Goal: Information Seeking & Learning: Find specific fact

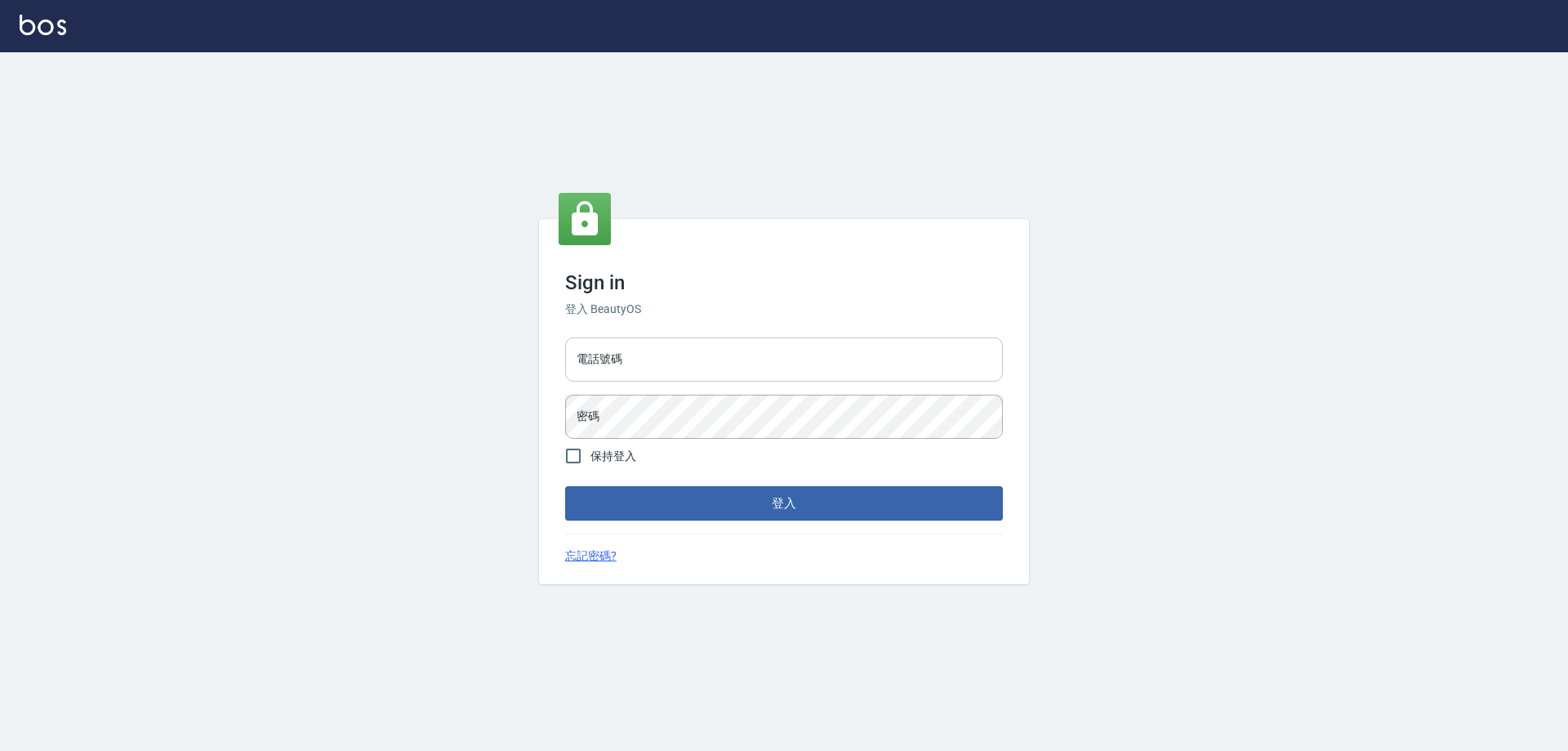
click at [771, 369] on input "電話號碼" at bounding box center [784, 359] width 438 height 44
type input "0926212363"
click at [565, 486] on button "登入" at bounding box center [784, 503] width 438 height 34
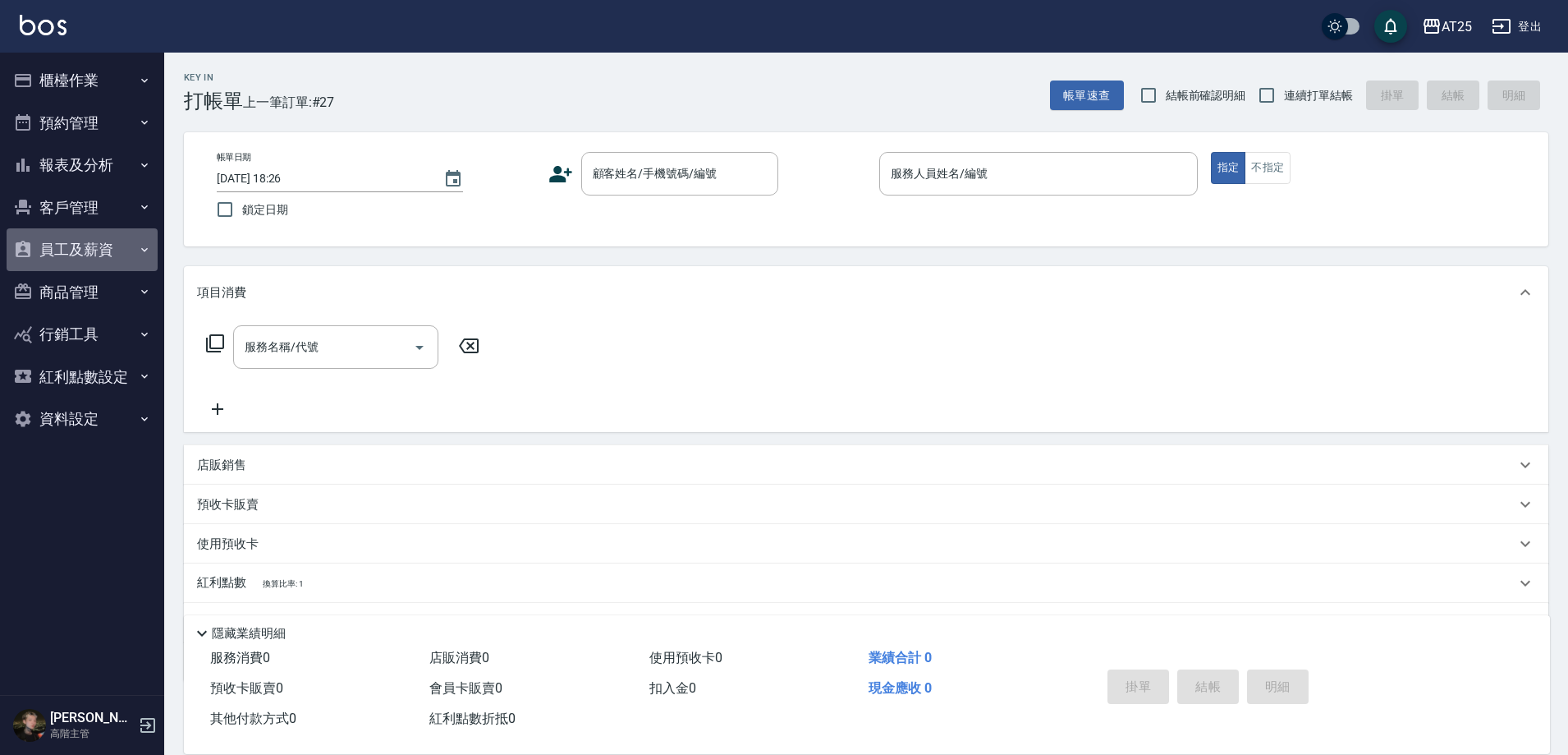
click at [97, 252] on button "員工及薪資" at bounding box center [82, 249] width 151 height 42
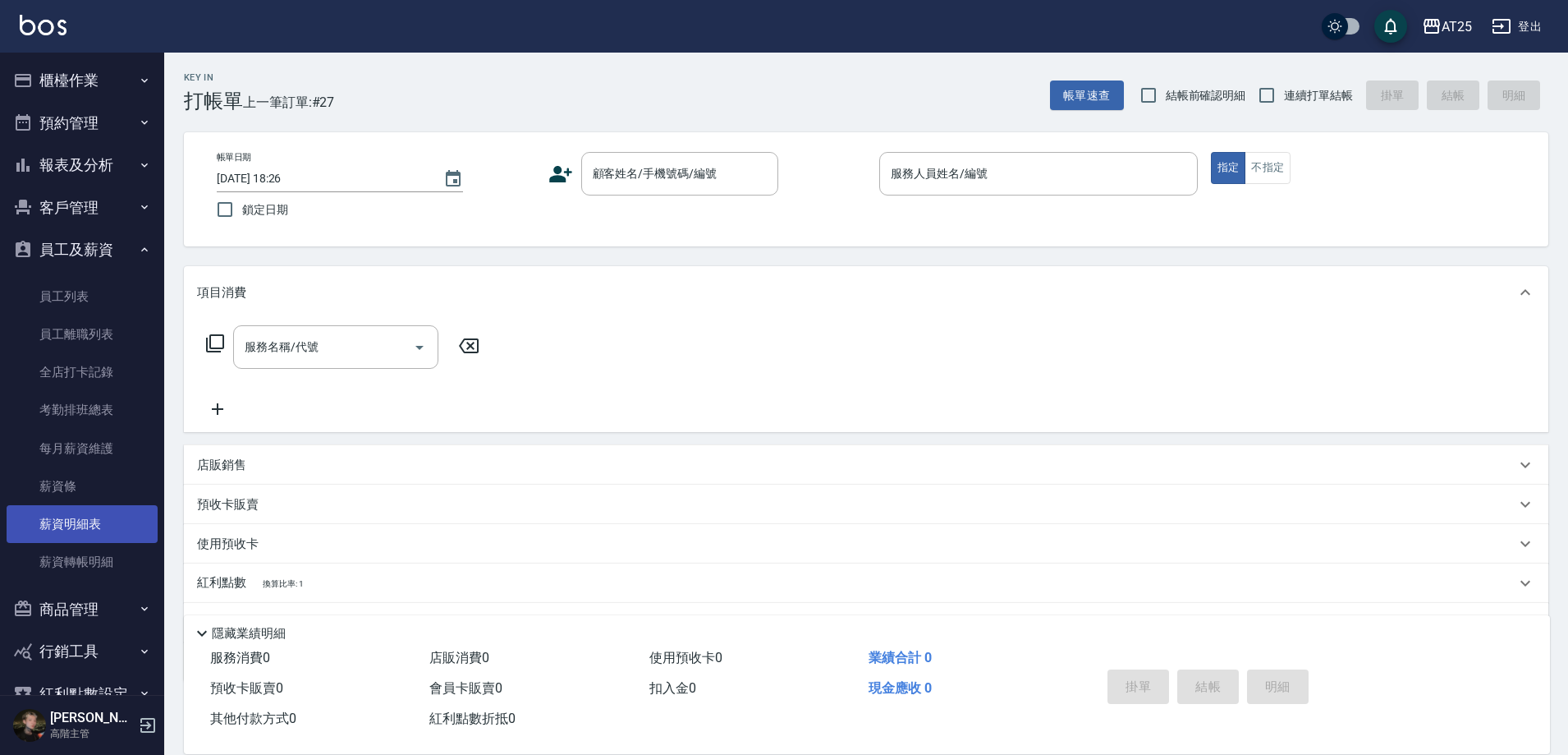
click at [89, 518] on link "薪資明細表" at bounding box center [82, 524] width 151 height 38
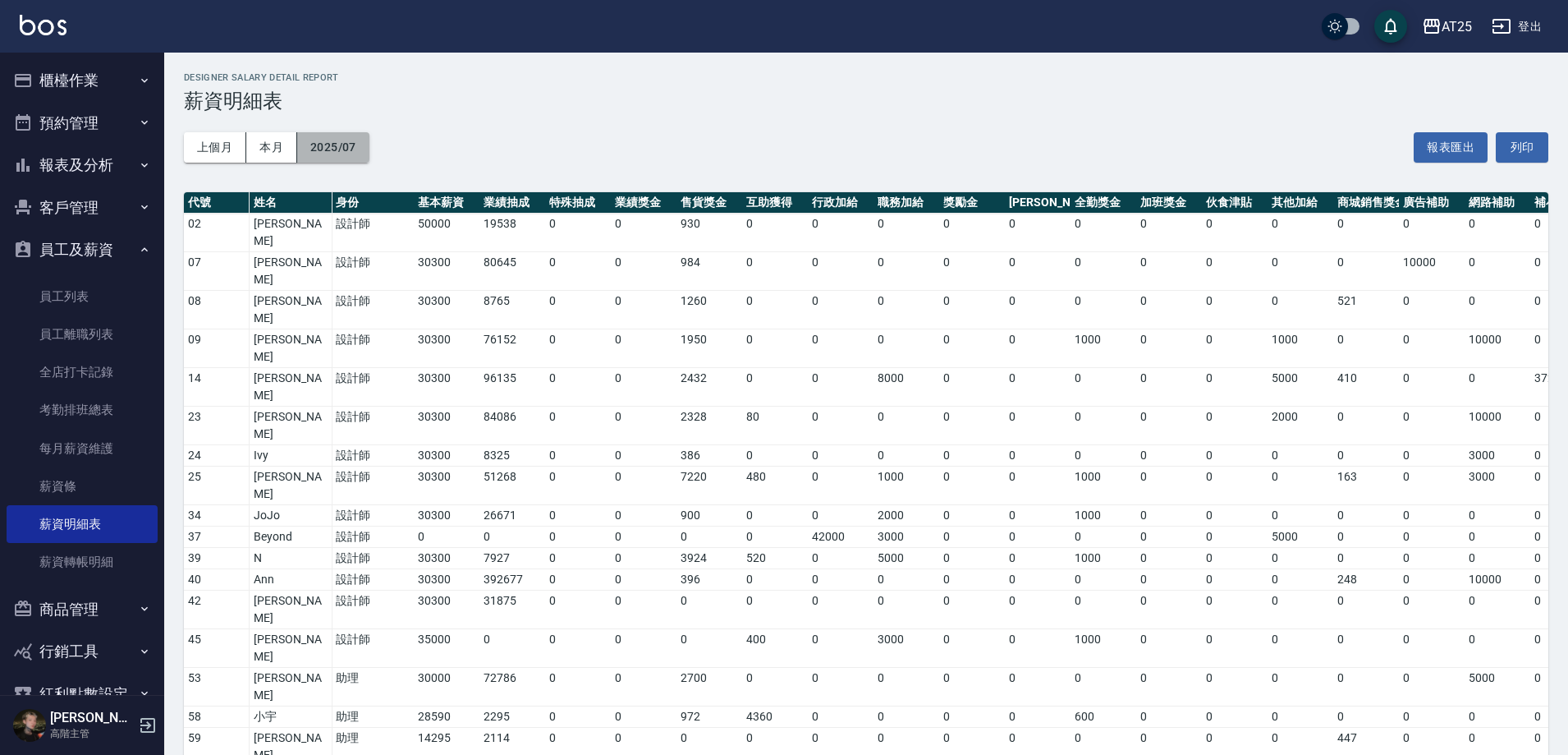
click at [368, 149] on button "2025/07" at bounding box center [334, 148] width 72 height 31
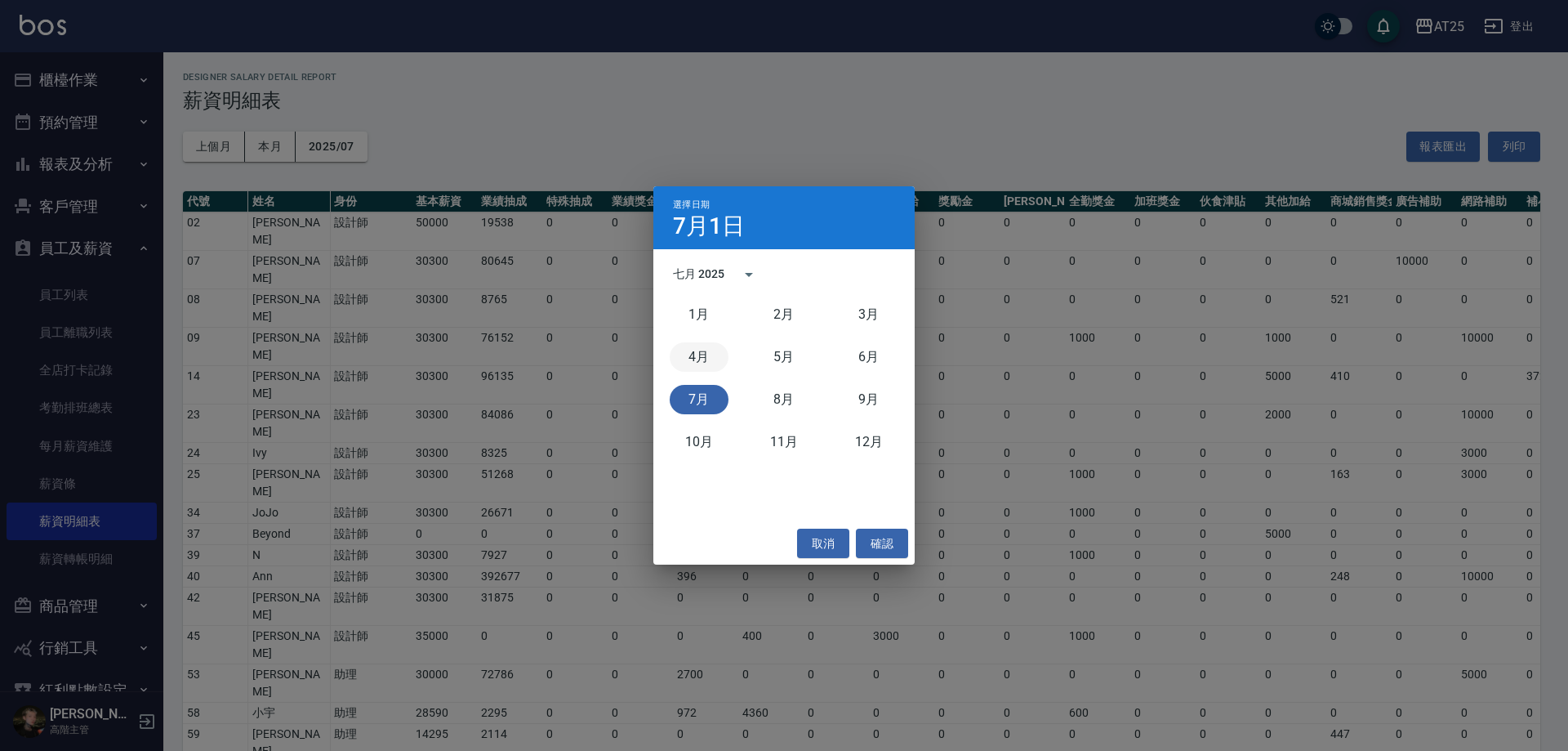
click at [707, 354] on button "4月" at bounding box center [700, 357] width 59 height 30
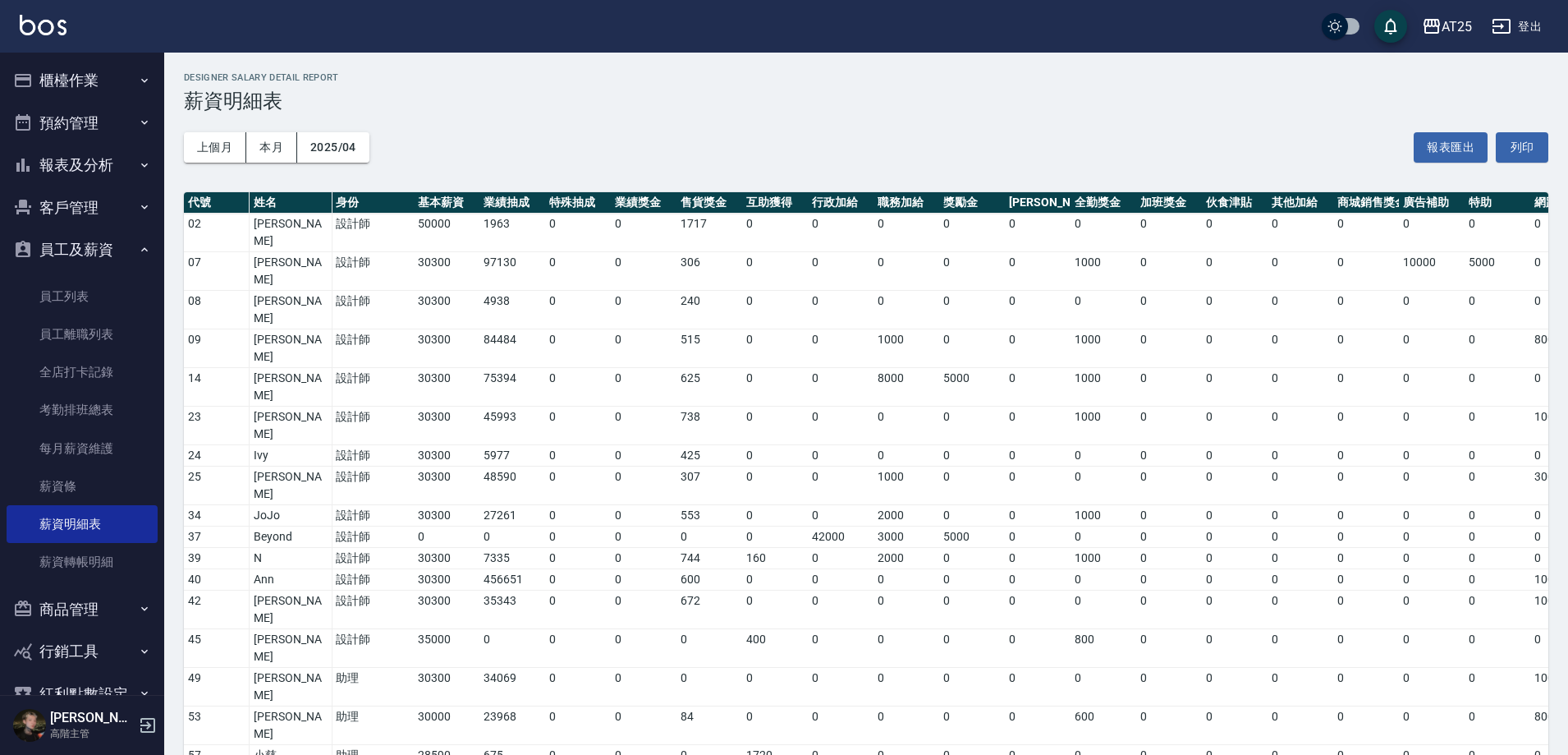
click at [316, 180] on div "上個月 本月 2025/04 報表匯出 列印" at bounding box center [866, 147] width 1364 height 69
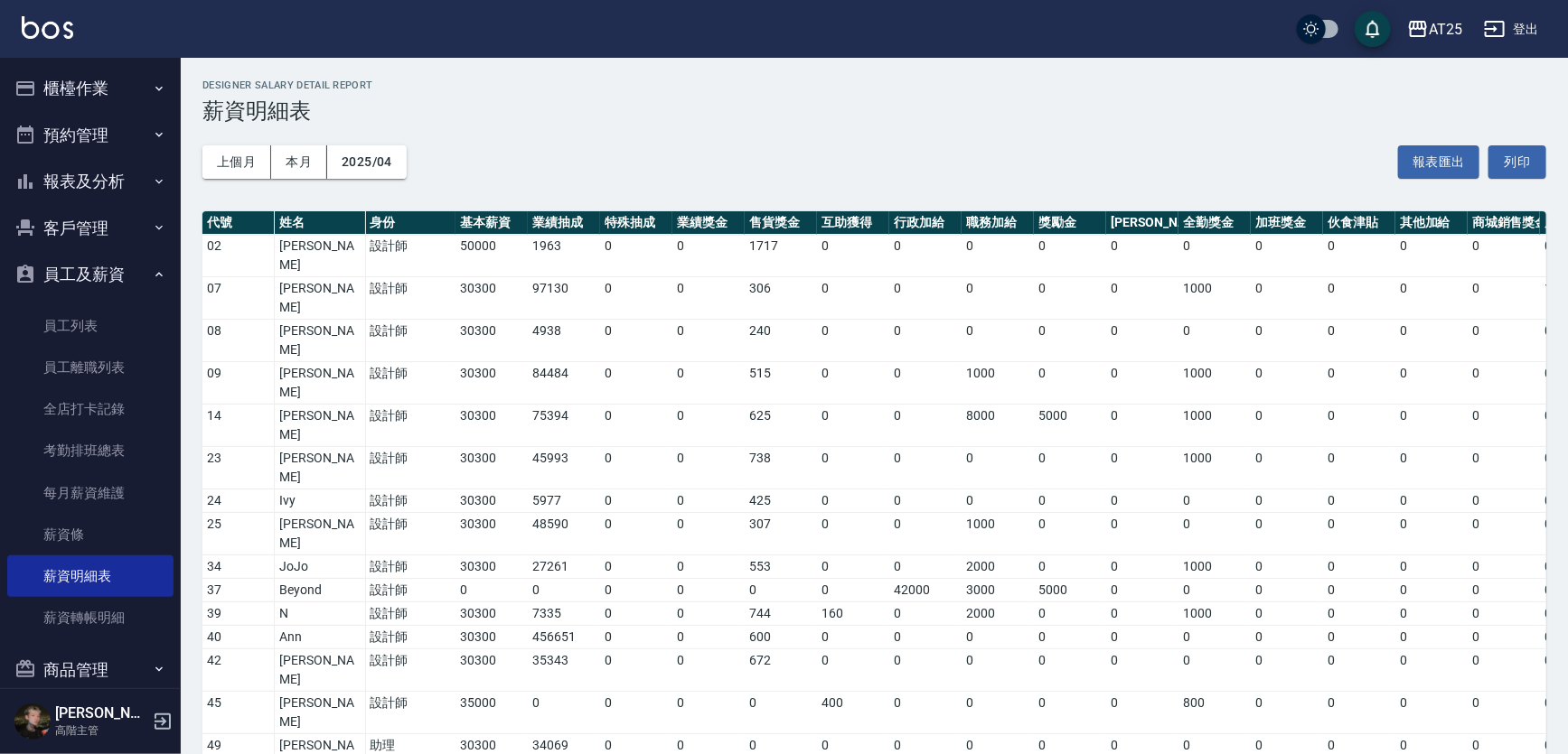
click at [90, 93] on button "櫃檯作業" at bounding box center [90, 88] width 167 height 47
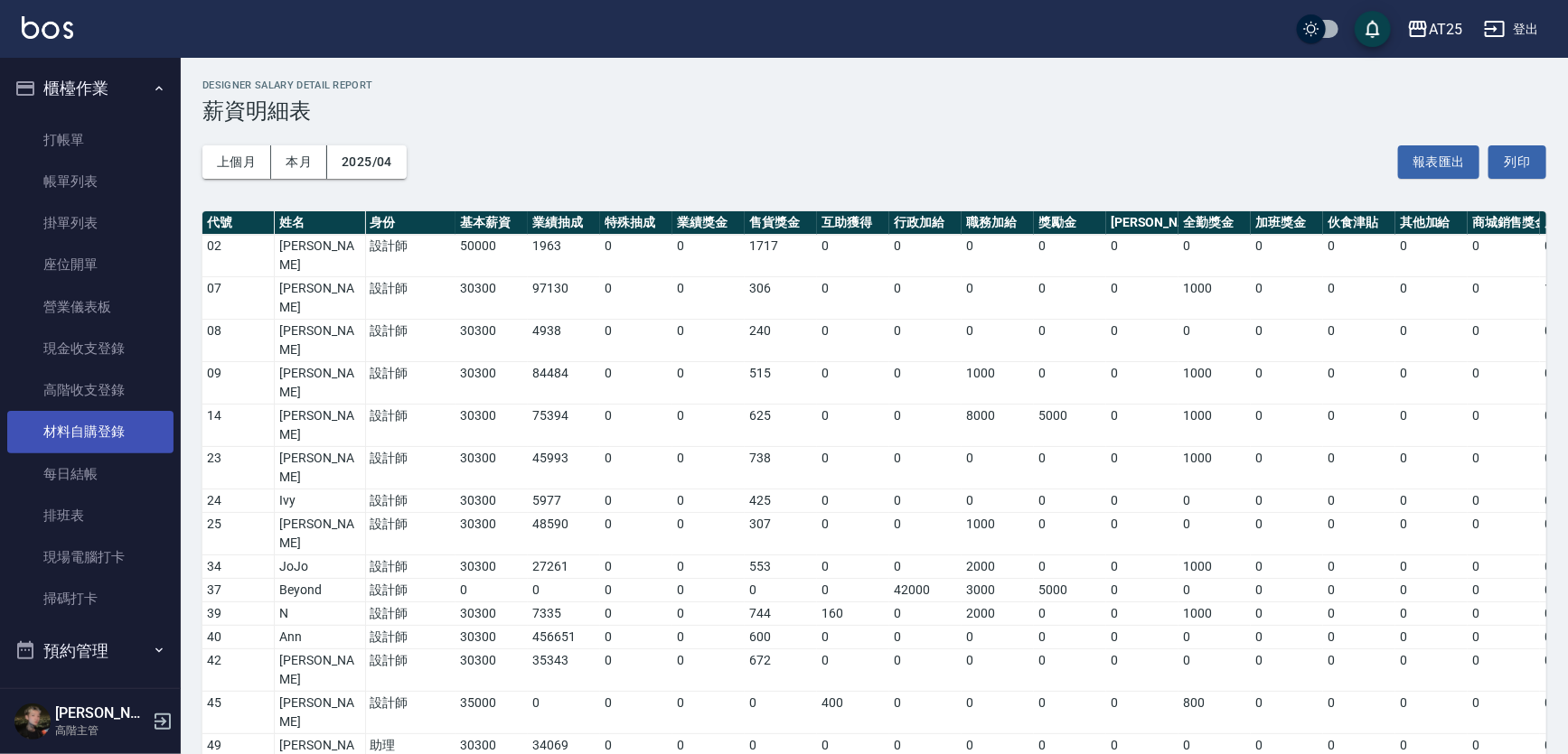
click at [103, 426] on link "材料自購登錄" at bounding box center [90, 432] width 167 height 42
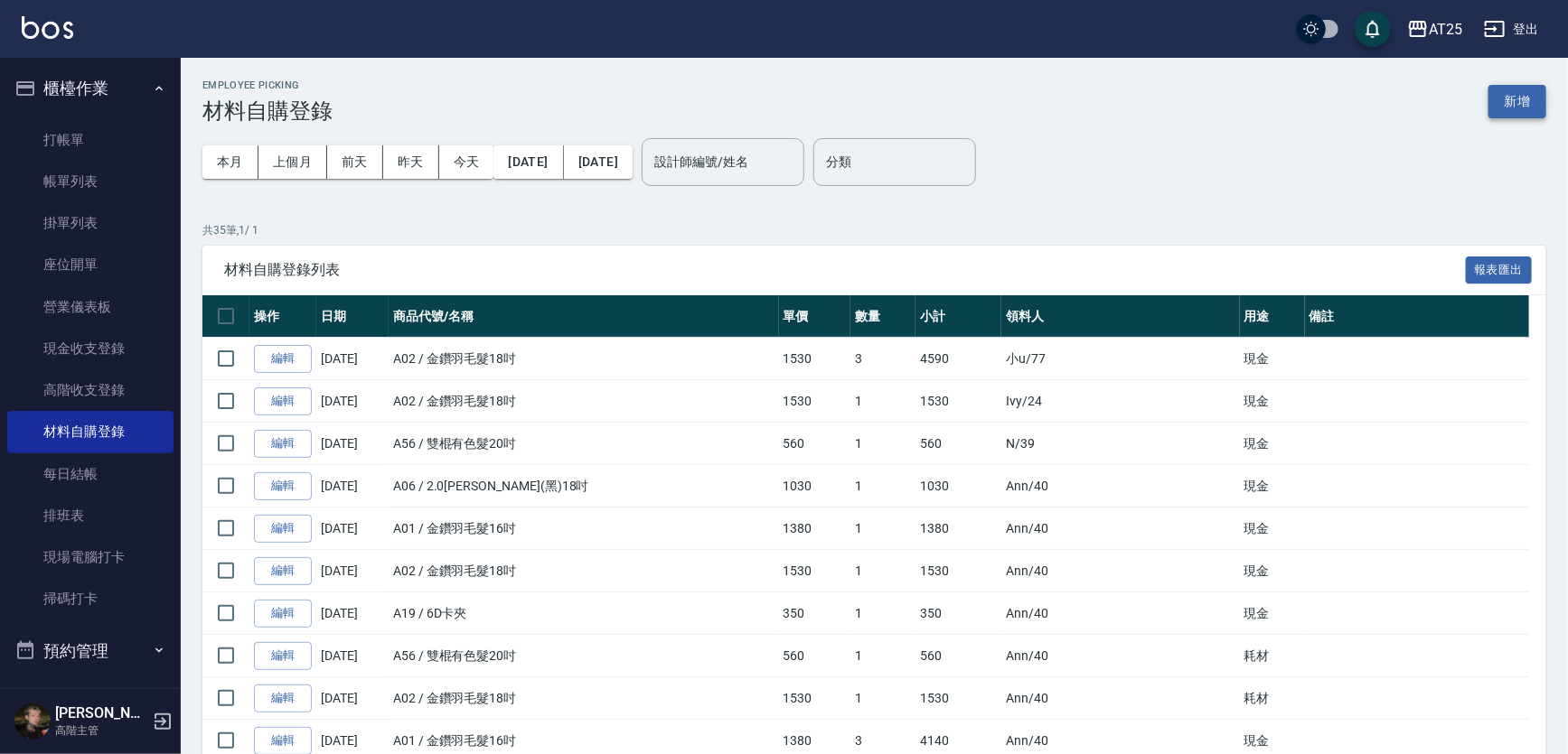
click at [1527, 96] on button "新增" at bounding box center [1517, 102] width 58 height 34
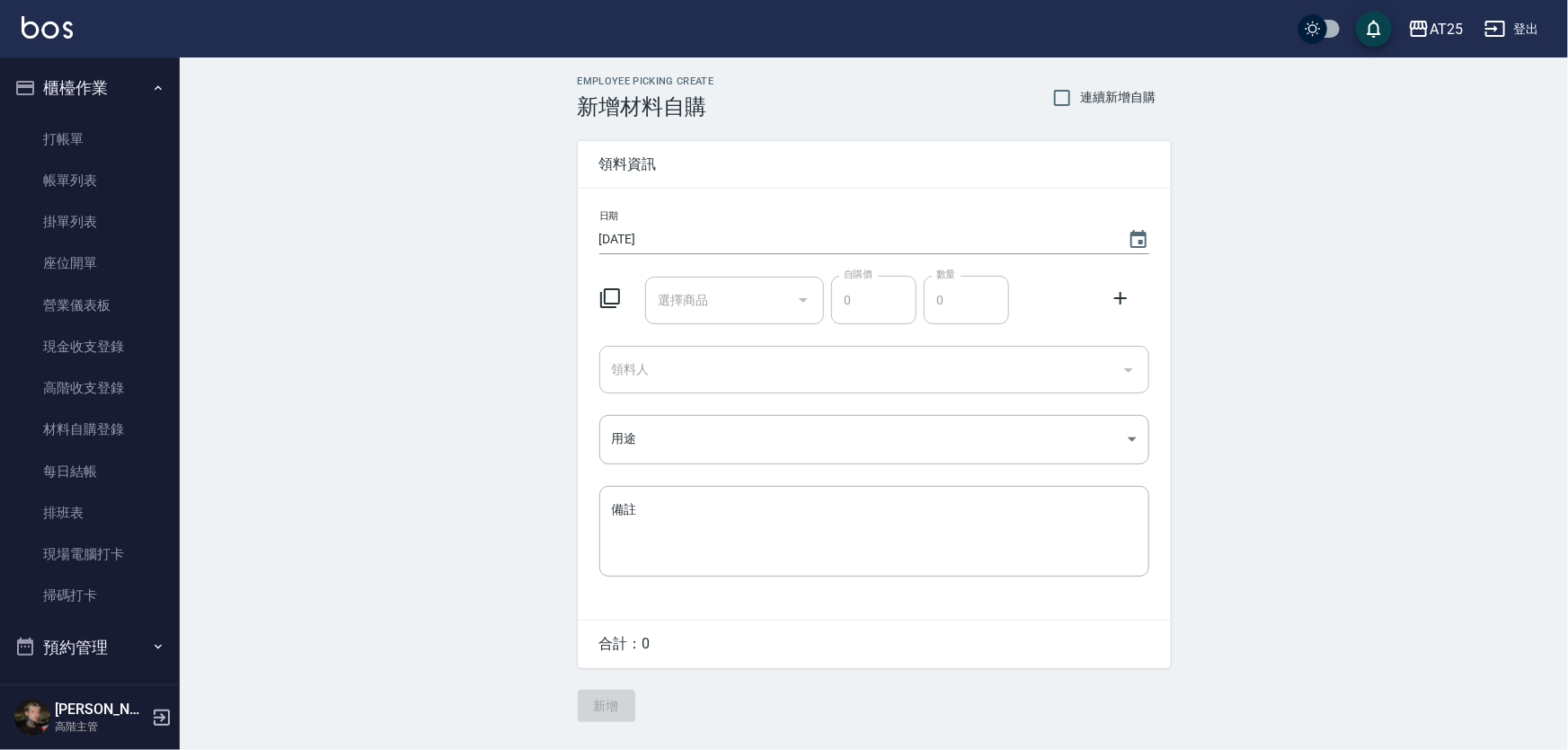
click at [687, 302] on input "選擇商品" at bounding box center [720, 301] width 135 height 32
type input "r"
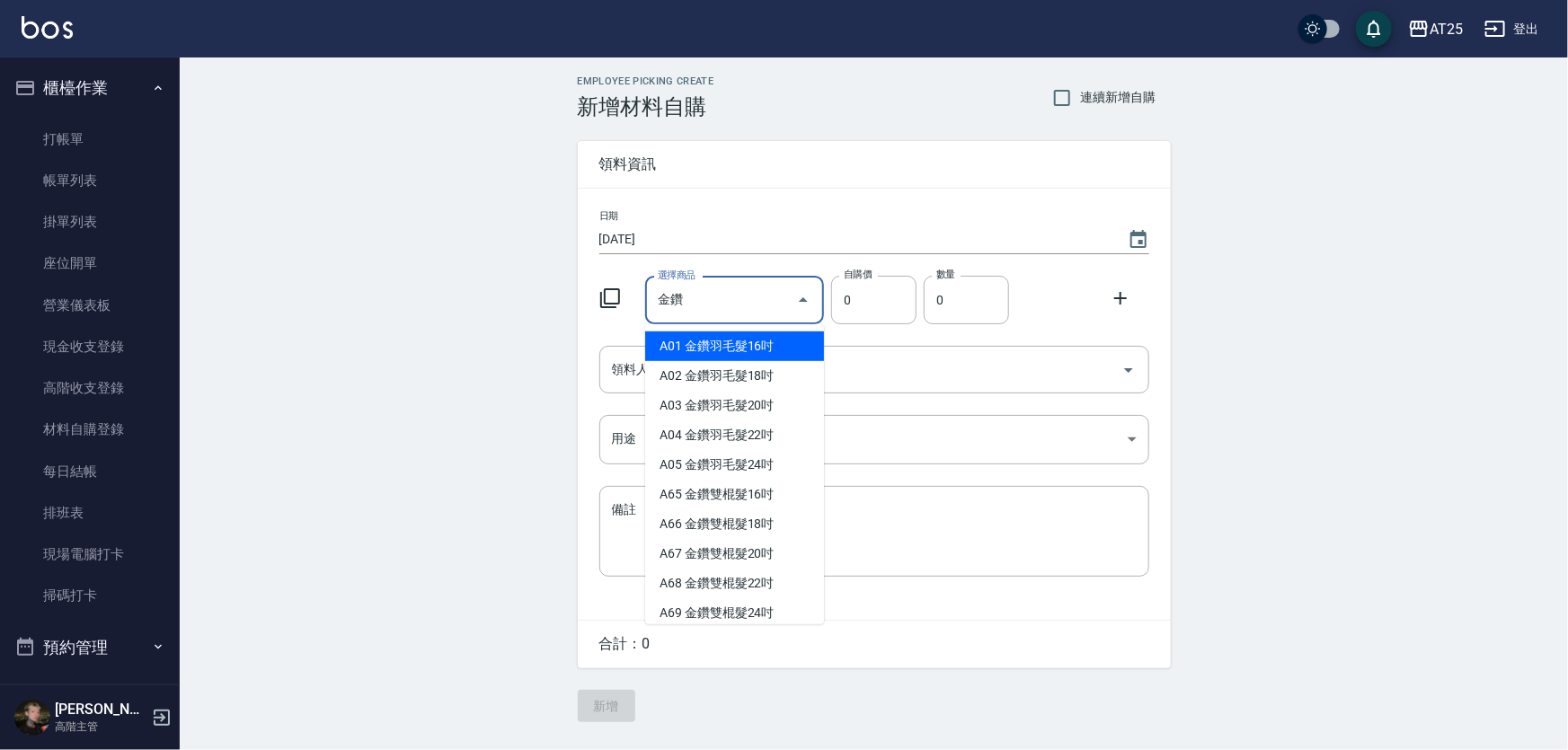
type input "金鑽羽毛髮18吋"
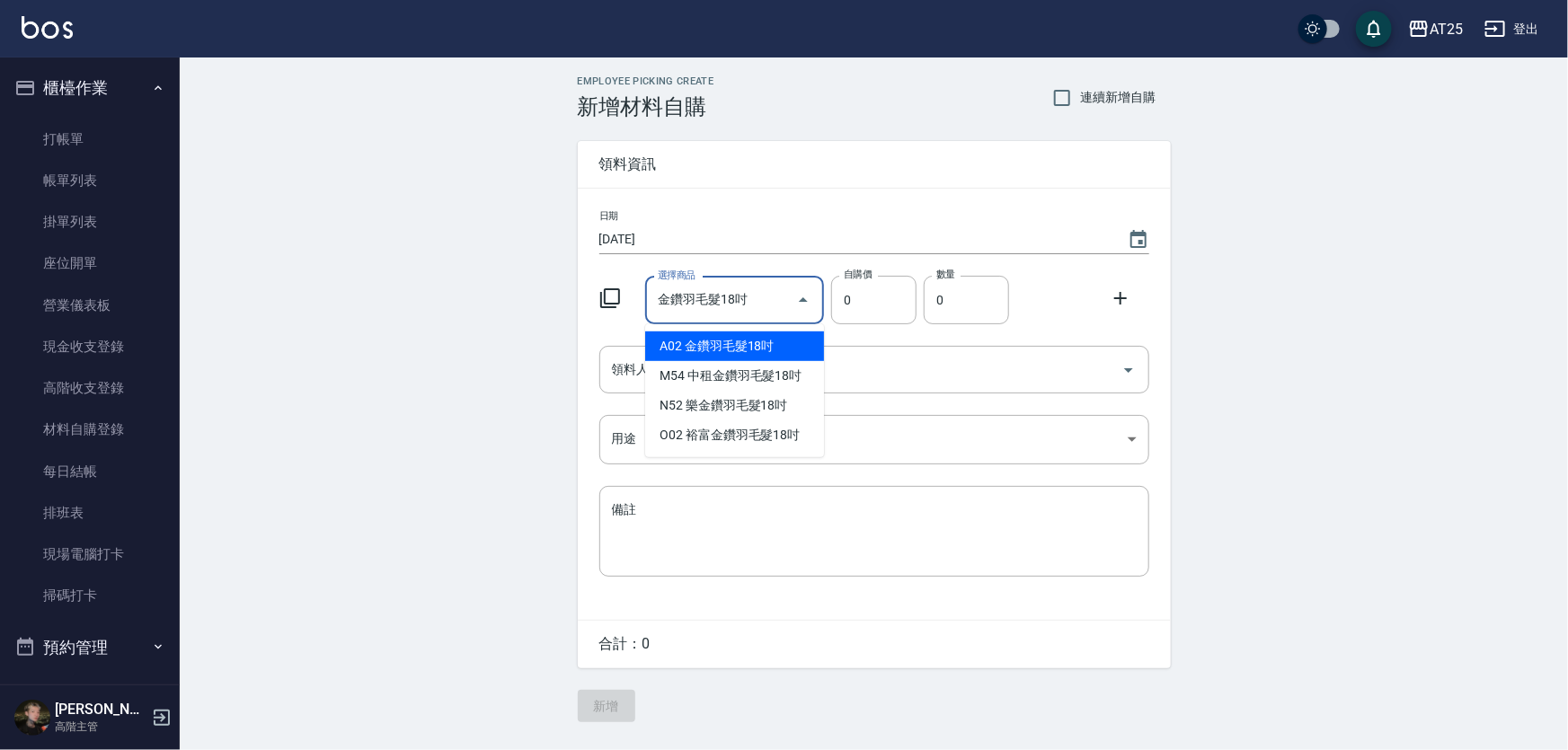
type input "1530"
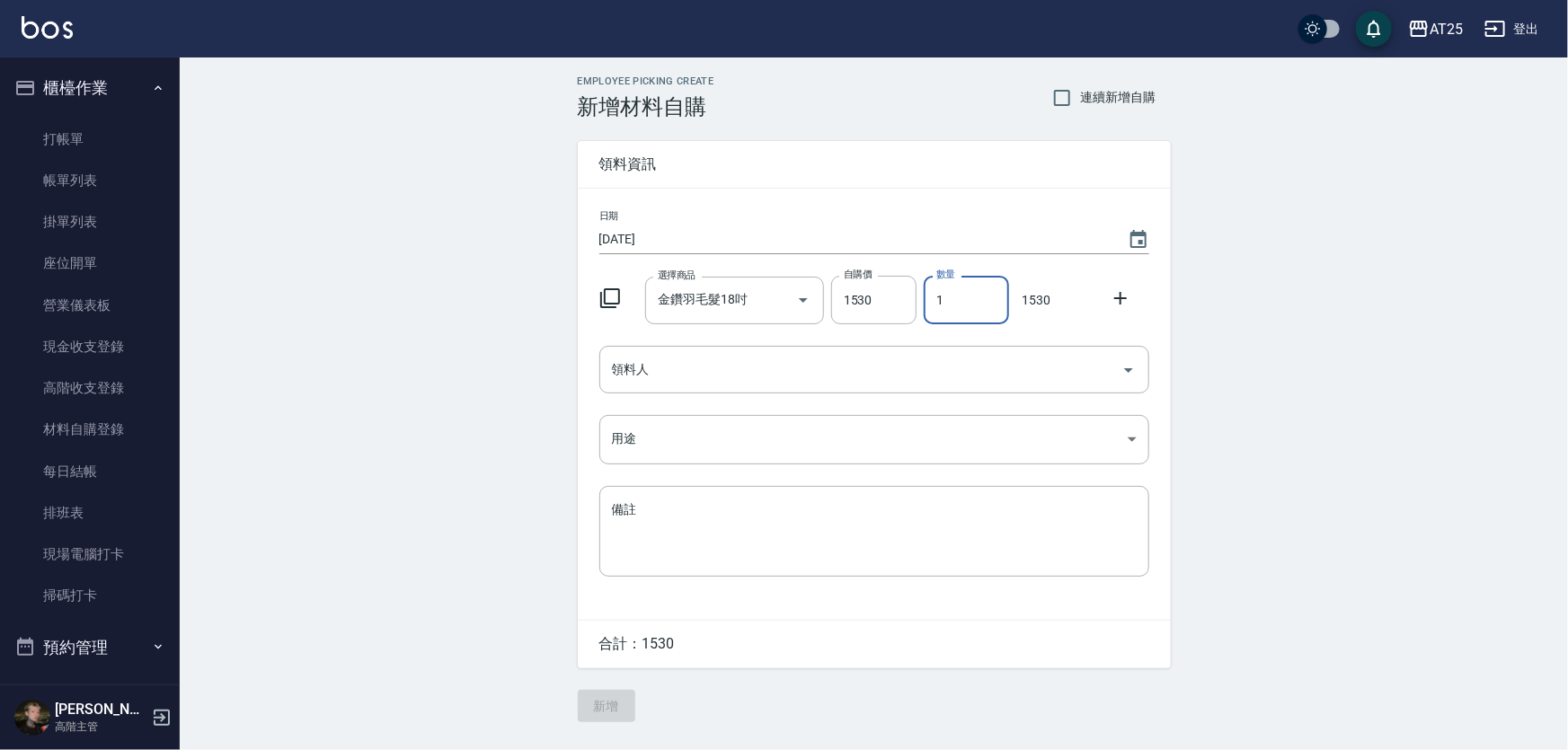
click at [945, 310] on input "1" at bounding box center [966, 300] width 86 height 48
type input "03"
drag, startPoint x: 1022, startPoint y: 299, endPoint x: 1050, endPoint y: 305, distance: 28.6
click at [1050, 305] on p "4590" at bounding box center [1036, 300] width 39 height 19
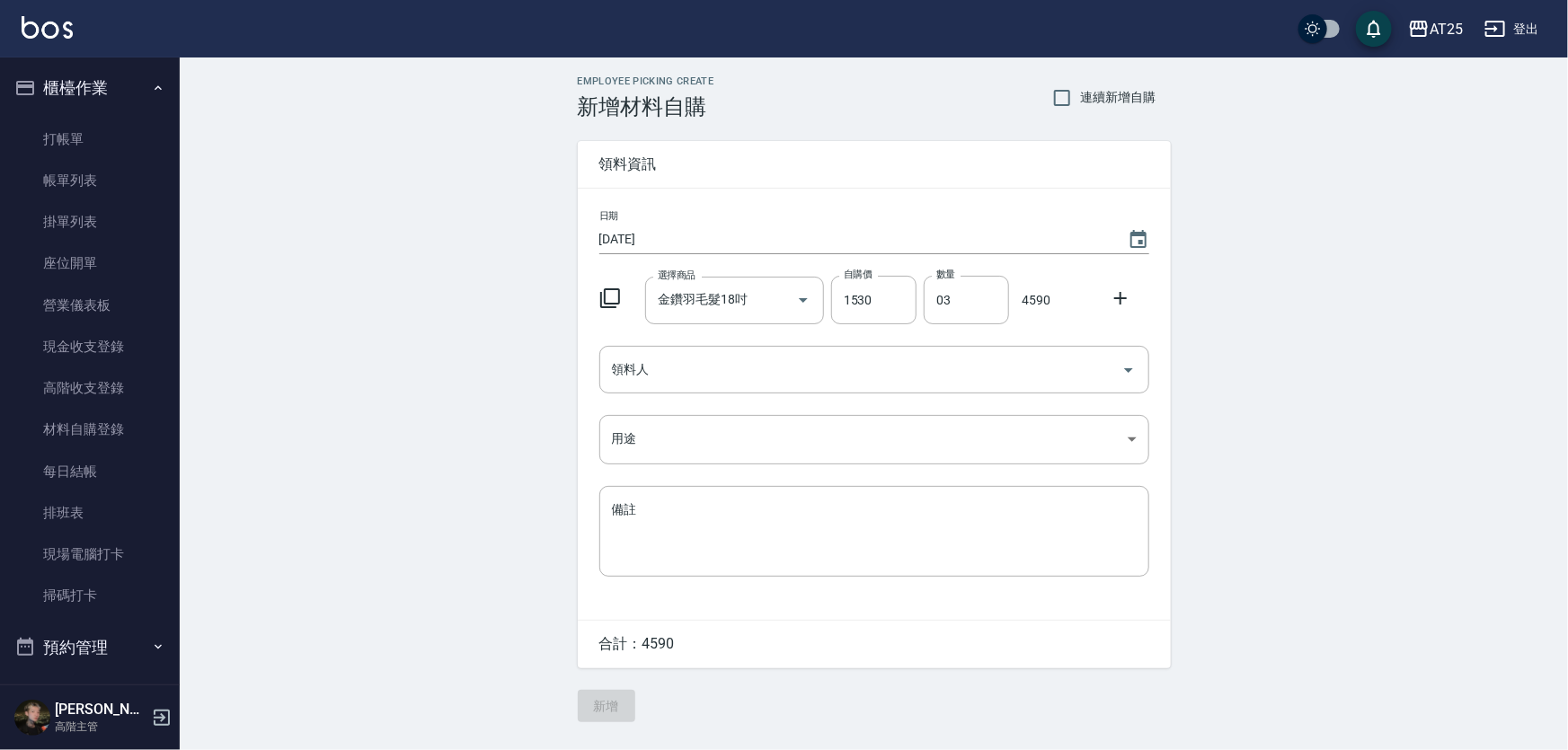
click at [429, 301] on div "Employee Picking Create 新增材料自購 連續新增自購 領料資訊 日期 2025/08/12 選擇商品 金鑽羽毛髮18吋 選擇商品 自購價…" at bounding box center [873, 399] width 1388 height 683
click at [95, 180] on link "帳單列表" at bounding box center [90, 181] width 166 height 41
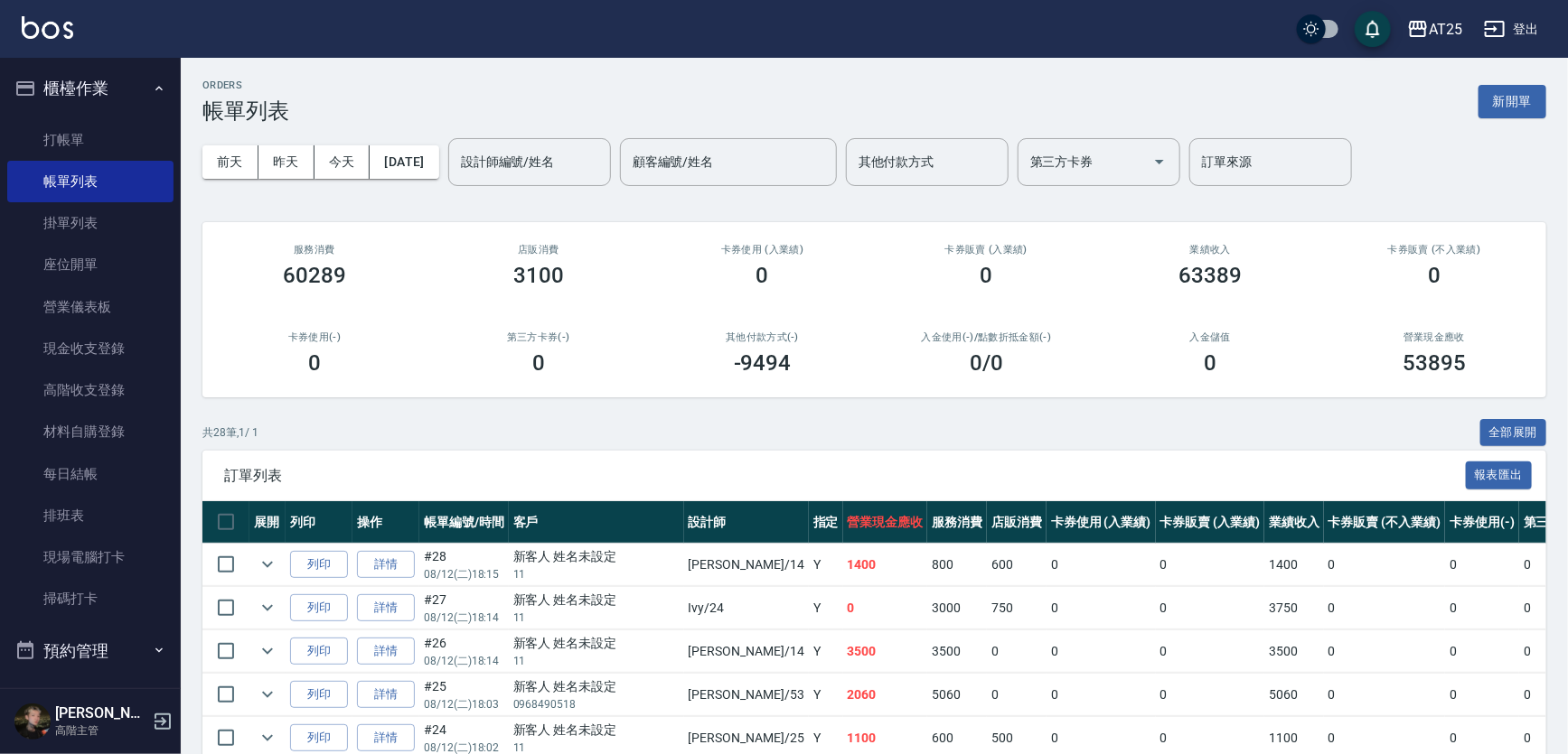
click at [172, 289] on nav "櫃檯作業 打帳單 帳單列表 掛單列表 座位開單 營業儀表板 現金收支登錄 高階收支登錄 材料自購登錄 每日結帳 排班表 現場電腦打卡 掃碼打卡 預約管理 預約…" at bounding box center [90, 373] width 181 height 631
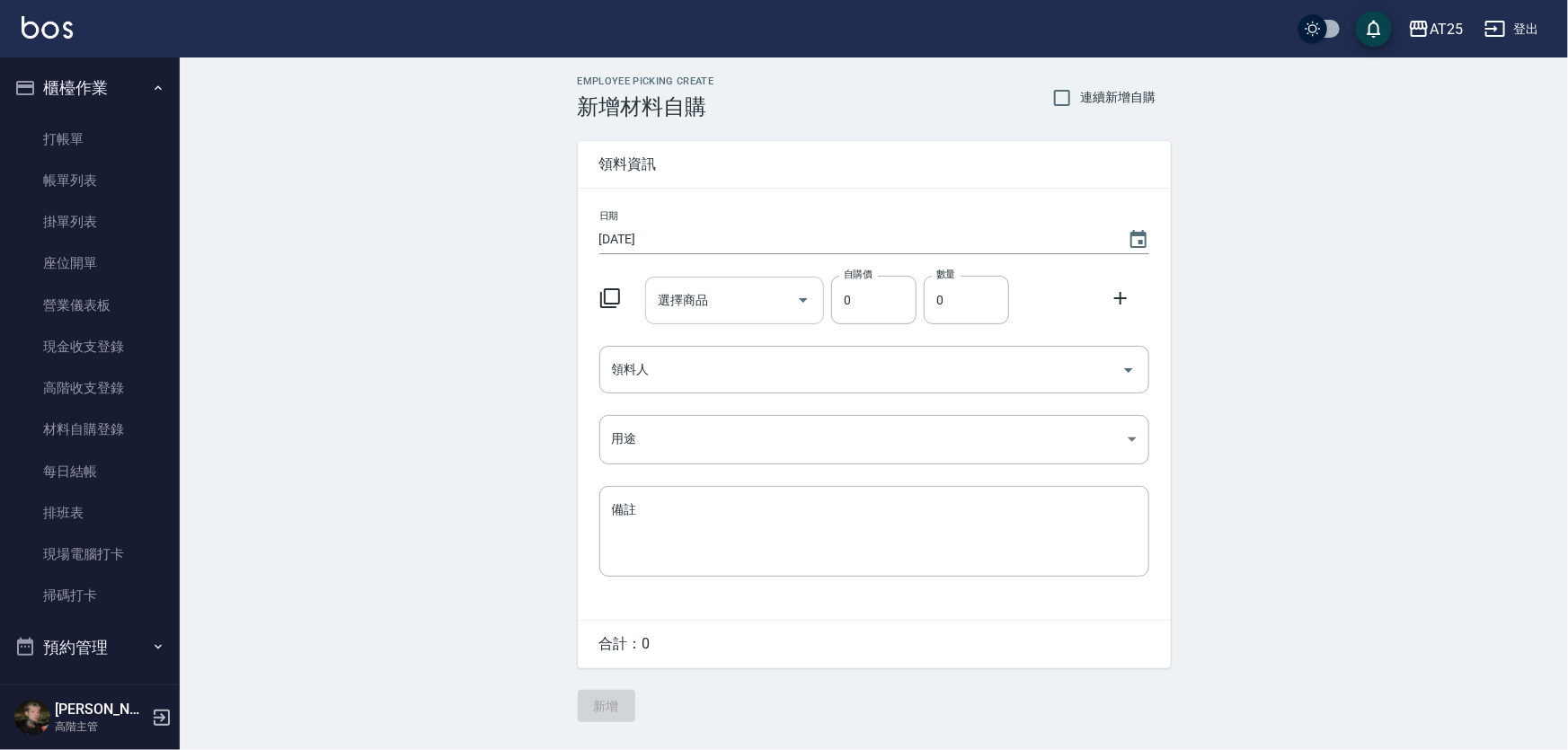
click at [758, 293] on input "選擇商品" at bounding box center [720, 301] width 135 height 32
type input "r"
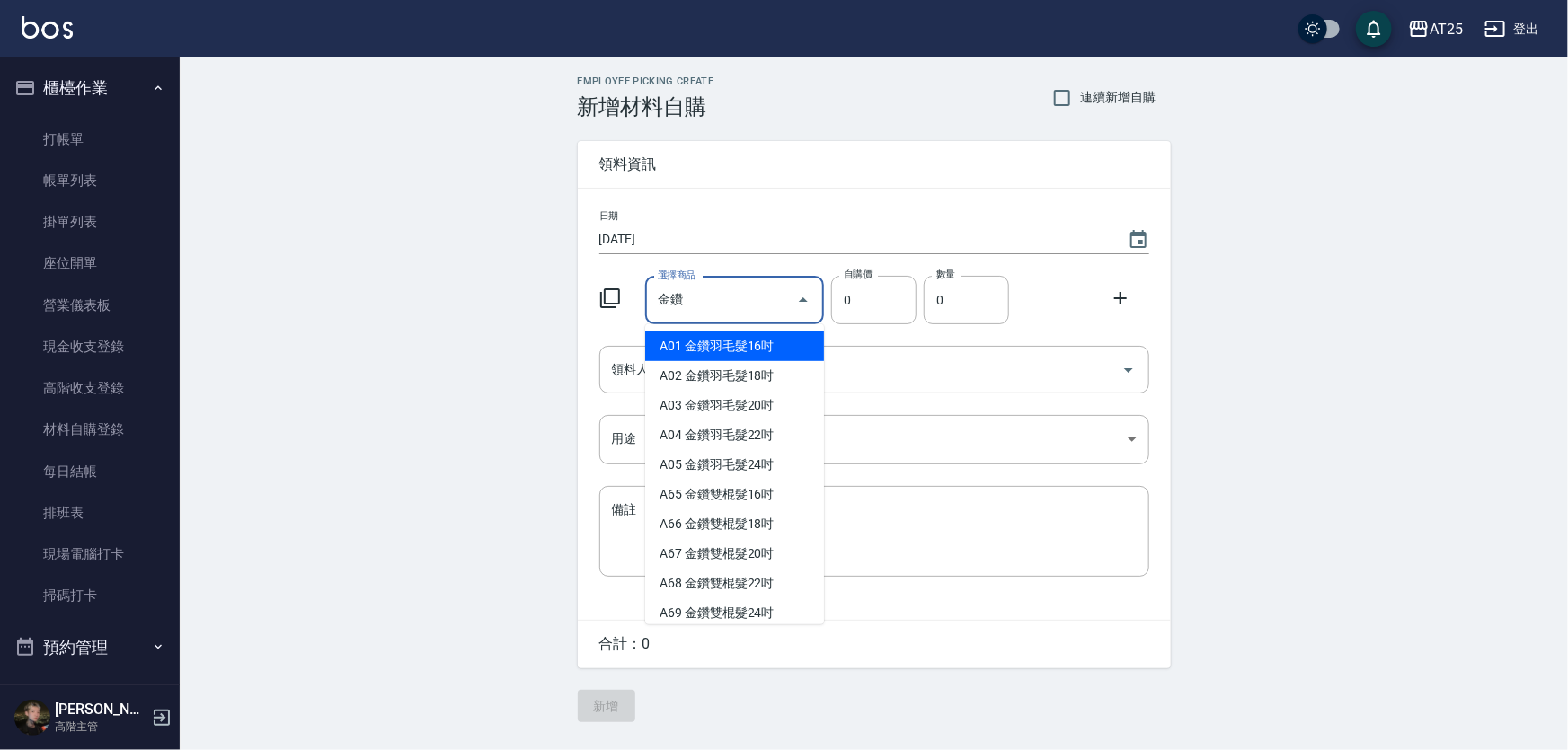
type input "金鑽羽毛髮16吋"
type input "1380"
type input "1"
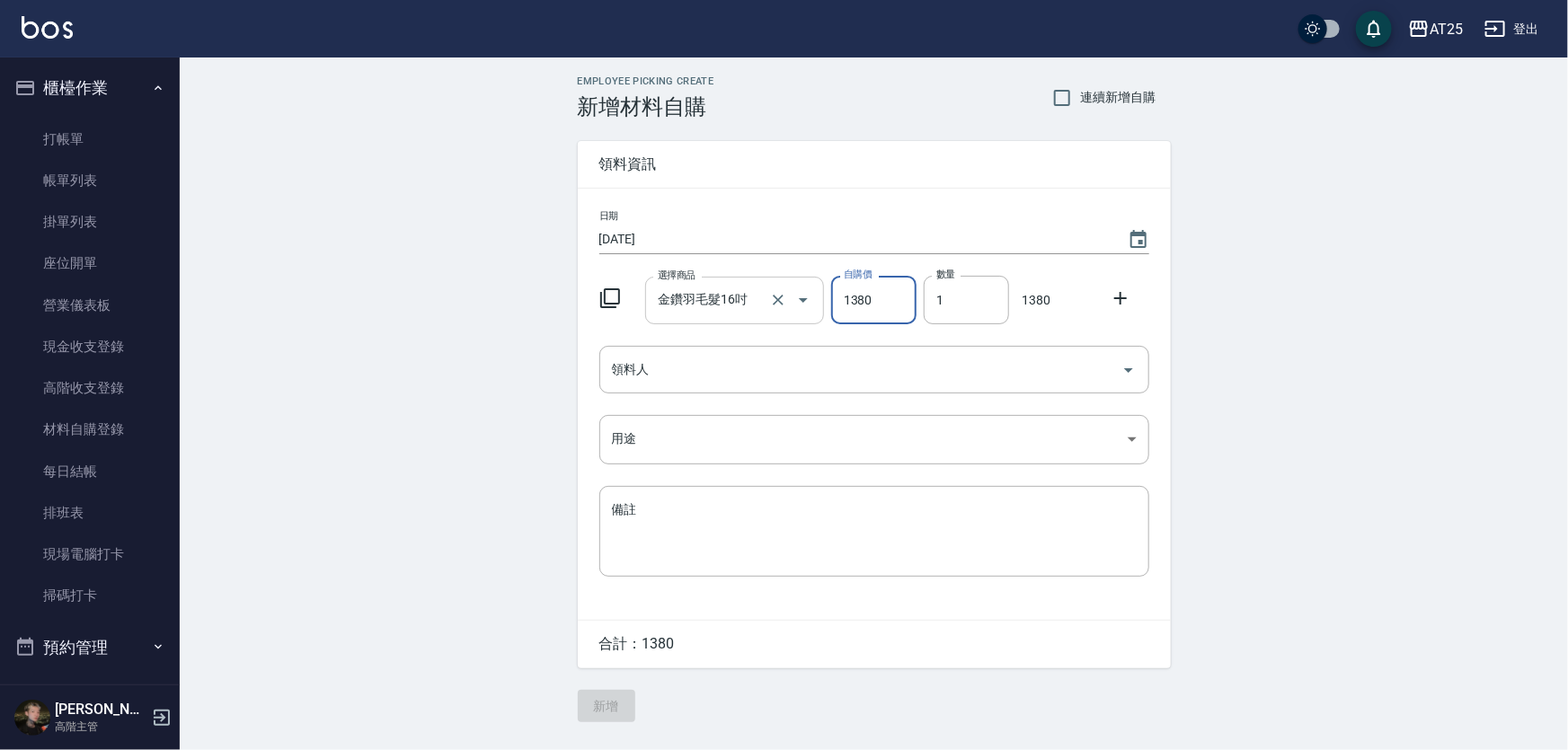
click at [750, 296] on input "金鑽羽毛髮16吋" at bounding box center [709, 301] width 112 height 32
type input "0"
click at [724, 288] on input "選擇商品" at bounding box center [720, 301] width 135 height 32
type input "r"
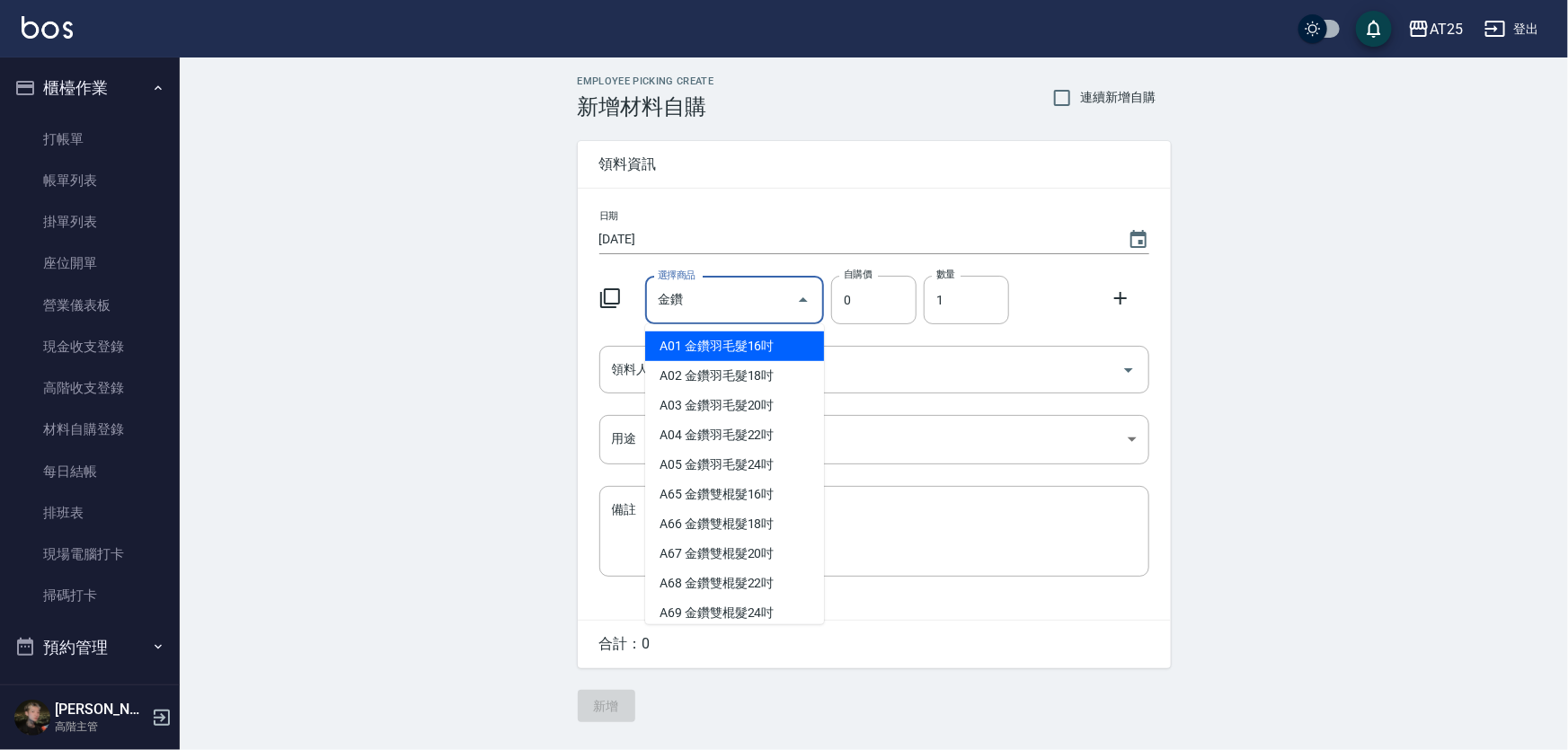
type input "金鑽羽毛髮18吋"
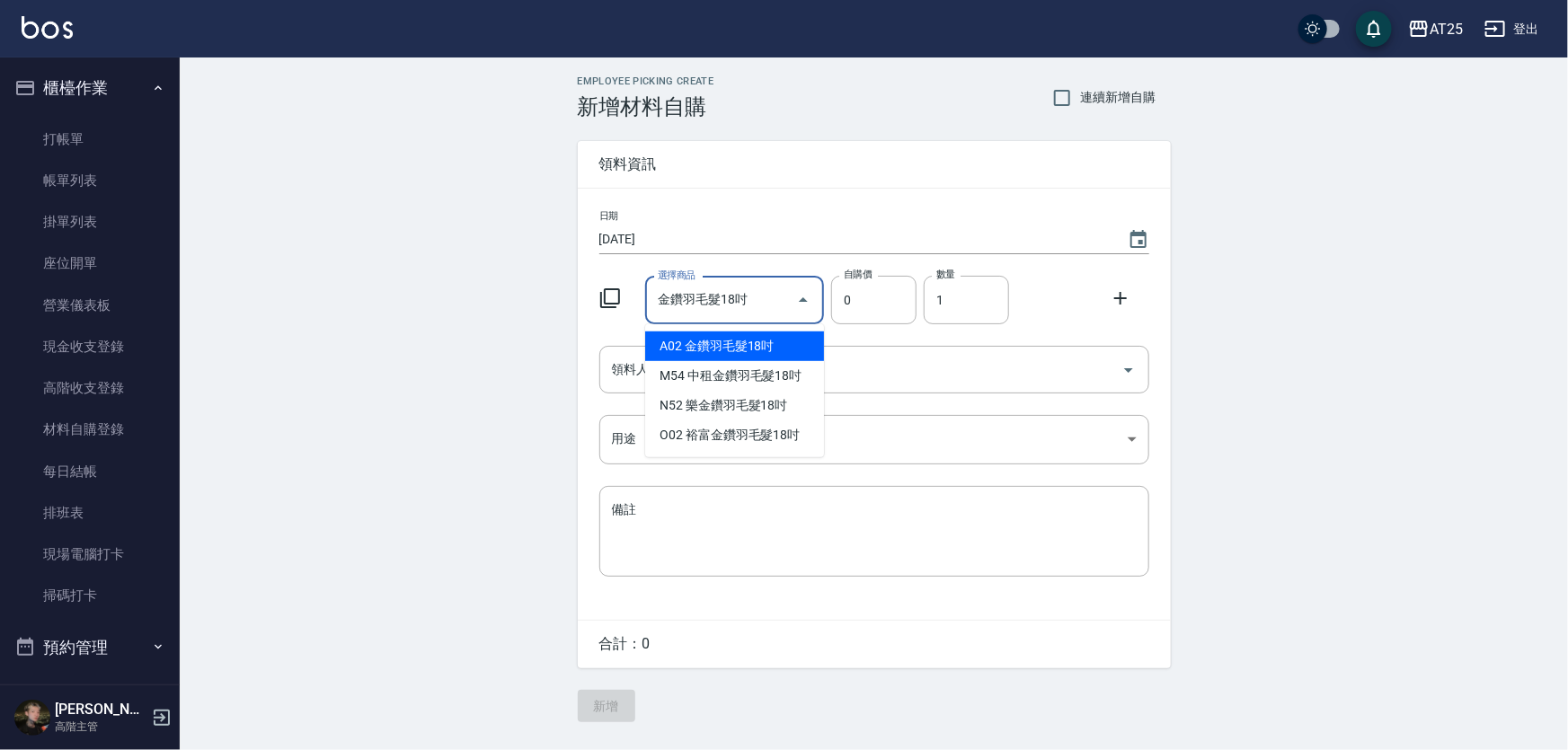
type input "1530"
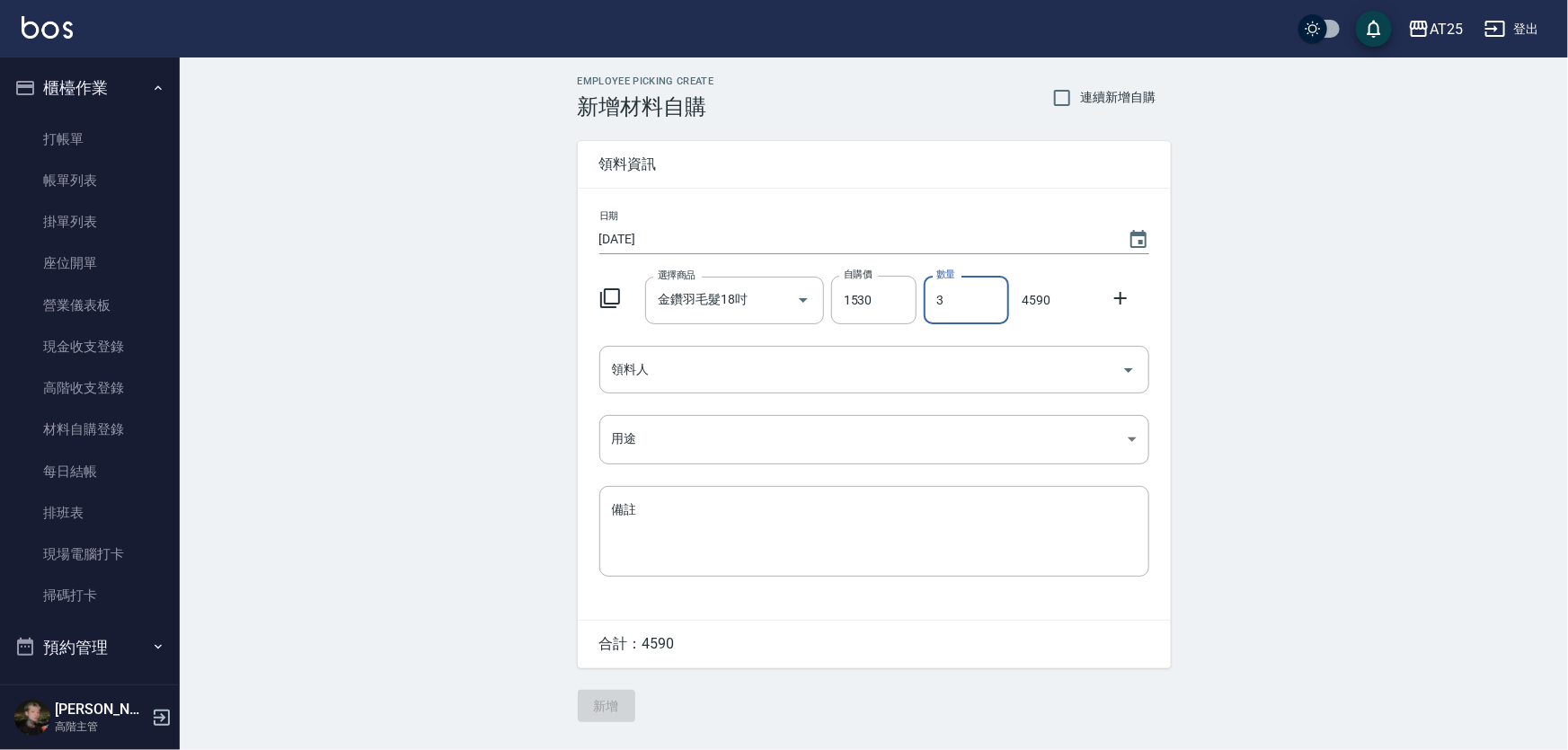
type input "3"
click at [460, 362] on div "Employee Picking Create 新增材料自購 連續新增自購 領料資訊 日期 2025/08/12 選擇商品 金鑽羽毛髮18吋 選擇商品 自購價…" at bounding box center [873, 399] width 1388 height 683
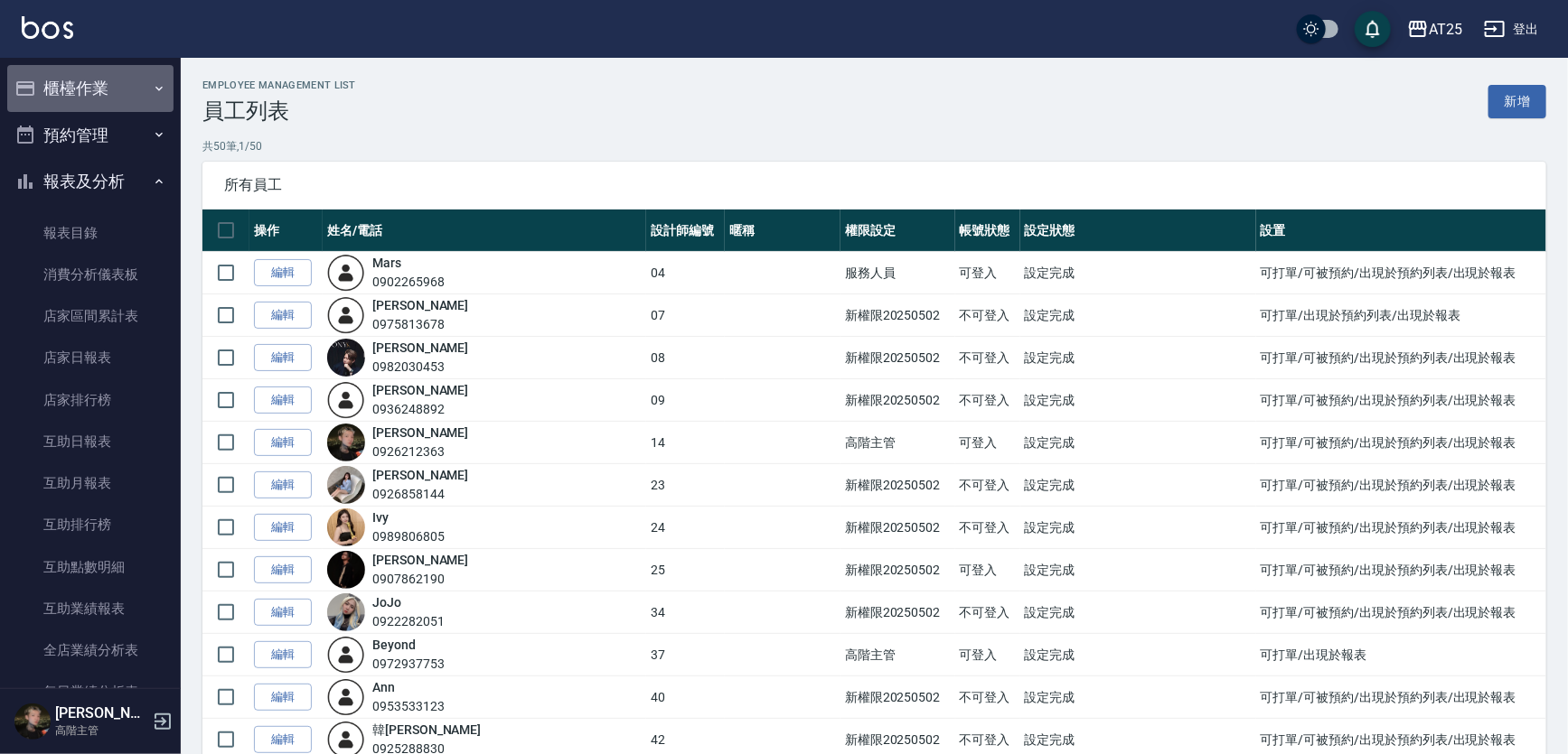
click at [107, 86] on button "櫃檯作業" at bounding box center [90, 88] width 167 height 47
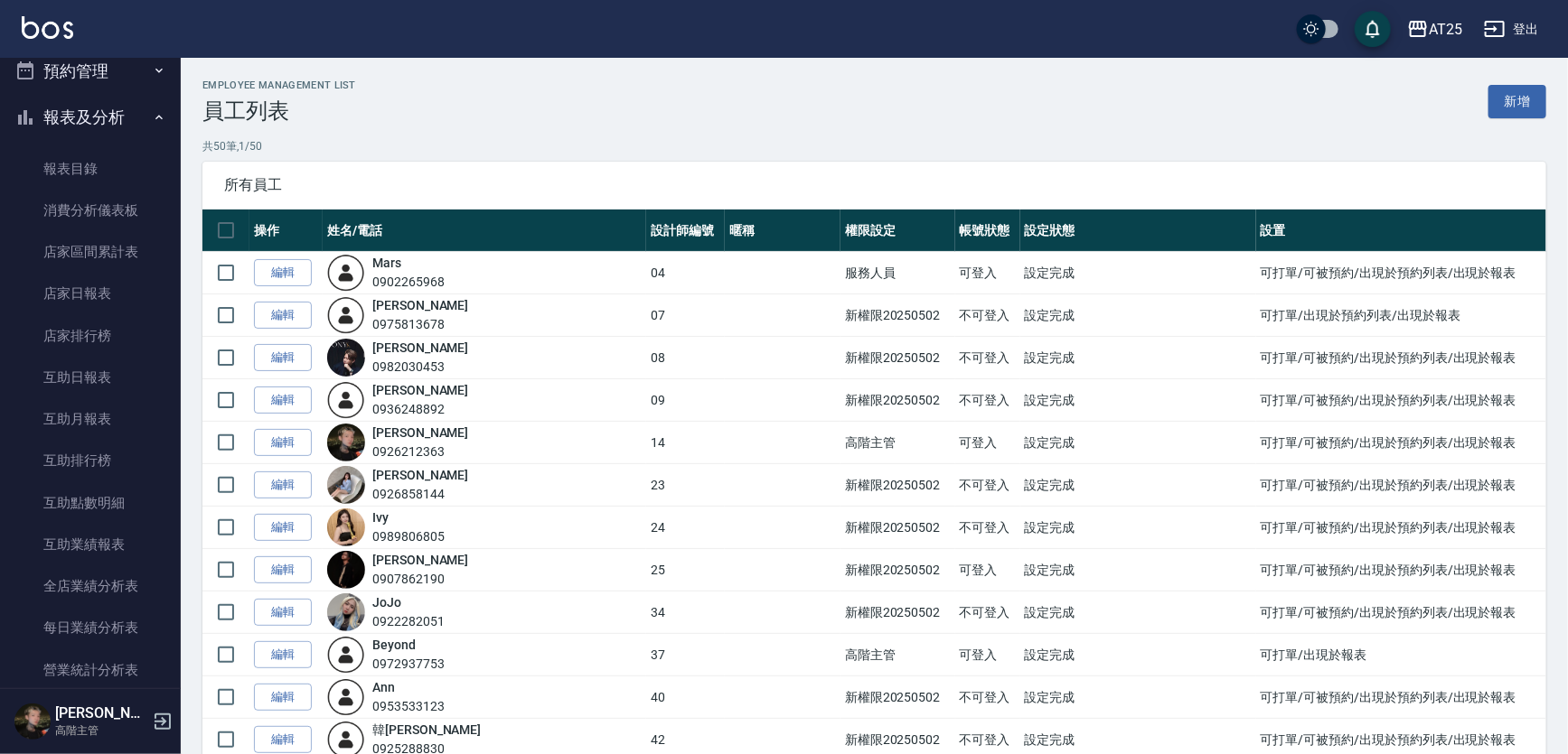
scroll to position [349, 0]
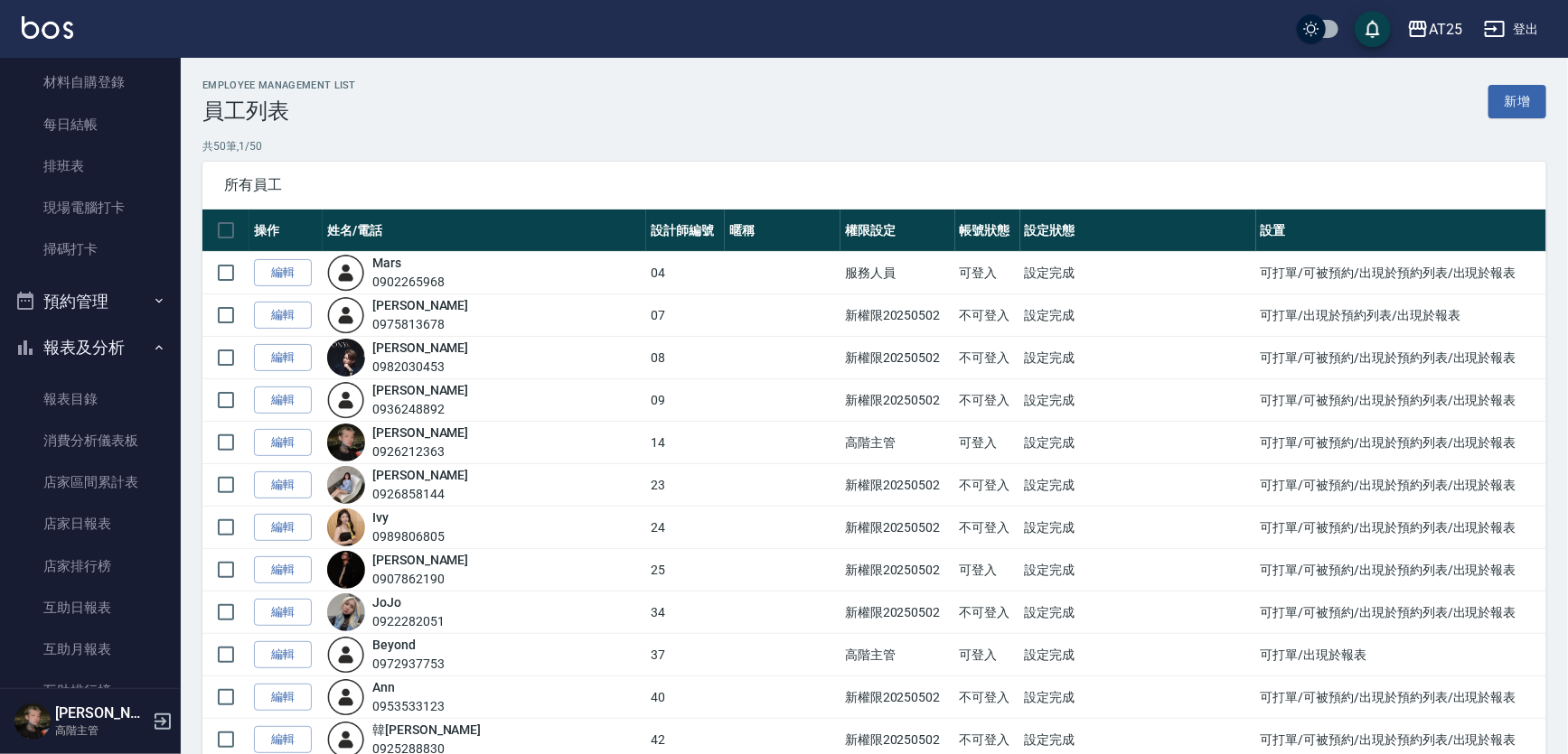
click at [113, 337] on button "報表及分析" at bounding box center [90, 347] width 167 height 47
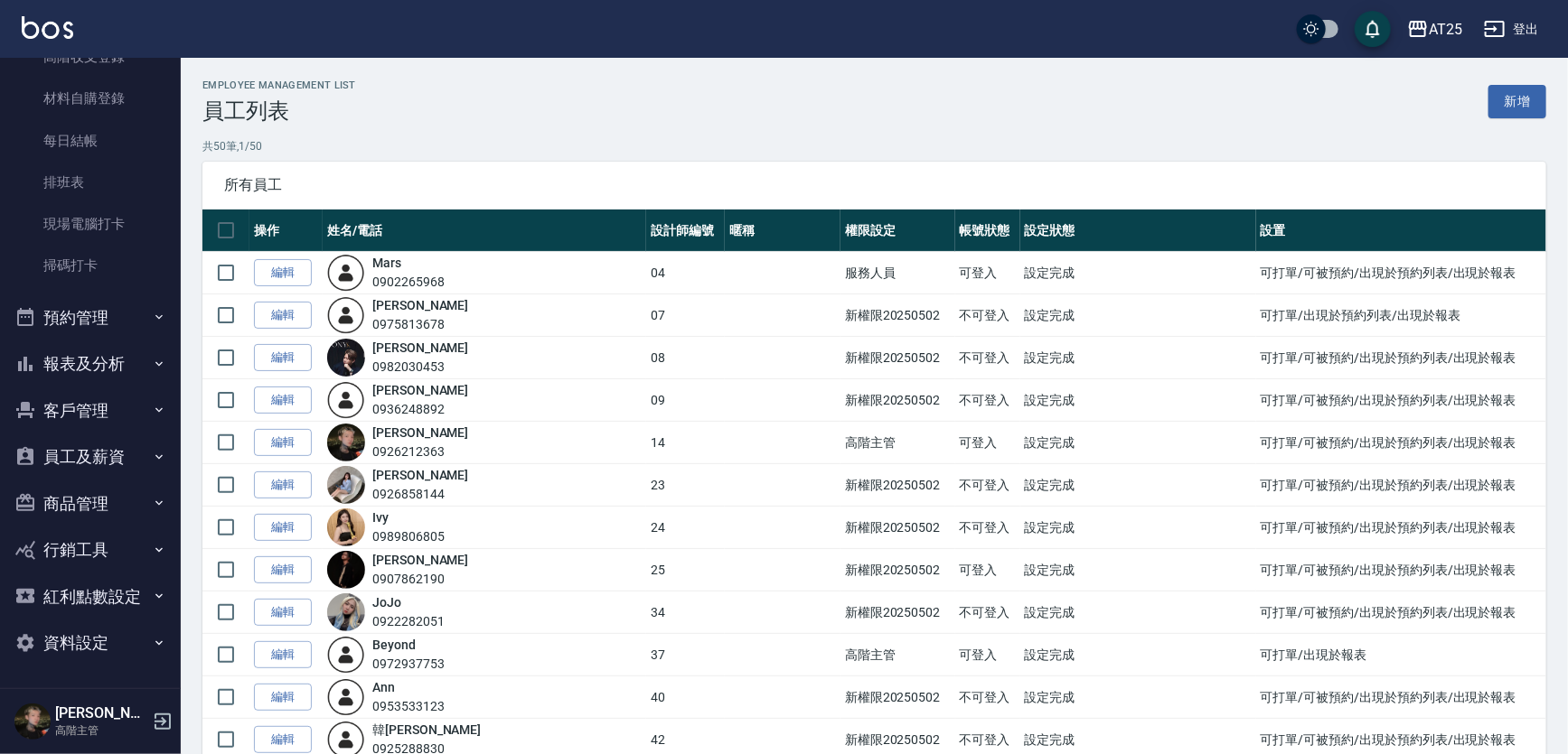
scroll to position [332, 0]
click at [136, 451] on button "員工及薪資" at bounding box center [90, 457] width 167 height 47
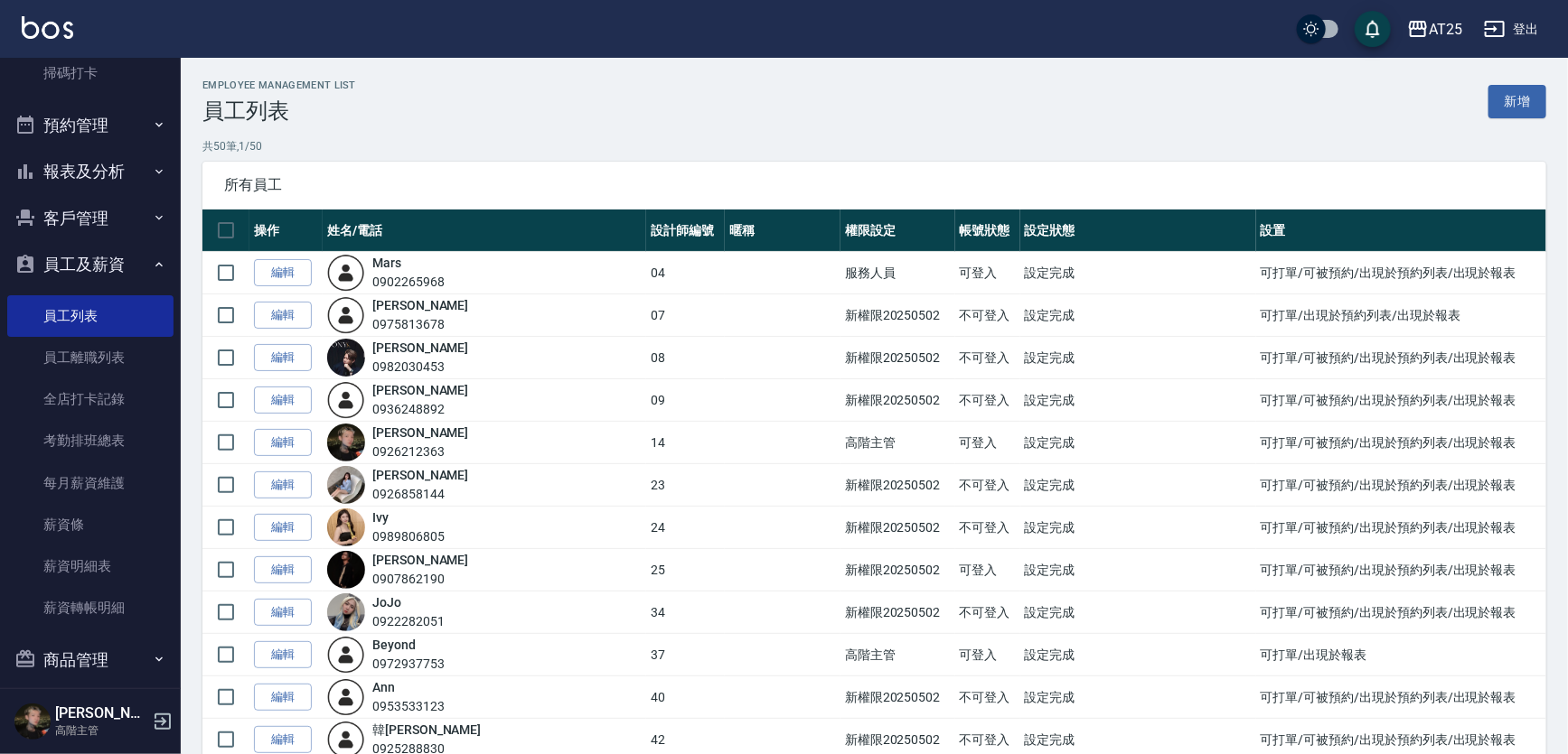
scroll to position [573, 0]
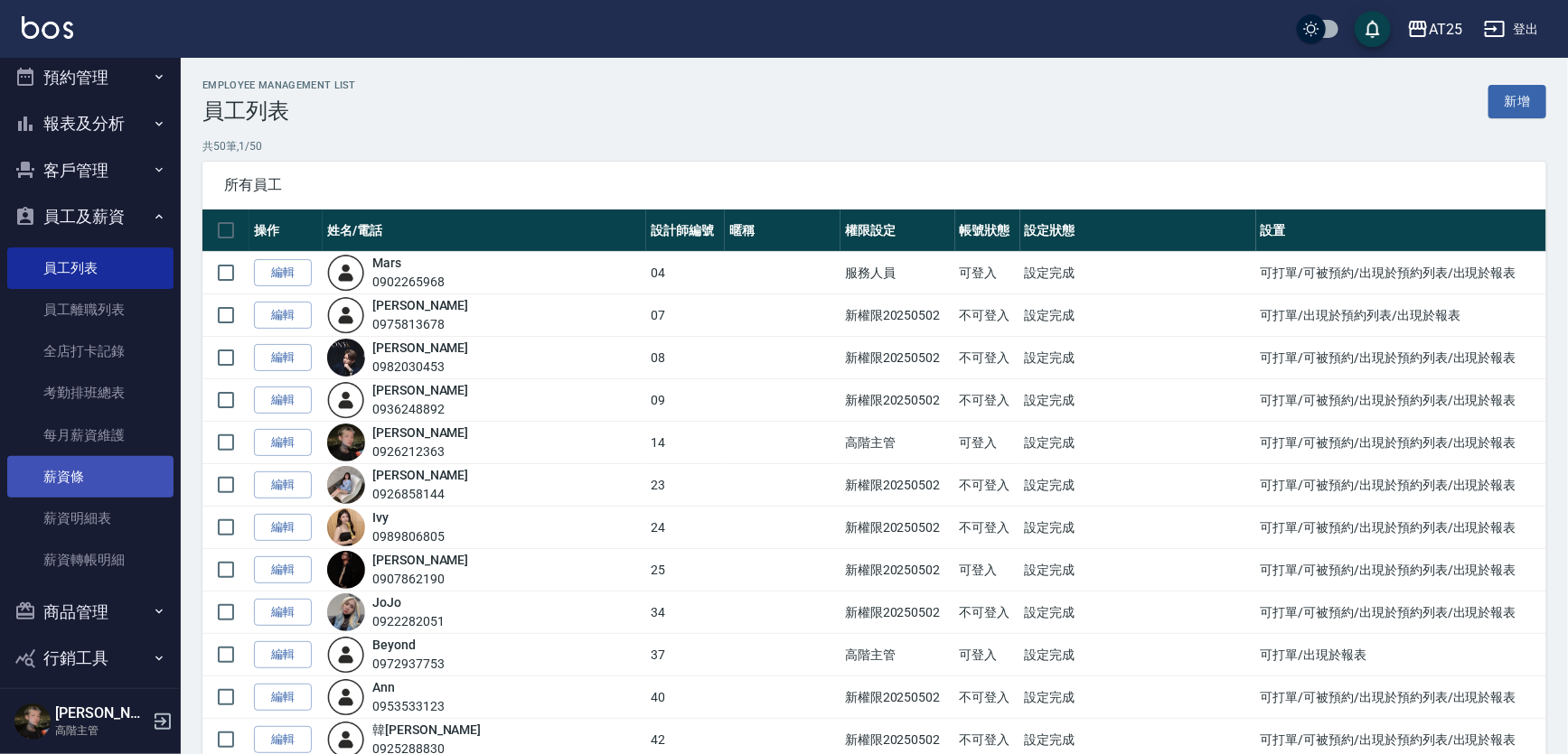
click at [95, 477] on link "薪資條" at bounding box center [90, 477] width 167 height 42
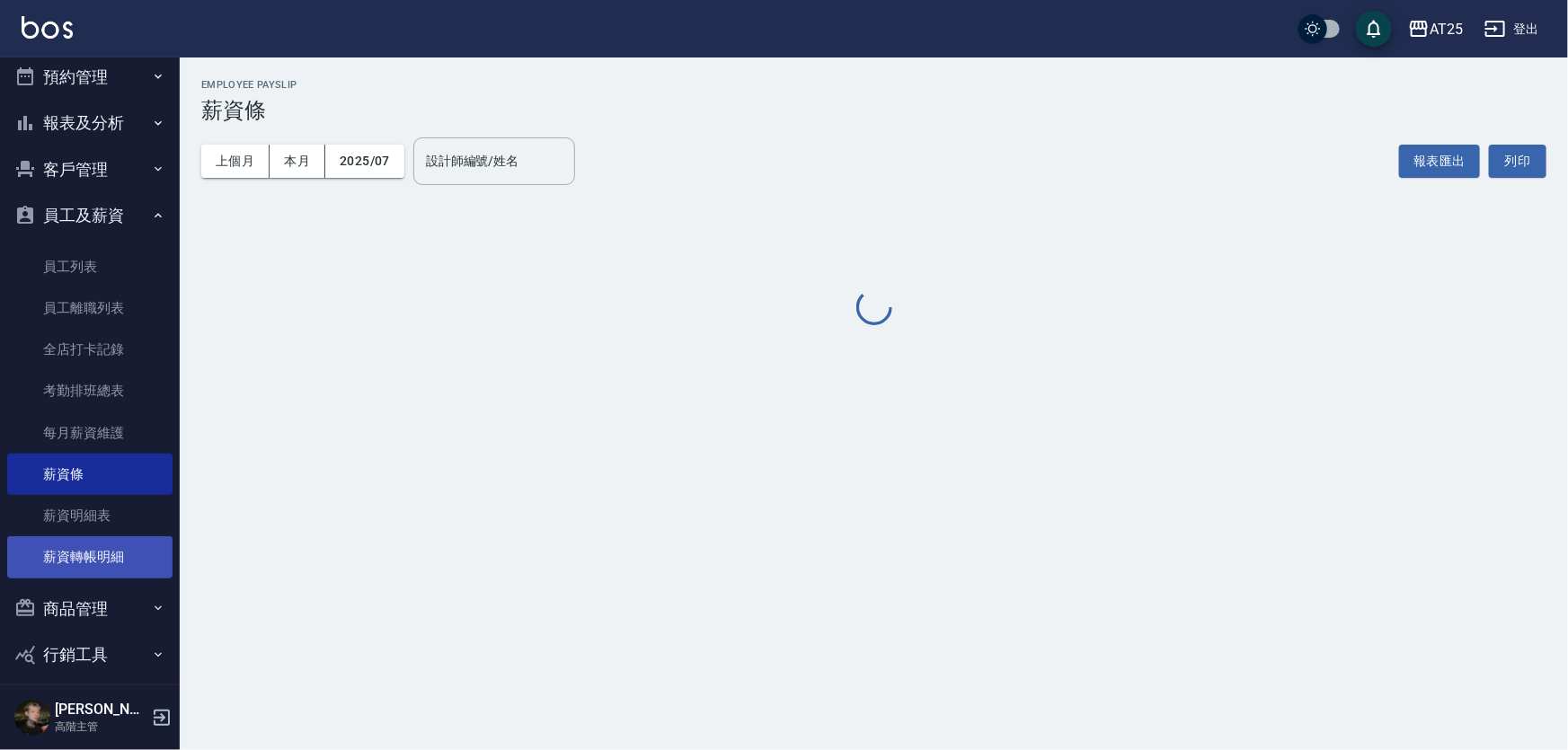
click at [115, 549] on link "薪資轉帳明細" at bounding box center [90, 558] width 166 height 41
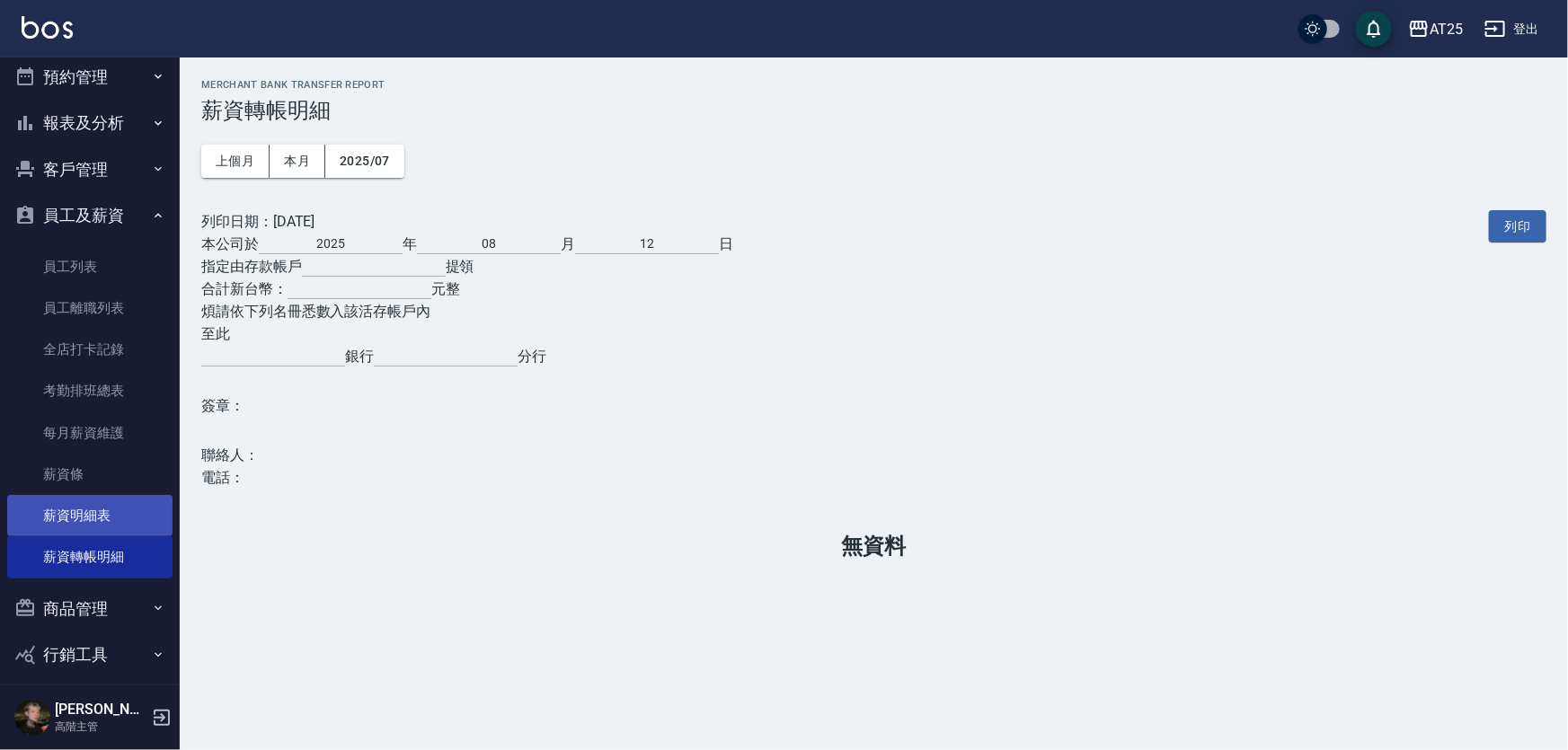
click at [107, 527] on link "薪資明細表" at bounding box center [90, 516] width 166 height 41
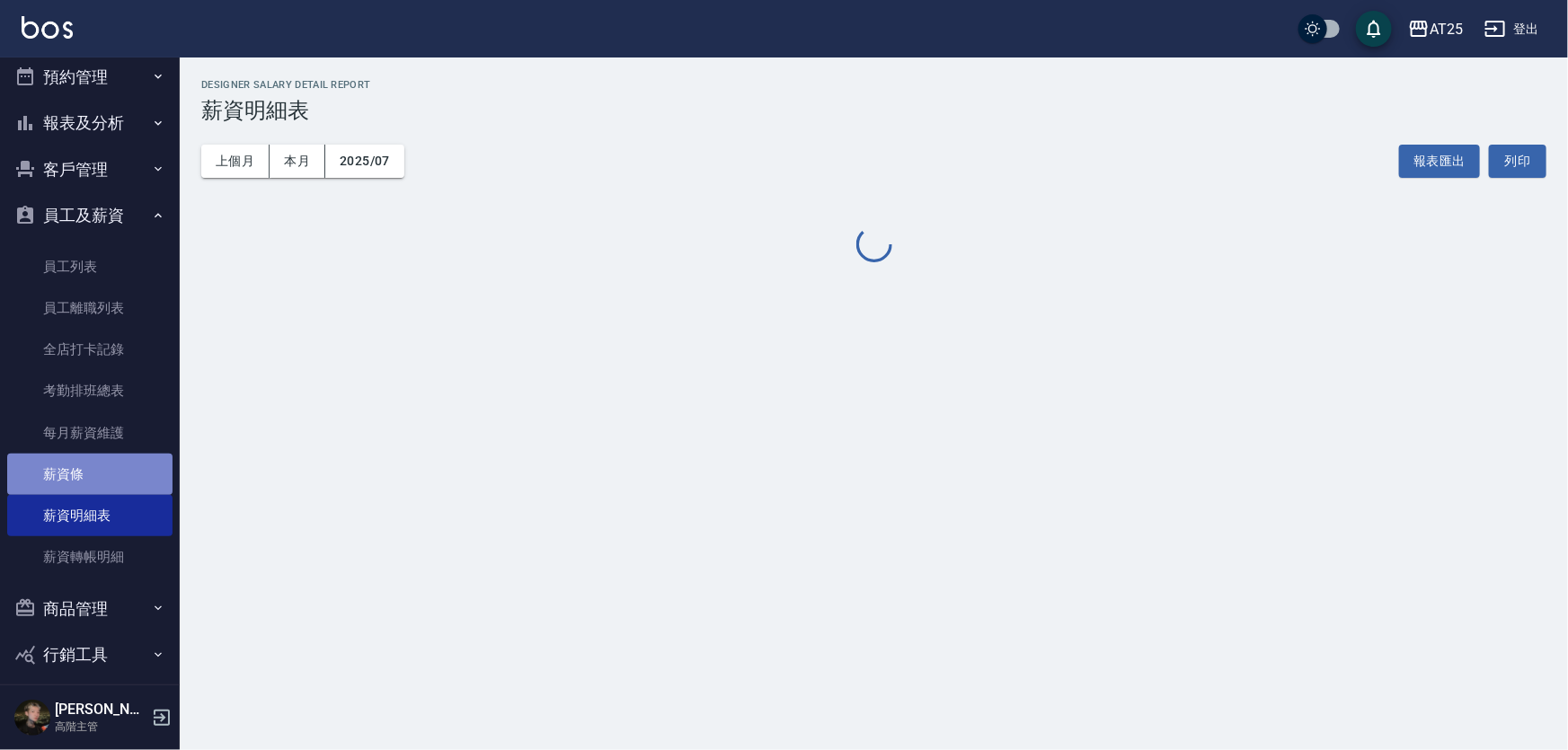
click at [98, 467] on link "薪資條" at bounding box center [90, 475] width 166 height 41
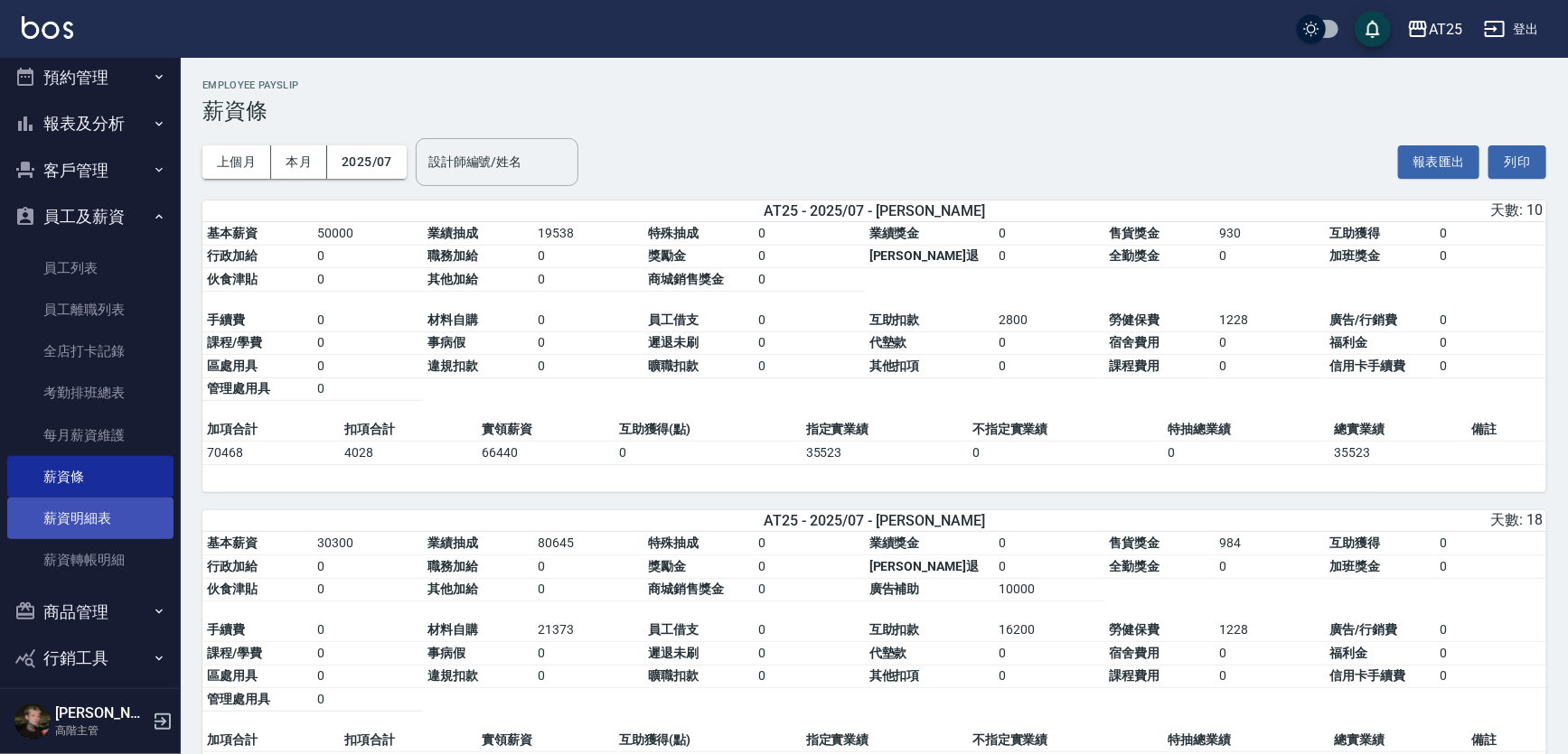
click at [130, 512] on link "薪資明細表" at bounding box center [90, 519] width 167 height 42
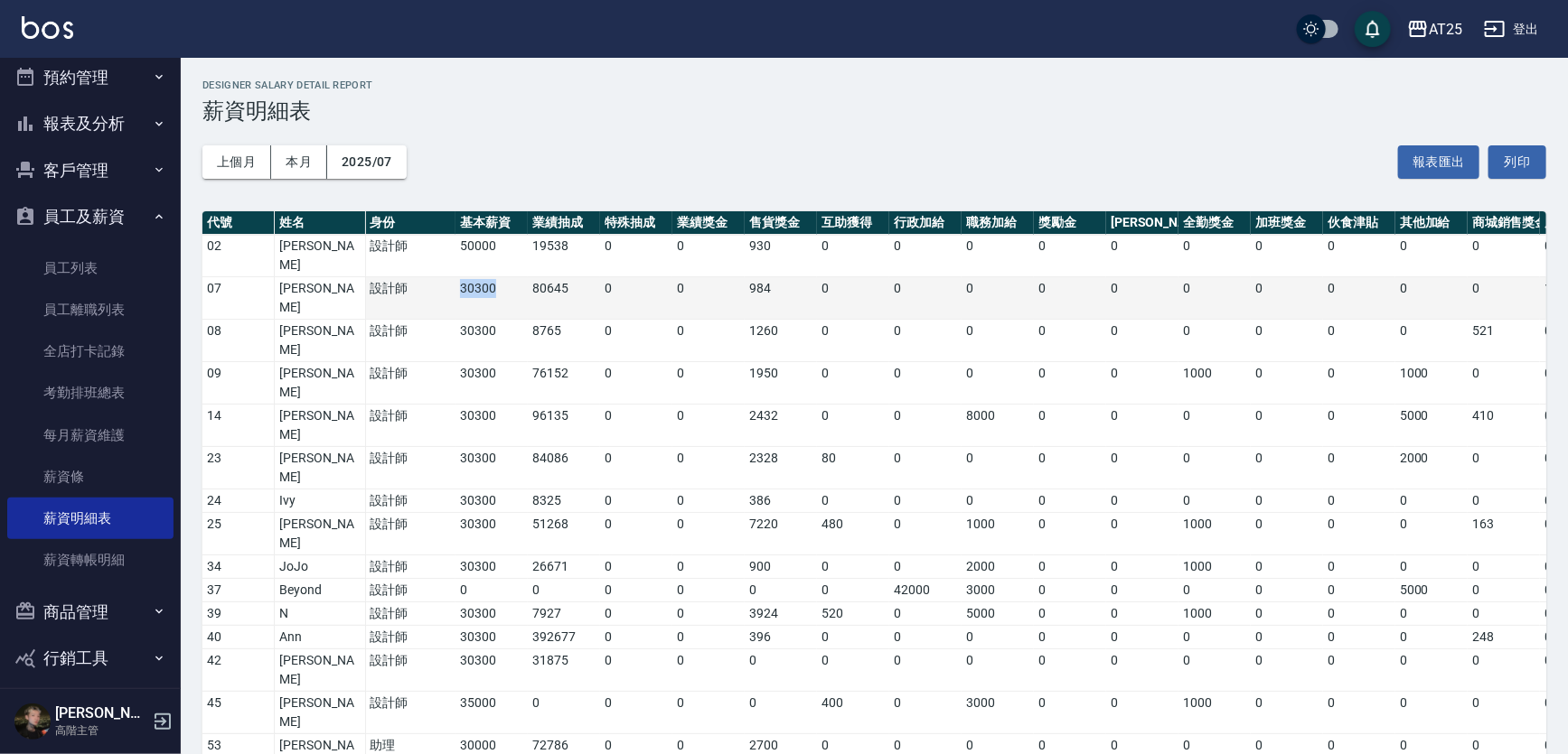
drag, startPoint x: 458, startPoint y: 268, endPoint x: 512, endPoint y: 268, distance: 54.0
click at [512, 278] on td "30300" at bounding box center [491, 299] width 72 height 43
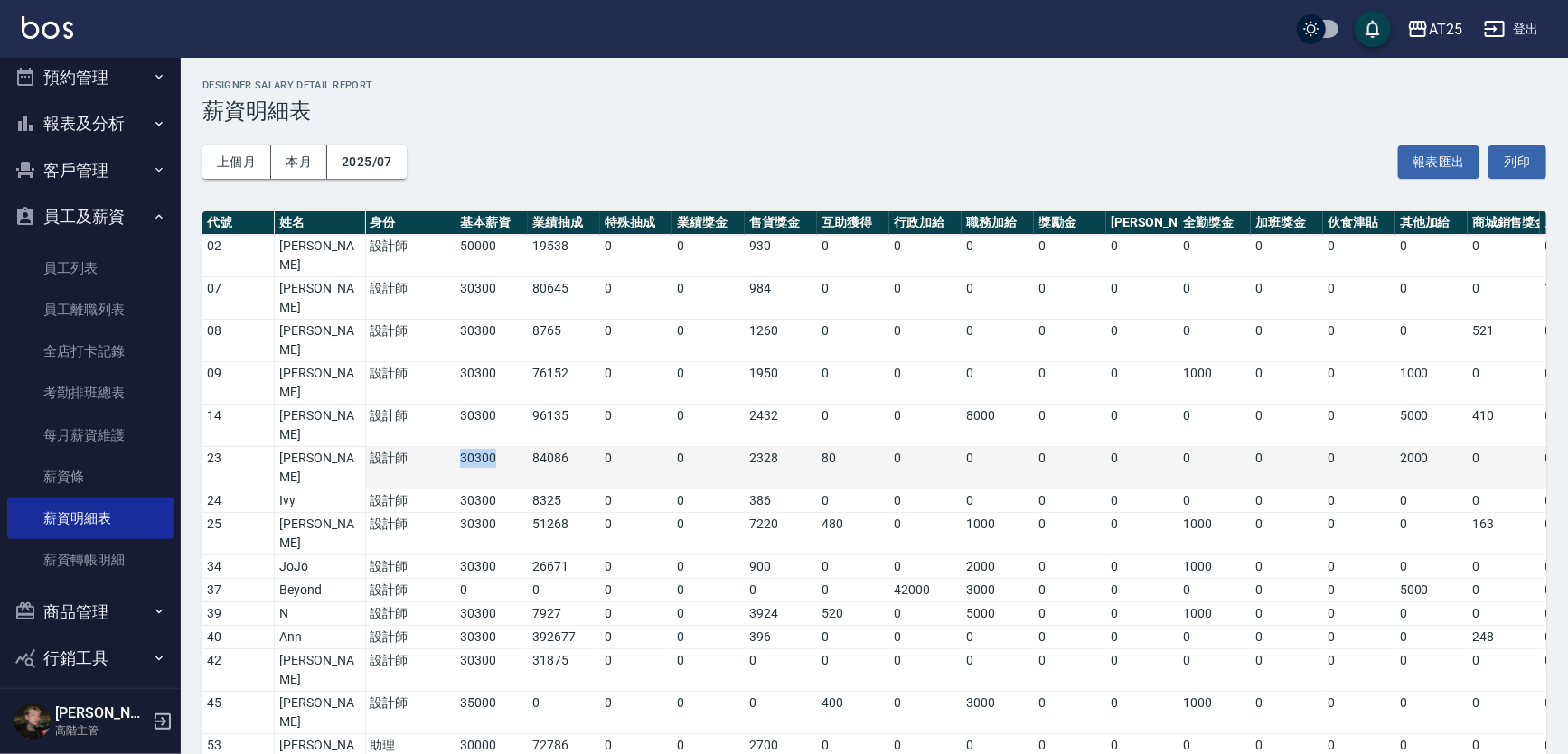
drag, startPoint x: 491, startPoint y: 361, endPoint x: 460, endPoint y: 367, distance: 31.6
click at [460, 447] on td "30300" at bounding box center [491, 468] width 72 height 43
drag, startPoint x: 497, startPoint y: 358, endPoint x: 460, endPoint y: 361, distance: 37.1
click at [460, 447] on td "30300" at bounding box center [491, 468] width 72 height 43
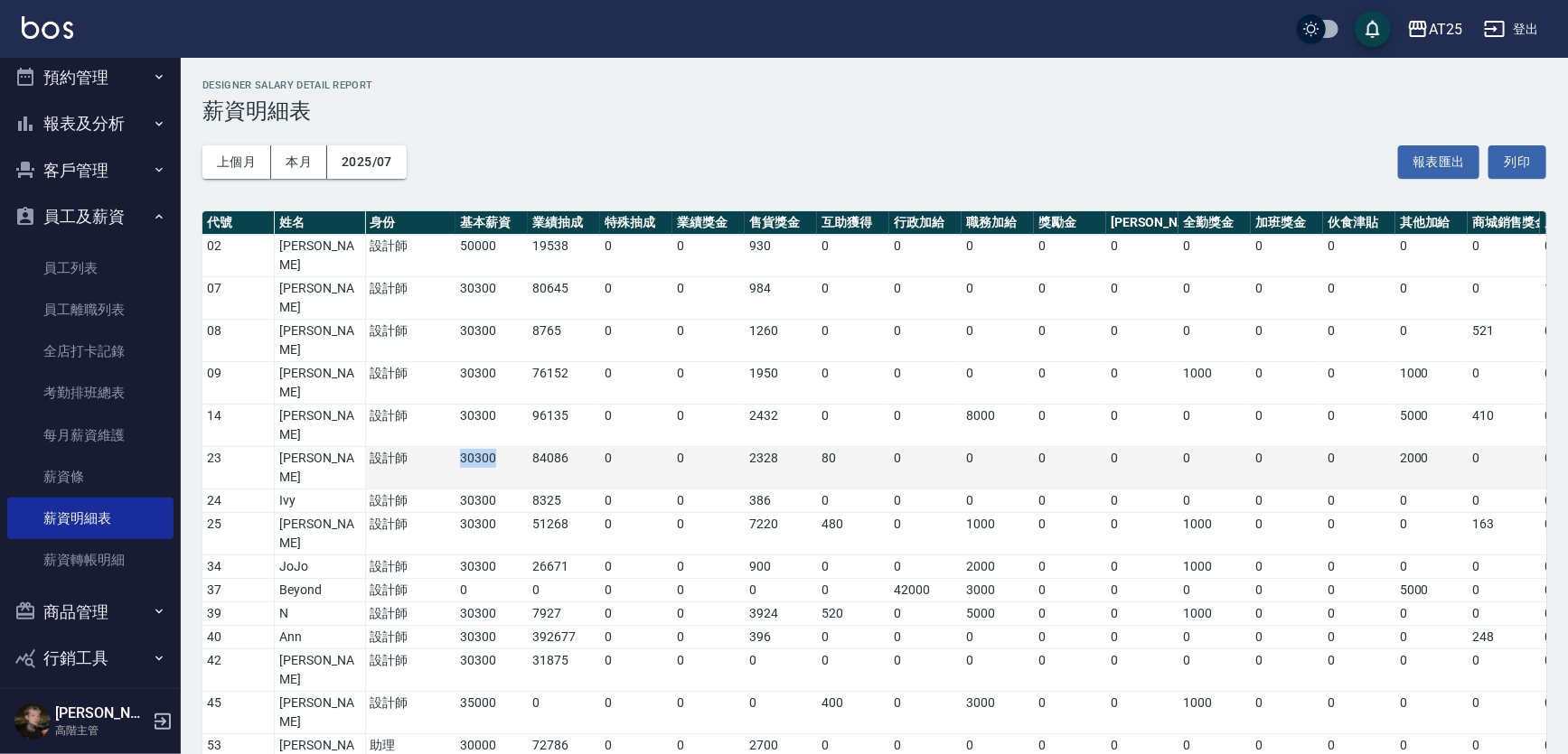
copy td "30300"
drag, startPoint x: 326, startPoint y: 362, endPoint x: 280, endPoint y: 364, distance: 46.0
click at [280, 447] on td "Emma" at bounding box center [320, 468] width 90 height 43
copy td "Emma"
click at [719, 447] on td "0" at bounding box center [708, 468] width 72 height 43
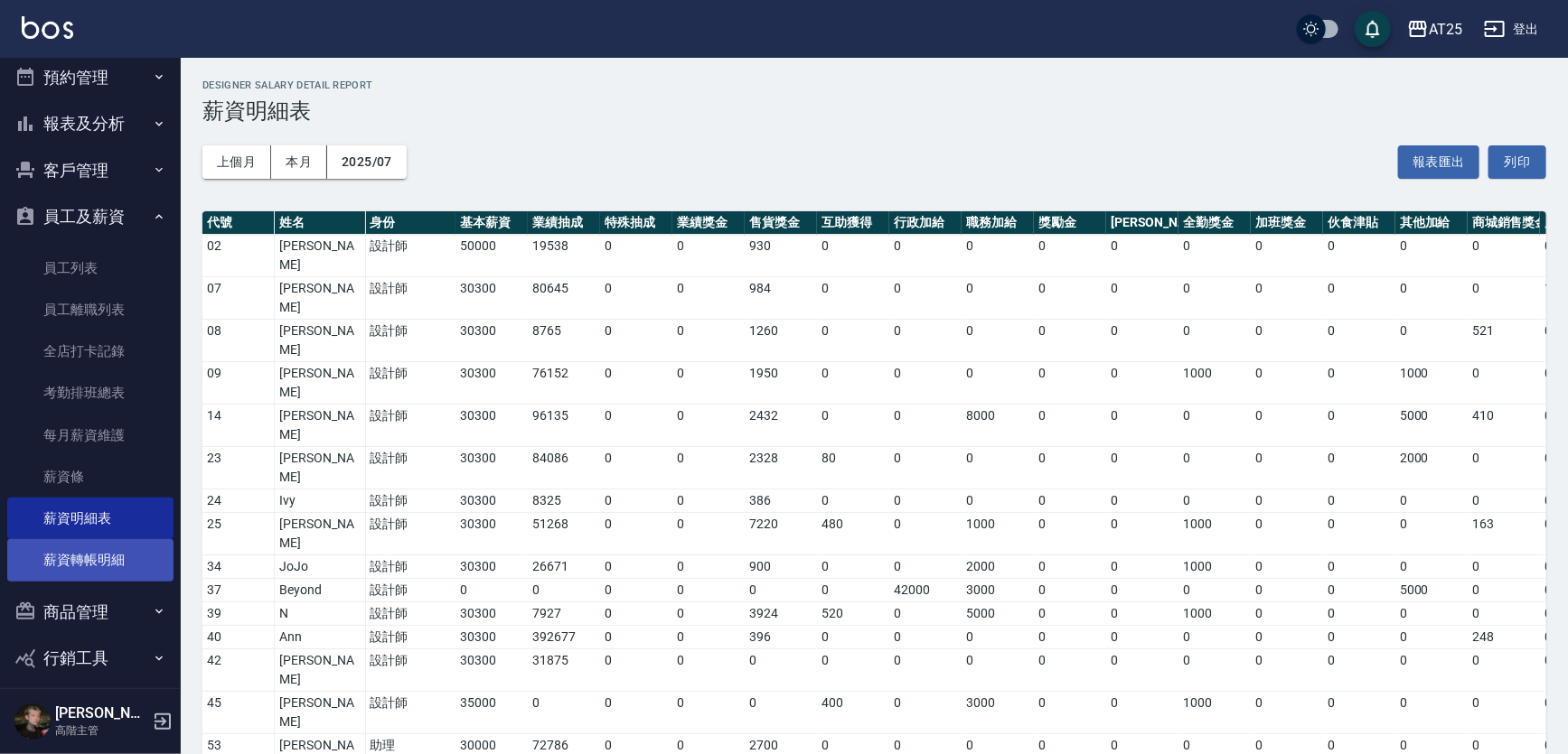
click at [127, 566] on link "薪資轉帳明細" at bounding box center [90, 561] width 167 height 42
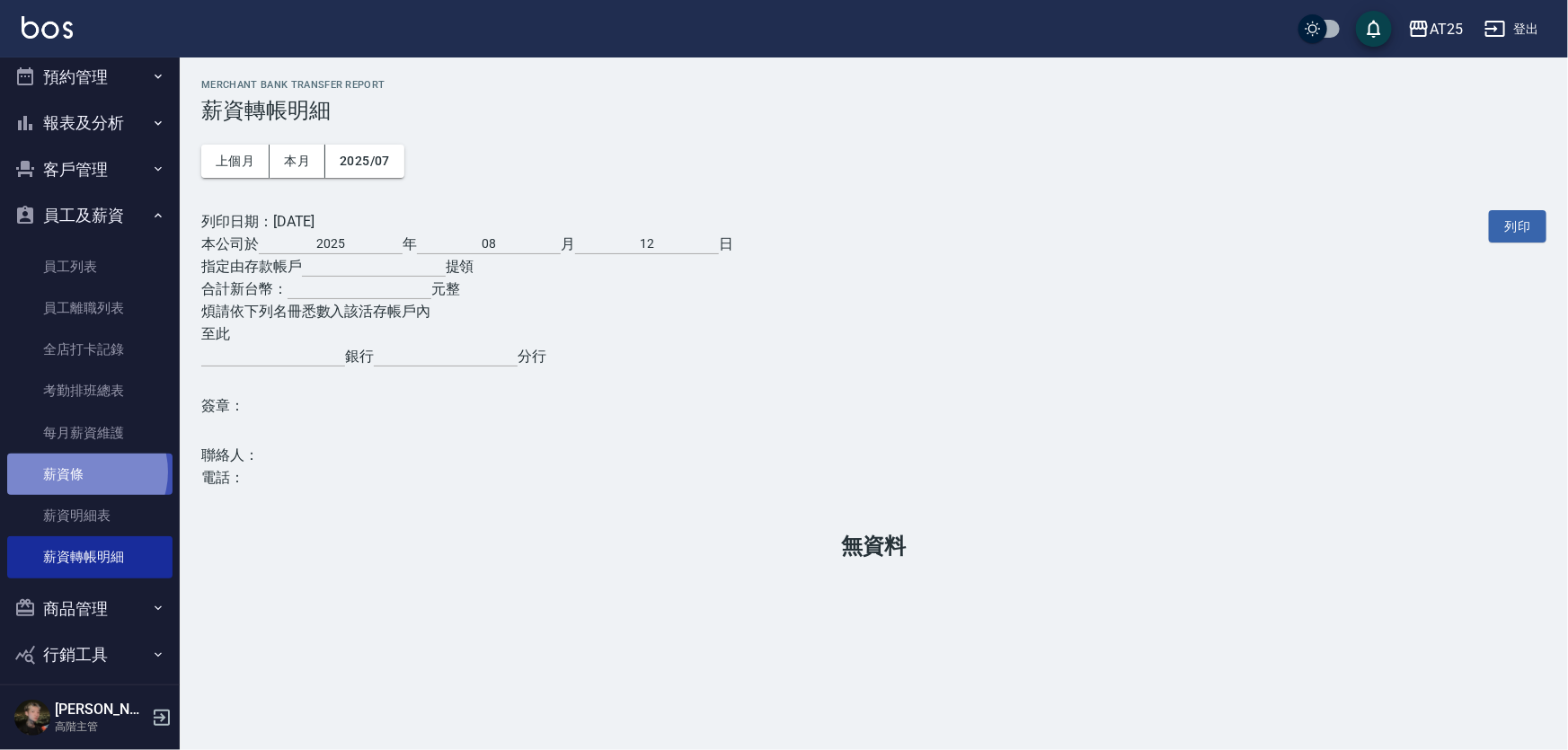
click at [81, 472] on link "薪資條" at bounding box center [90, 475] width 166 height 41
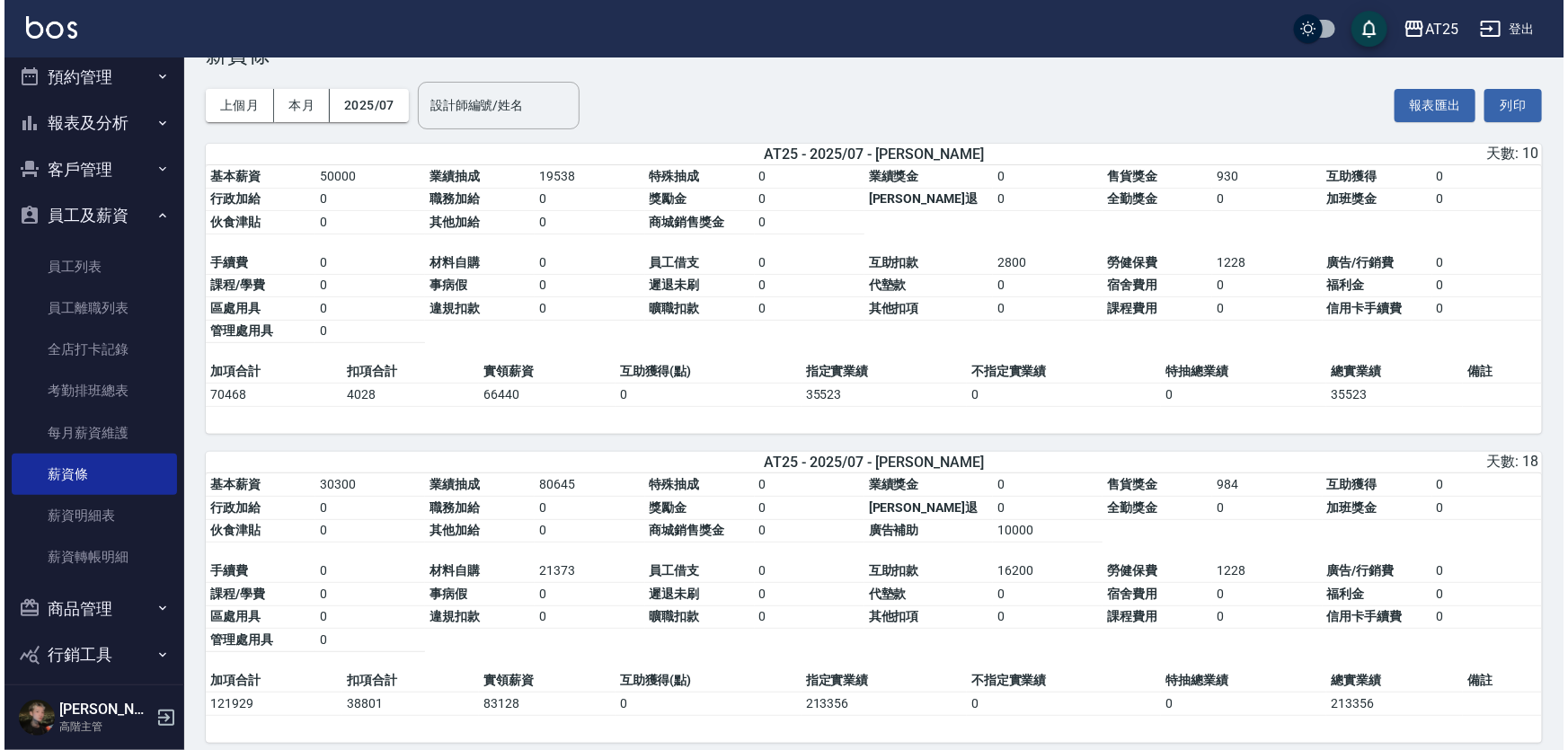
scroll to position [81, 0]
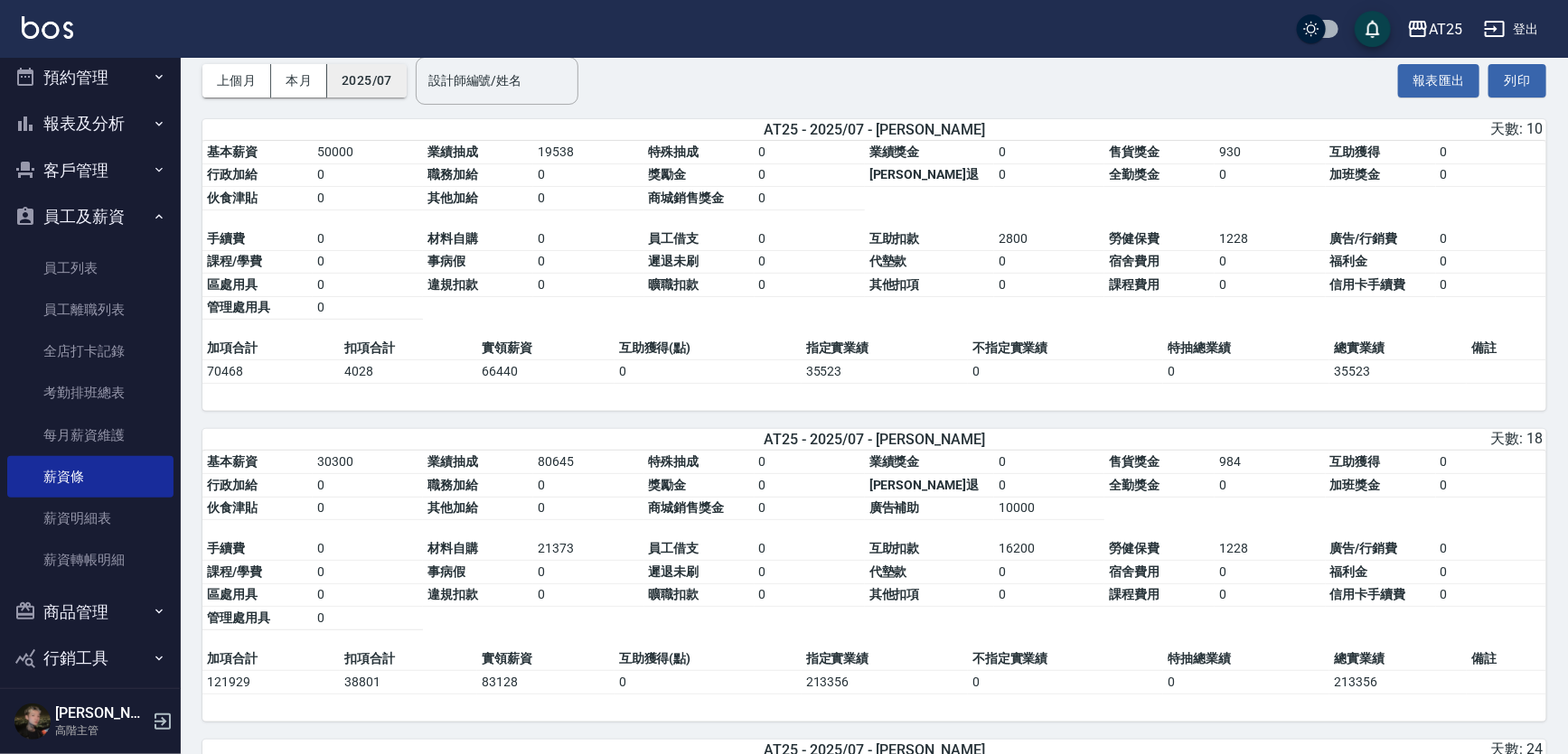
click at [378, 70] on button "2025/07" at bounding box center [367, 81] width 79 height 34
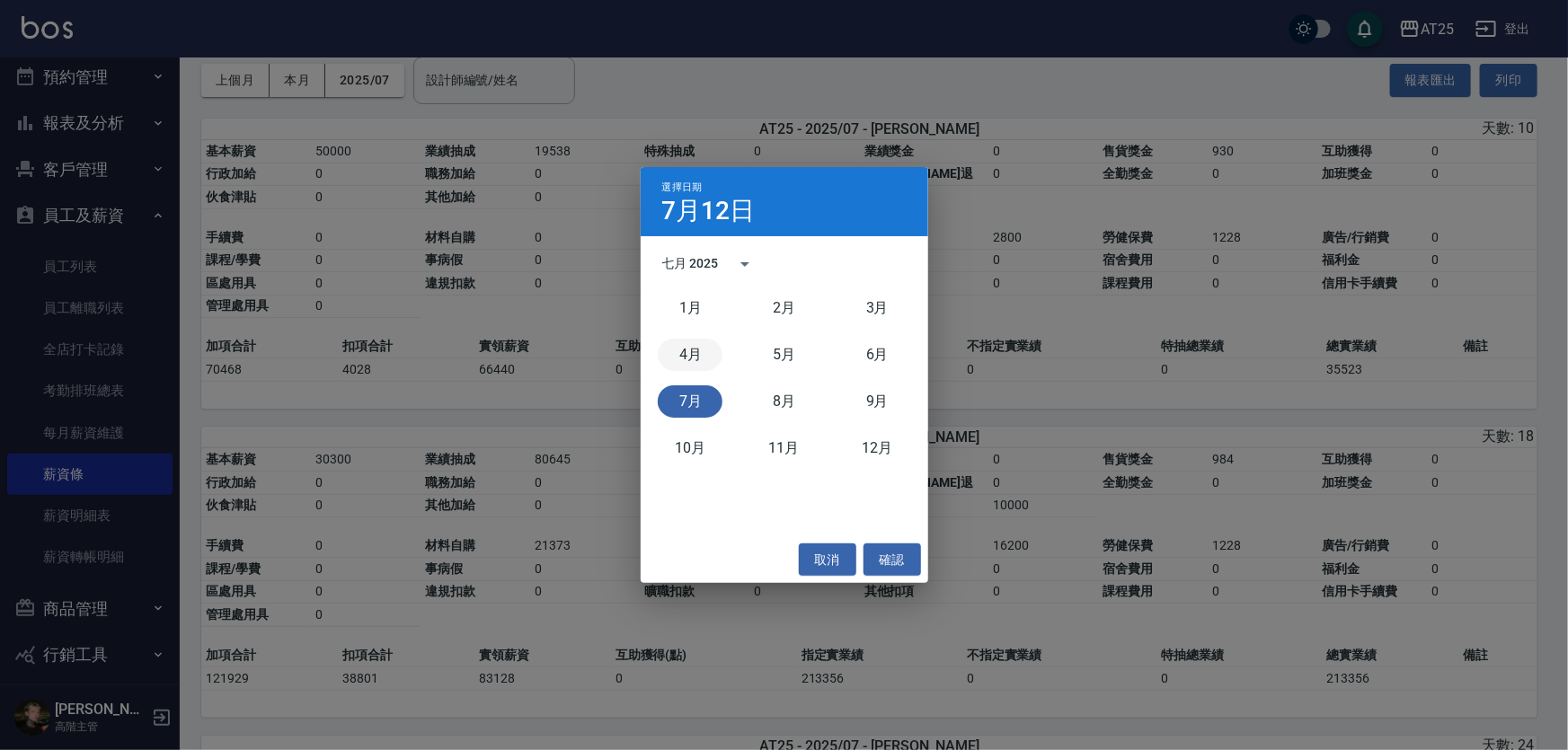
click at [683, 356] on button "4月" at bounding box center [691, 354] width 65 height 33
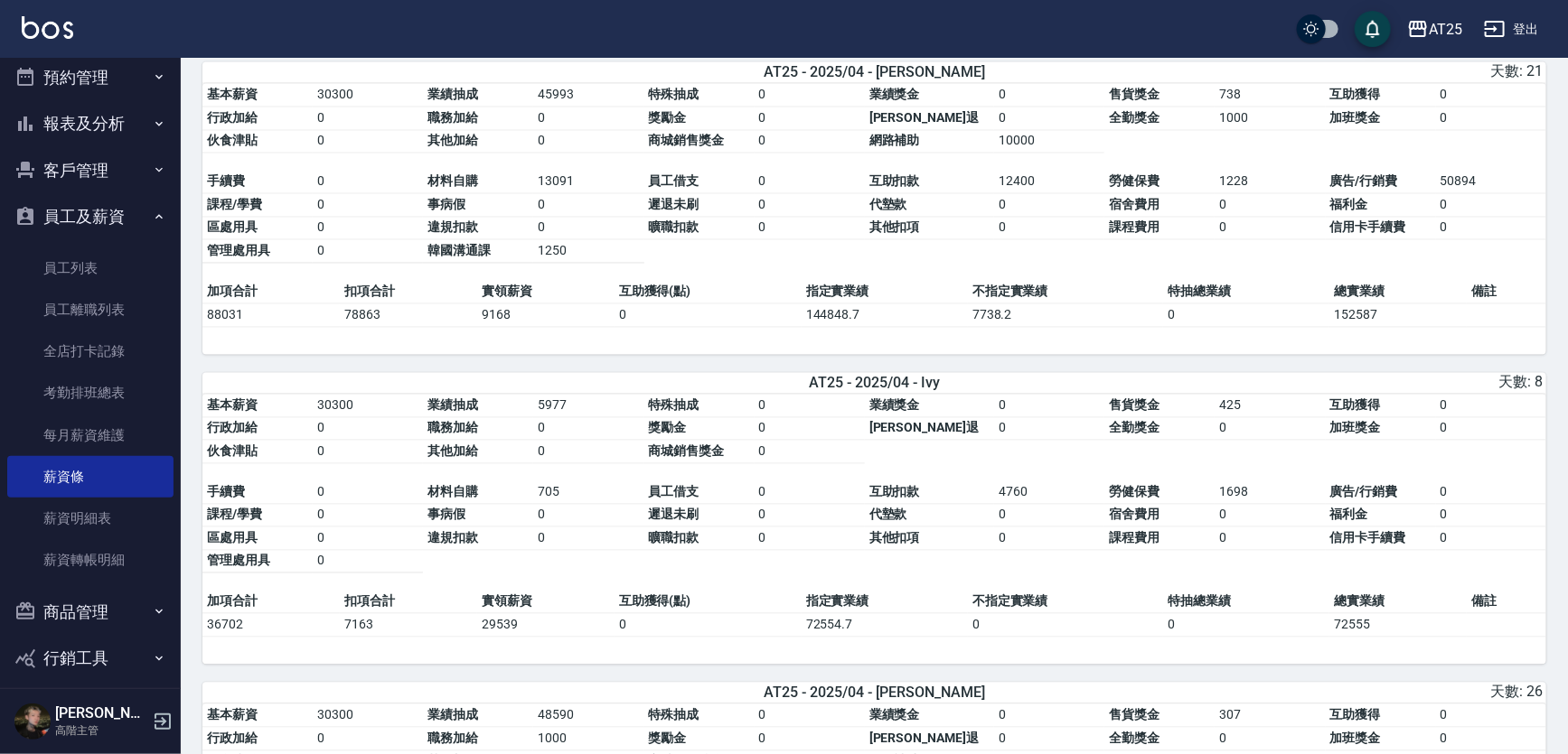
scroll to position [1478, 0]
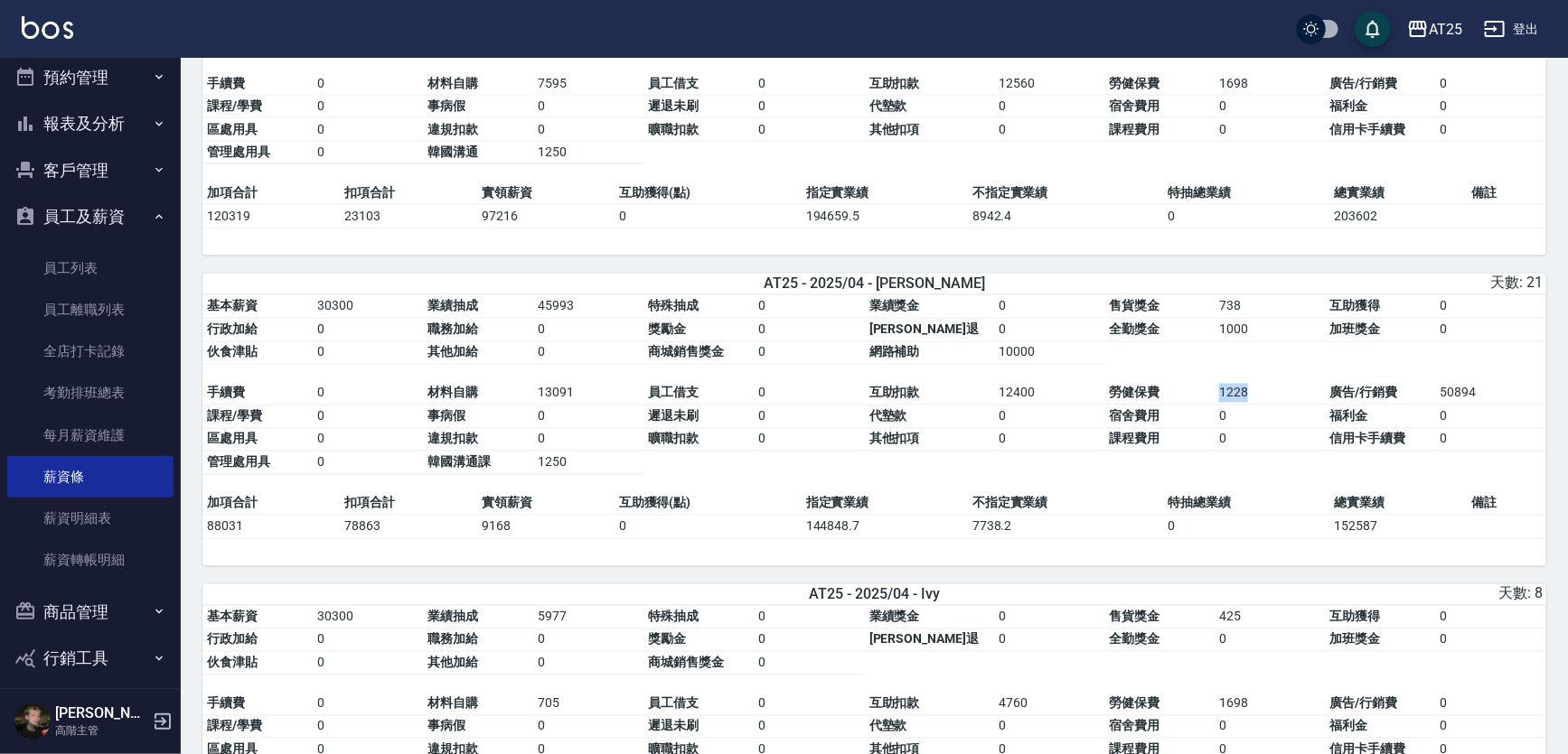
drag, startPoint x: 1215, startPoint y: 395, endPoint x: 1254, endPoint y: 401, distance: 39.5
click at [1254, 401] on td "1228" at bounding box center [1269, 394] width 110 height 24
copy td "1228"
drag, startPoint x: 1209, startPoint y: 309, endPoint x: 1235, endPoint y: 309, distance: 26.0
click at [1235, 309] on tbody "基本薪資 30300 業績抽成 45993 特殊抽成 0 業績獎金 0 售貨獎金 738 互助獲得 0 行政加給 0 職務加給 0 獎勵金 0 勞健保勞退 0…" at bounding box center [874, 330] width 1344 height 69
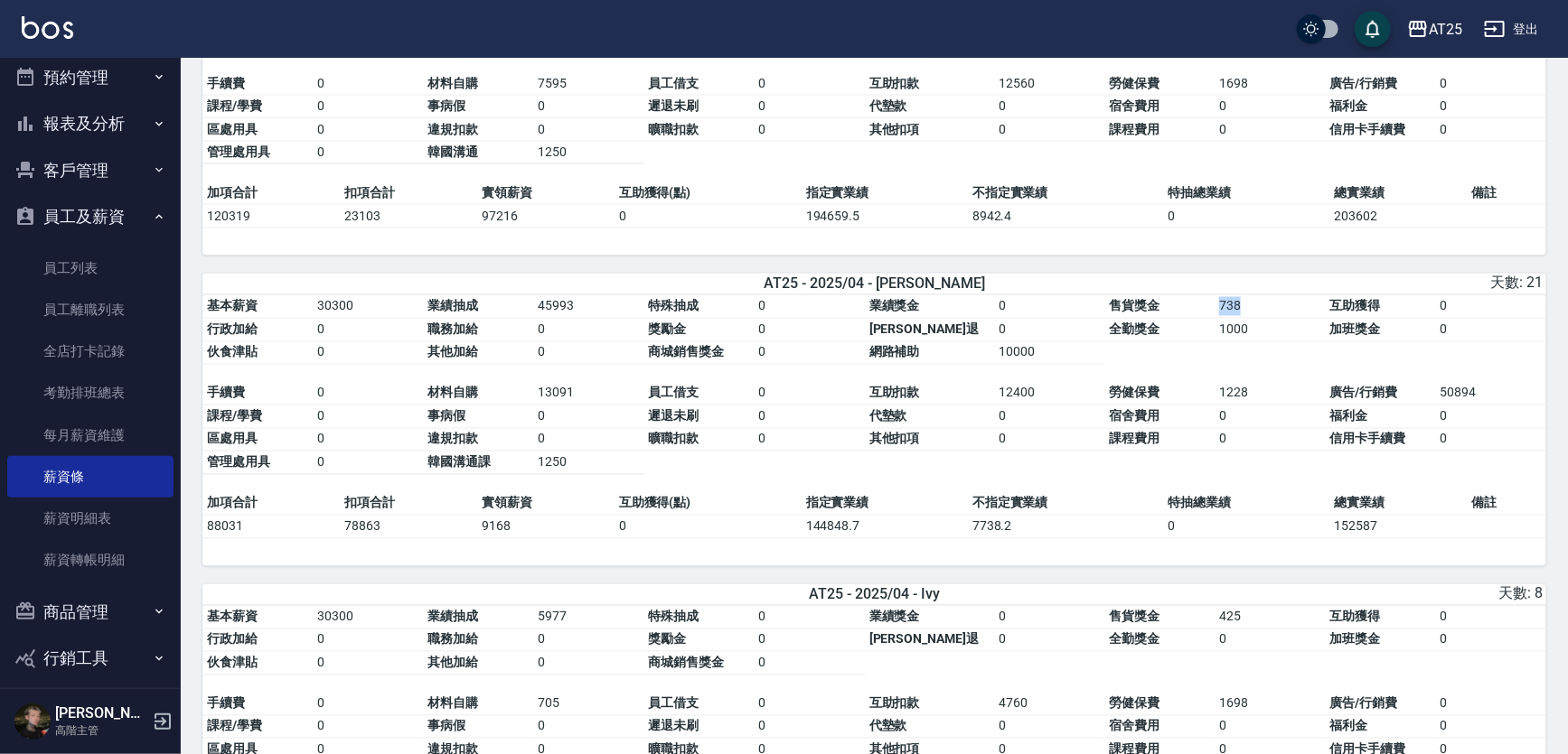
copy tbody "售貨獎金 738"
drag, startPoint x: 542, startPoint y: 398, endPoint x: 588, endPoint y: 395, distance: 46.1
click at [588, 395] on td "13091" at bounding box center [588, 394] width 110 height 24
copy td "13091"
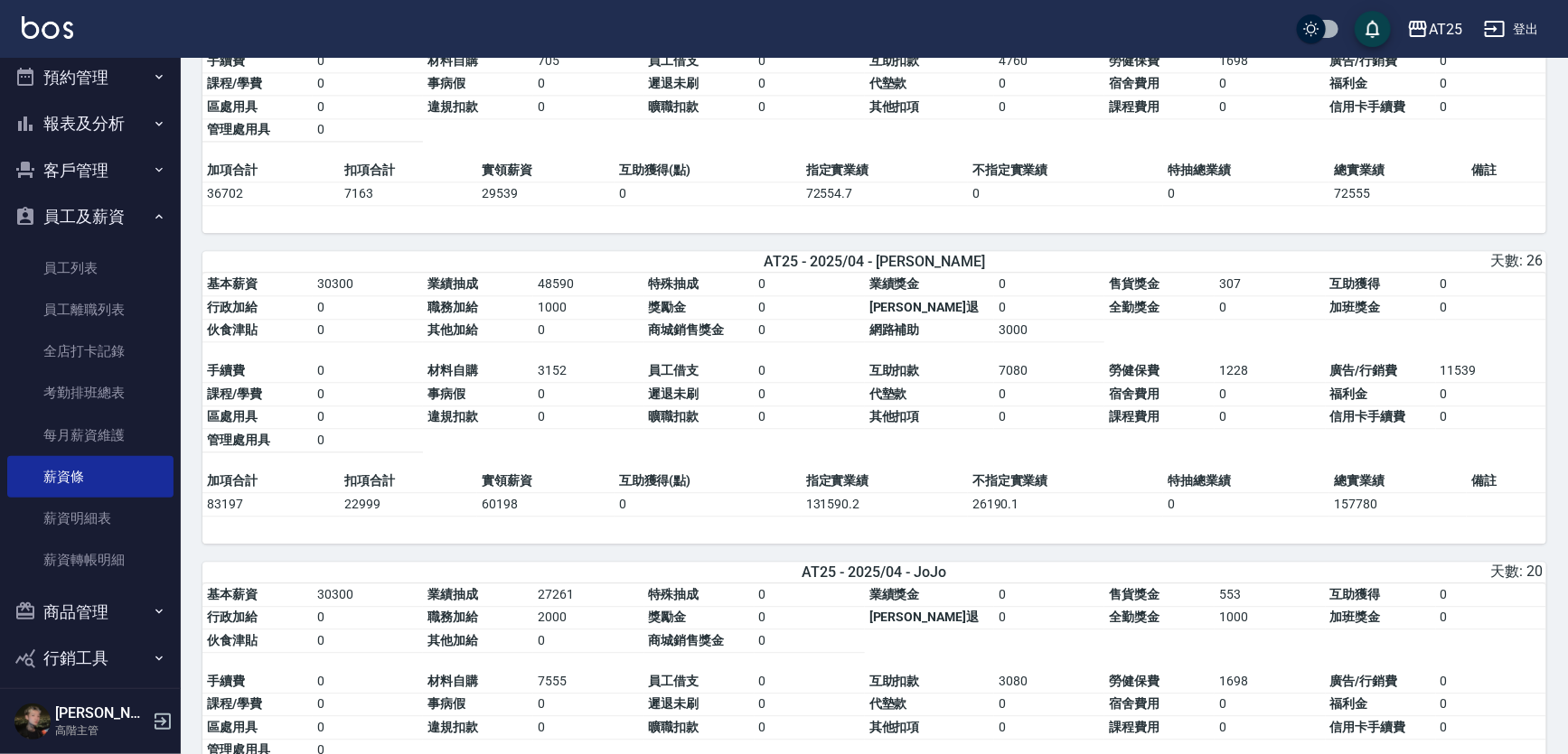
scroll to position [2135, 0]
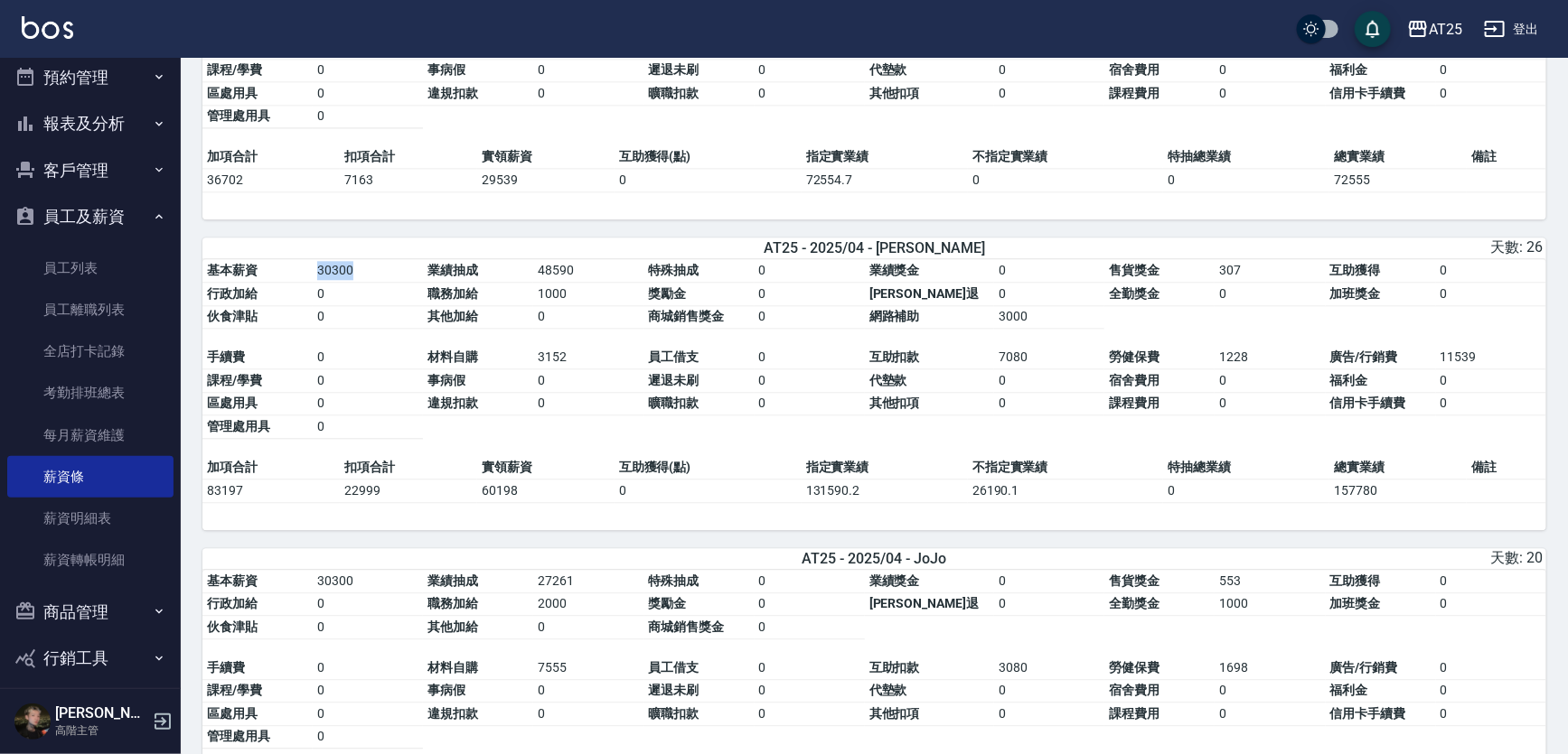
drag, startPoint x: 315, startPoint y: 274, endPoint x: 365, endPoint y: 278, distance: 50.2
click at [365, 278] on td "30300" at bounding box center [367, 271] width 110 height 24
copy td "30300"
click at [589, 328] on td "0" at bounding box center [588, 317] width 110 height 24
drag, startPoint x: 541, startPoint y: 362, endPoint x: 572, endPoint y: 369, distance: 31.8
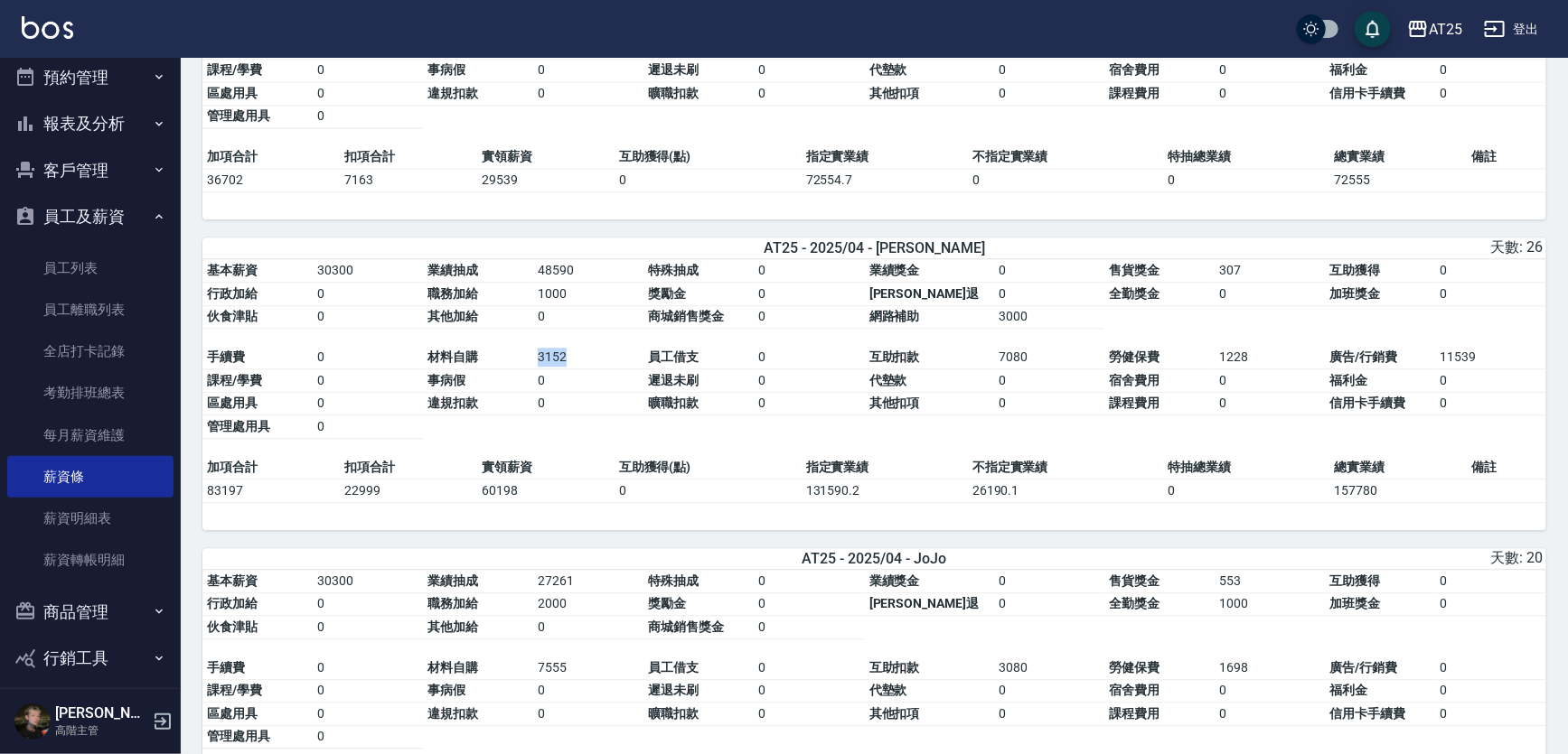
click at [572, 369] on td "3152" at bounding box center [588, 358] width 110 height 24
copy td "3152"
click at [600, 321] on td "0" at bounding box center [588, 317] width 110 height 24
drag, startPoint x: 985, startPoint y: 318, endPoint x: 1022, endPoint y: 320, distance: 37.1
click at [1023, 320] on tbody "基本薪資 30300 業績抽成 48590 特殊抽成 0 業績獎金 0 售貨獎金 307 互助獲得 0 行政加給 0 職務加給 1000 獎勵金 0 勞健保勞…" at bounding box center [874, 294] width 1344 height 69
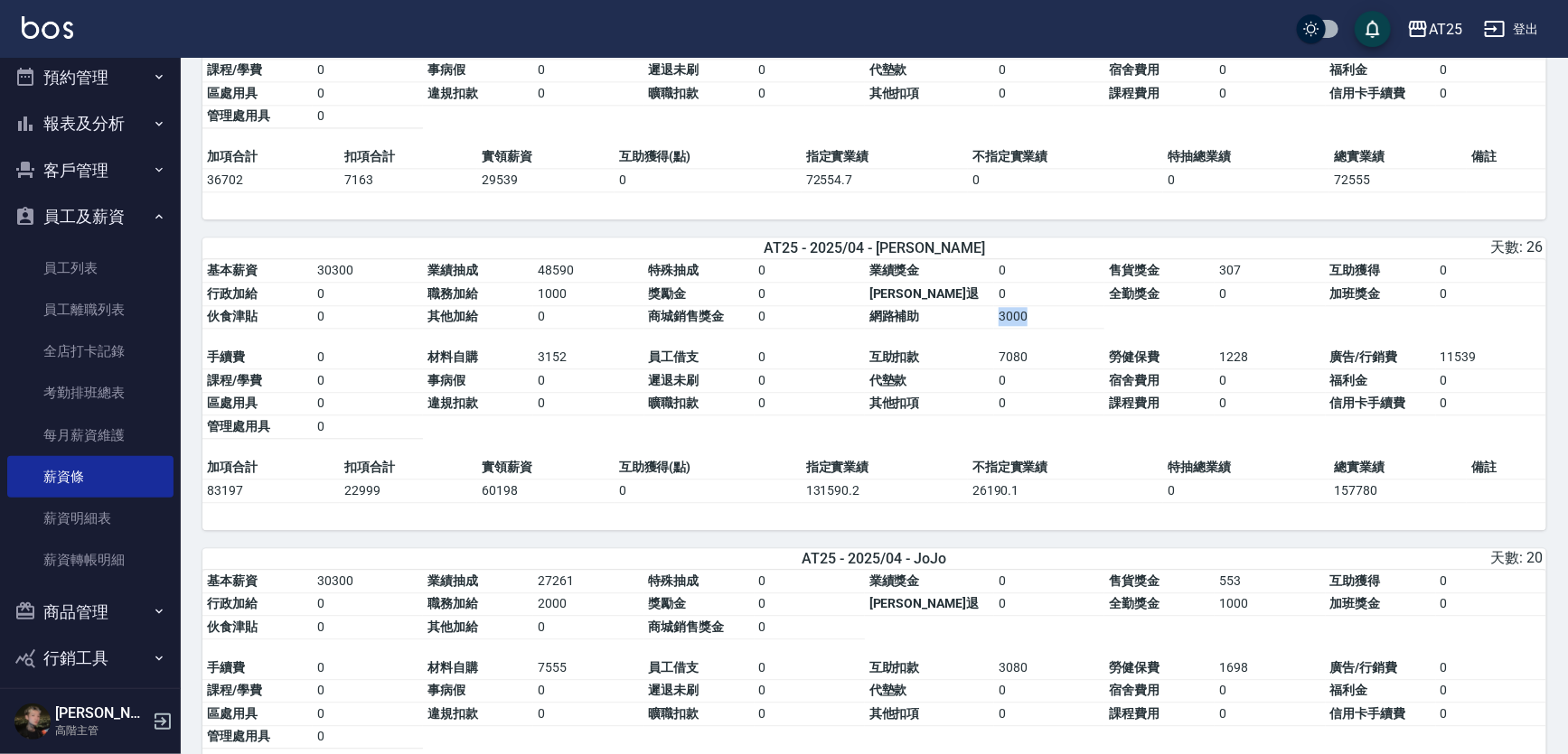
copy tbody "網路補助 3000"
click at [1233, 322] on table "基本薪資 30300 業績抽成 48590 特殊抽成 0 業績獎金 0 售貨獎金 307 互助獲得 0 行政加給 0 職務加給 1000 獎勵金 0 勞健保勞…" at bounding box center [874, 357] width 1344 height 197
drag, startPoint x: 1211, startPoint y: 362, endPoint x: 1244, endPoint y: 365, distance: 33.1
click at [1244, 365] on td "1228" at bounding box center [1269, 358] width 110 height 24
copy td "1228"
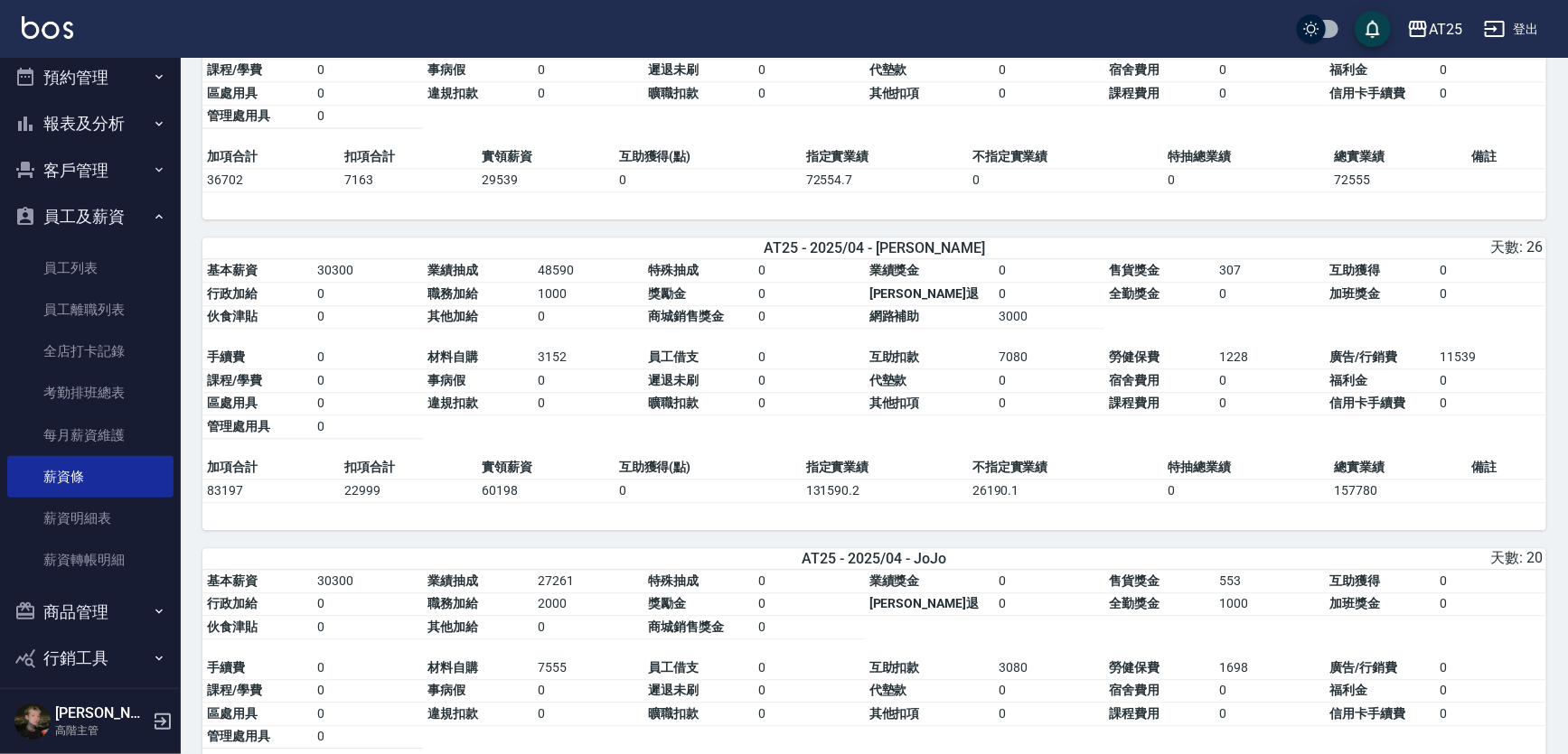
click at [792, 526] on div "基本薪資 30300 業績抽成 48590 特殊抽成 0 業績獎金 0 售貨獎金 307 互助獲得 0 行政加給 0 職務加給 1000 獎勵金 0 勞健保勞…" at bounding box center [874, 394] width 1344 height 271
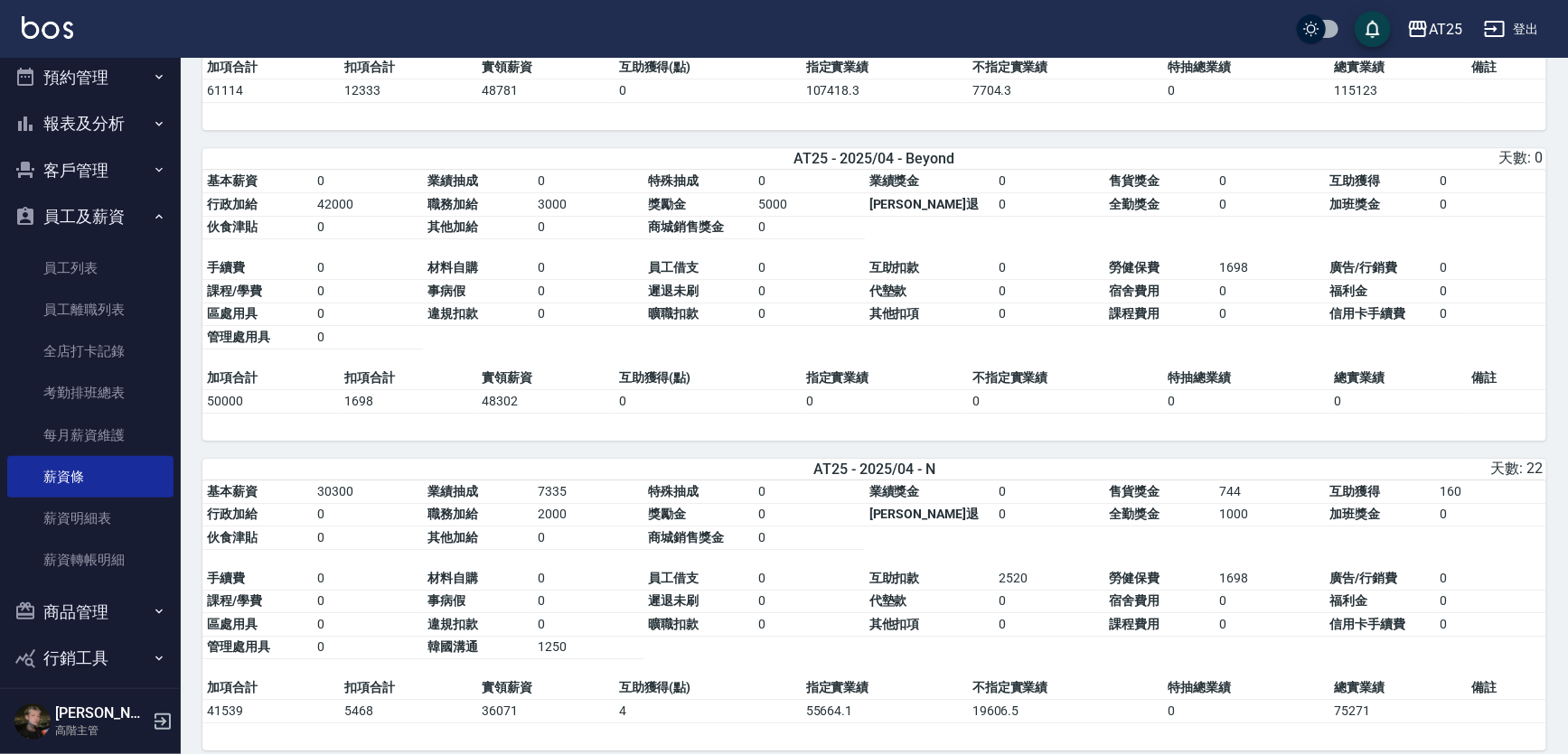
scroll to position [2874, 0]
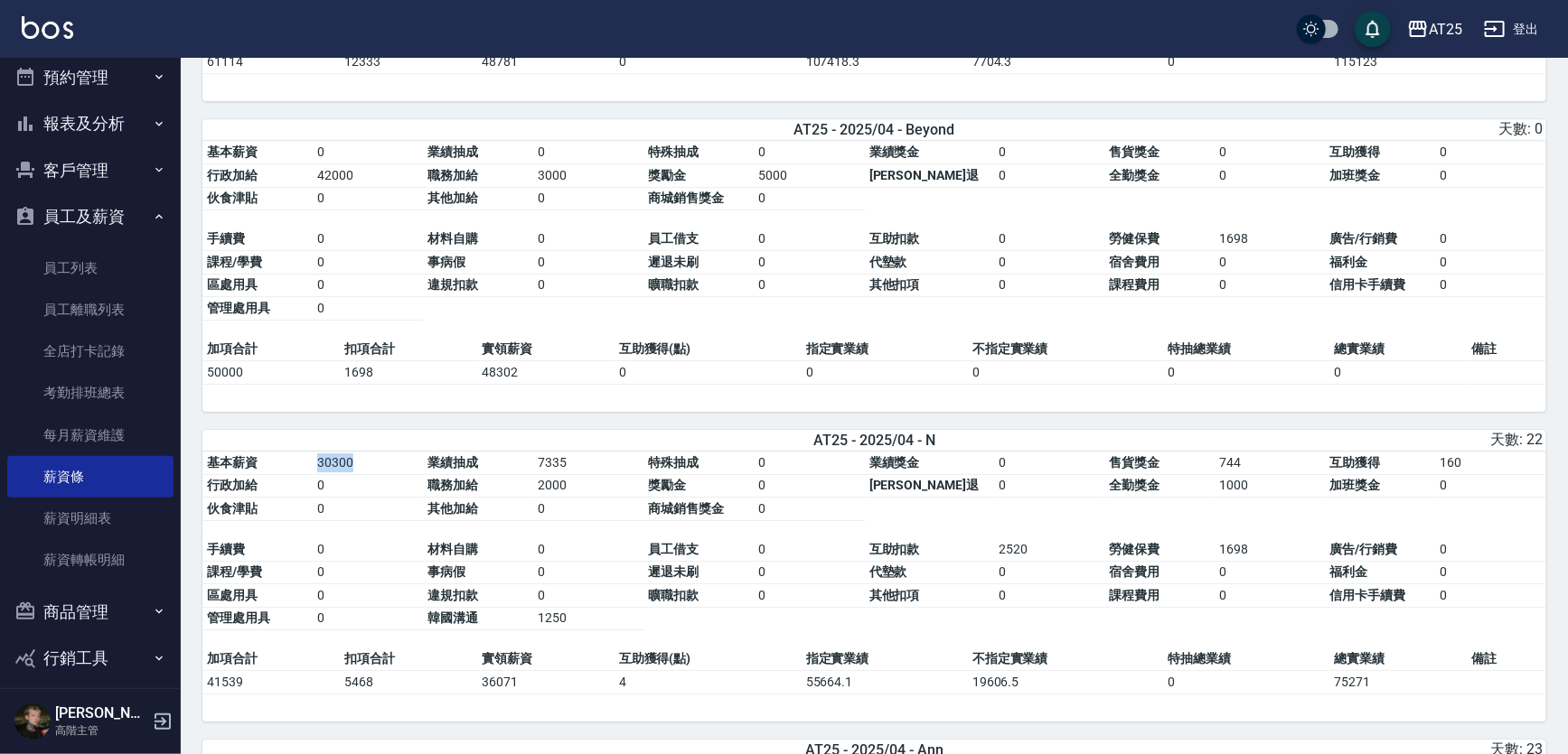
drag, startPoint x: 309, startPoint y: 469, endPoint x: 366, endPoint y: 469, distance: 57.0
click at [366, 469] on tbody "基本薪資 30300 業績抽成 7335 特殊抽成 0 業績獎金 0 售貨獎金 744 互助獲得 160 行政加給 0 職務加給 2000 獎勵金 0 勞健保…" at bounding box center [874, 486] width 1344 height 69
copy tbody "基本薪資 30300"
click at [584, 517] on td "0" at bounding box center [588, 510] width 110 height 24
drag, startPoint x: 1218, startPoint y: 555, endPoint x: 1256, endPoint y: 561, distance: 38.5
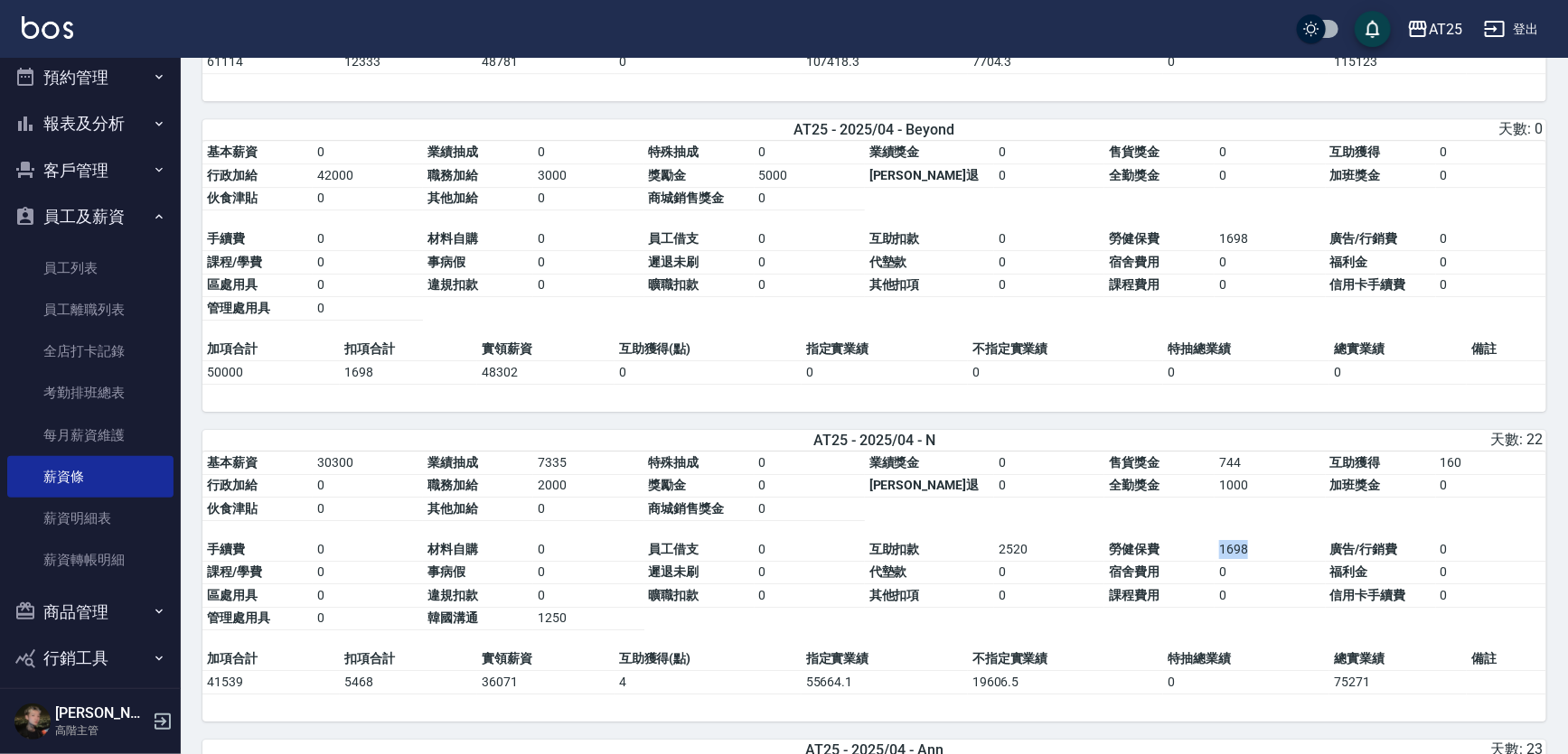
click at [1256, 561] on td "1698" at bounding box center [1269, 551] width 110 height 24
drag, startPoint x: 542, startPoint y: 468, endPoint x: 579, endPoint y: 464, distance: 37.2
click at [579, 464] on td "7335" at bounding box center [588, 463] width 110 height 24
click at [1089, 570] on td "0" at bounding box center [1049, 572] width 110 height 24
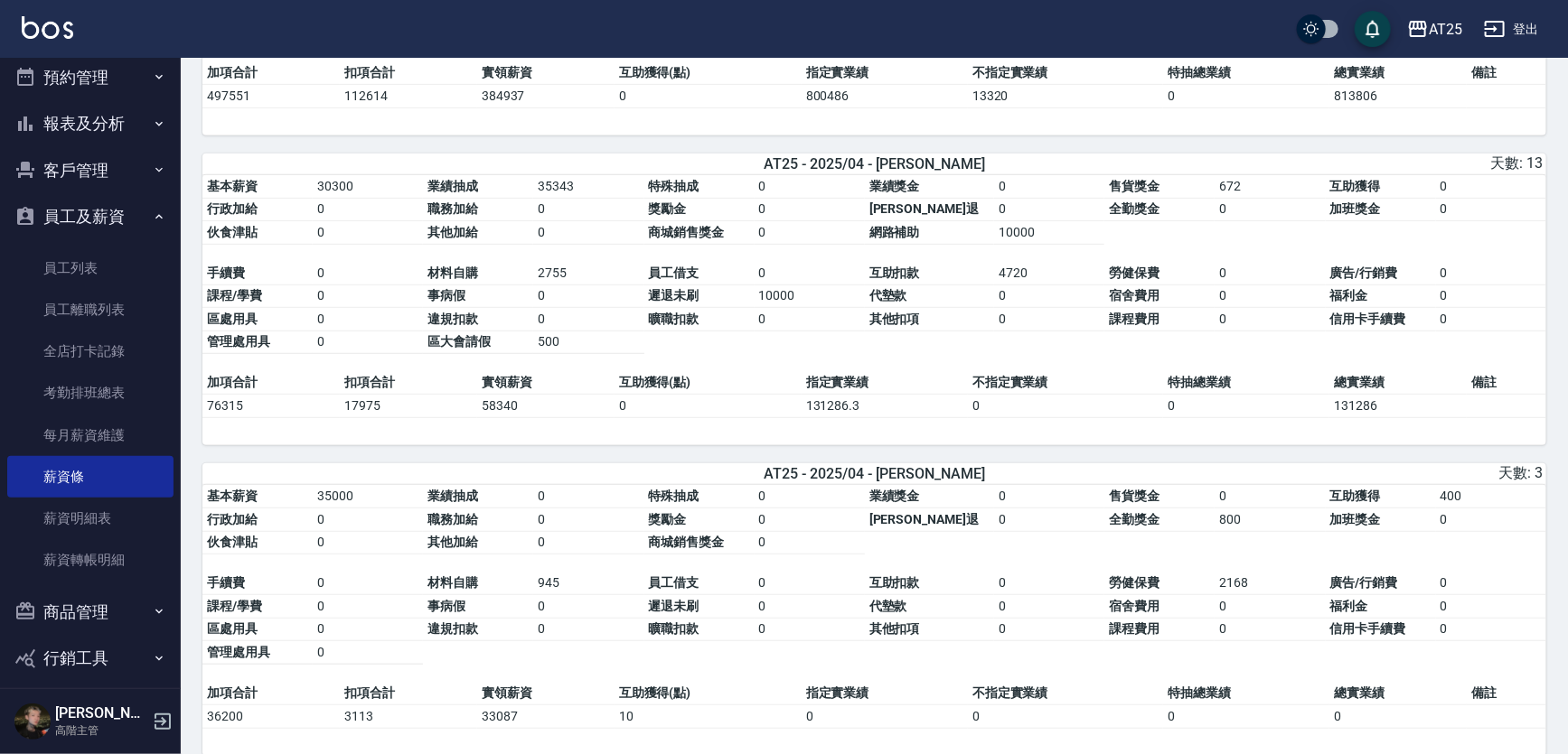
scroll to position [3777, 0]
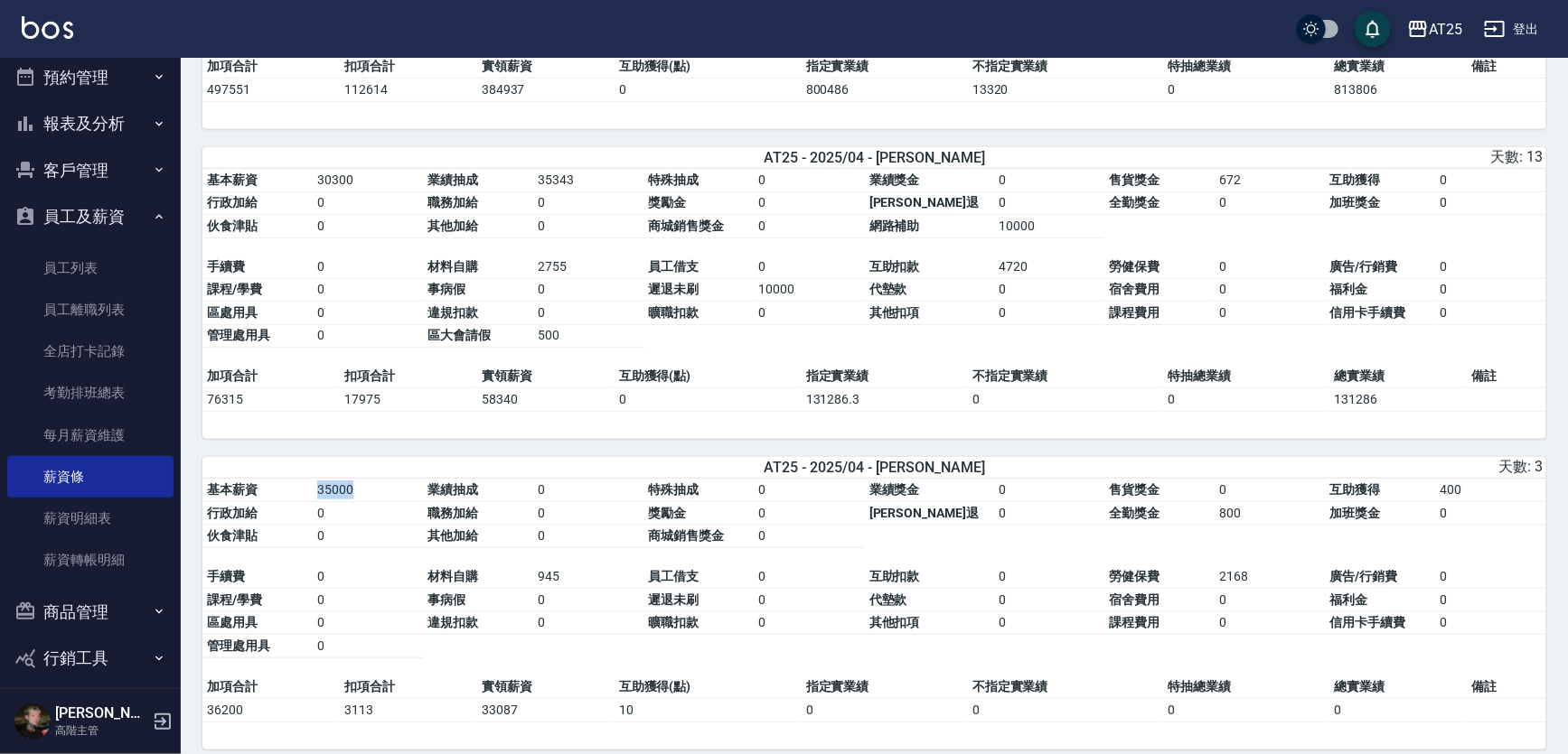
drag, startPoint x: 312, startPoint y: 502, endPoint x: 362, endPoint y: 502, distance: 50.0
click at [362, 502] on tbody "基本薪資 35000 業績抽成 0 特殊抽成 0 業績獎金 0 售貨獎金 0 互助獲得 400 行政加給 0 職務加給 0 獎勵金 0 勞健保勞退 0 全勤獎…" at bounding box center [874, 514] width 1344 height 69
drag, startPoint x: 1210, startPoint y: 525, endPoint x: 1241, endPoint y: 525, distance: 31.0
click at [1241, 525] on tbody "基本薪資 35000 業績抽成 0 特殊抽成 0 業績獎金 0 售貨獎金 0 互助獲得 400 行政加給 0 職務加給 0 獎勵金 0 勞健保勞退 0 全勤獎…" at bounding box center [874, 514] width 1344 height 69
drag, startPoint x: 1220, startPoint y: 582, endPoint x: 1241, endPoint y: 586, distance: 21.4
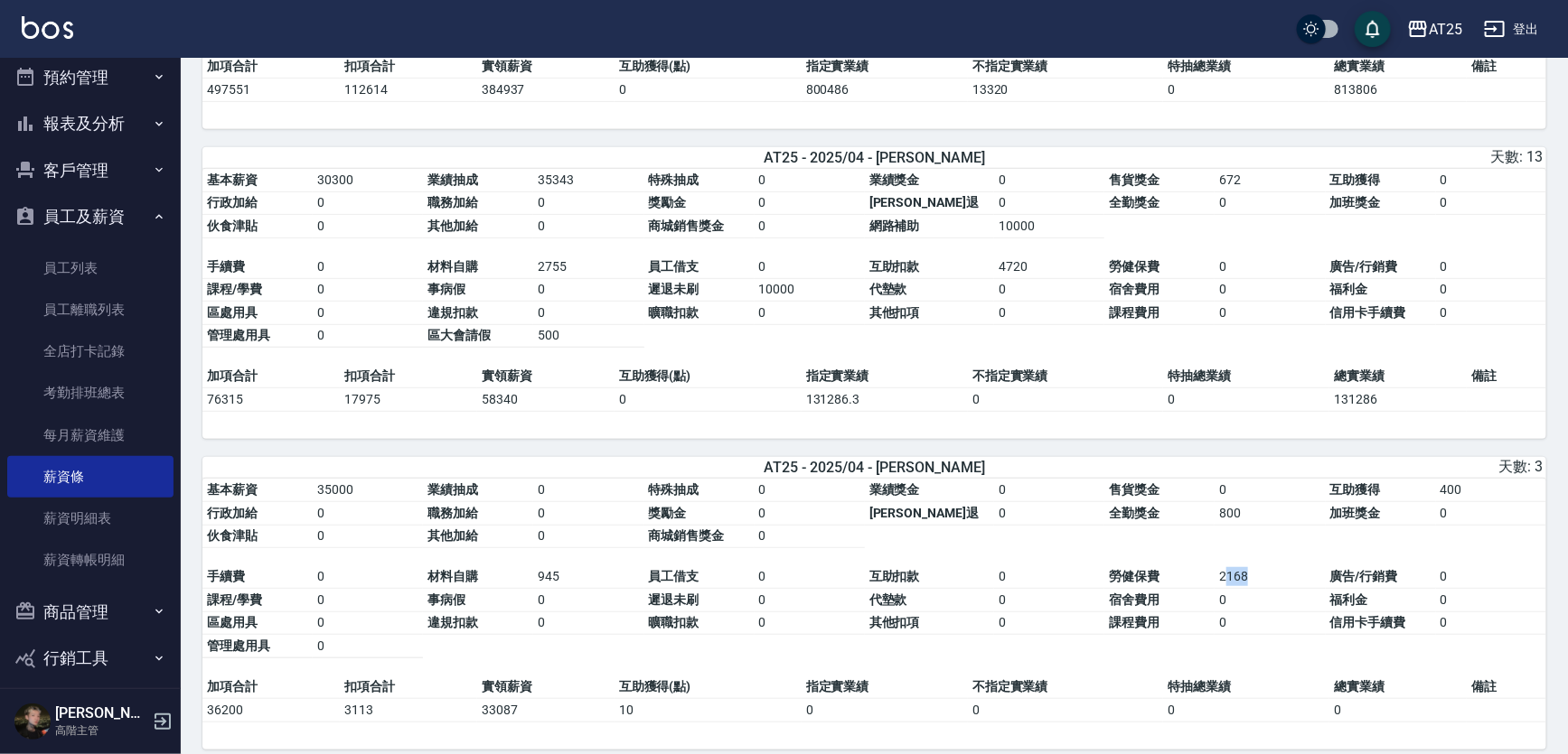
click at [1241, 586] on td "2168" at bounding box center [1269, 577] width 110 height 24
drag, startPoint x: 1215, startPoint y: 588, endPoint x: 1245, endPoint y: 588, distance: 30.0
click at [1245, 588] on td "2168" at bounding box center [1269, 577] width 110 height 24
click at [1046, 542] on table "基本薪資 35000 業績抽成 0 特殊抽成 0 業績獎金 0 售貨獎金 0 互助獲得 400 行政加給 0 職務加給 0 獎勵金 0 勞健保勞退 0 全勤獎…" at bounding box center [874, 577] width 1344 height 197
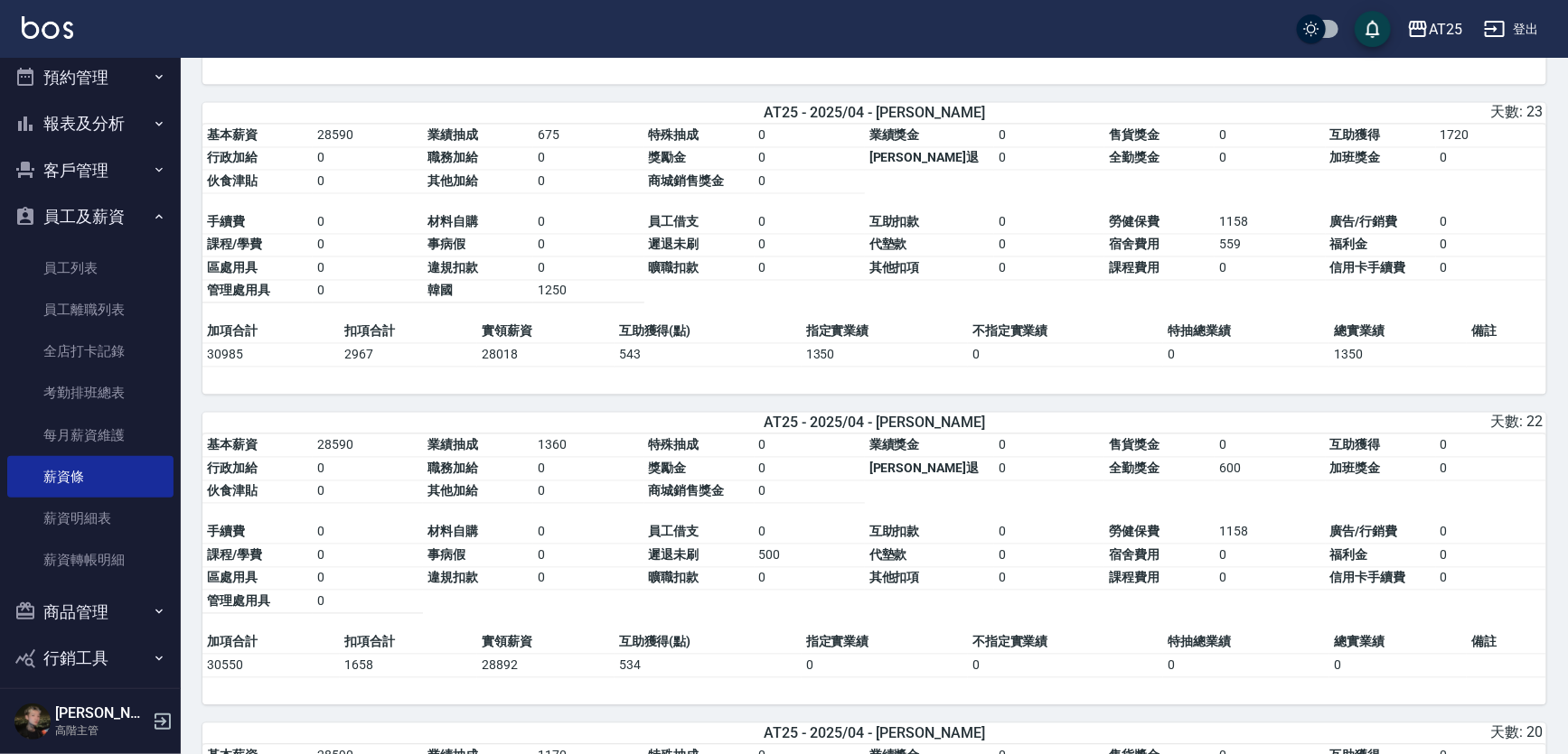
scroll to position [5091, 0]
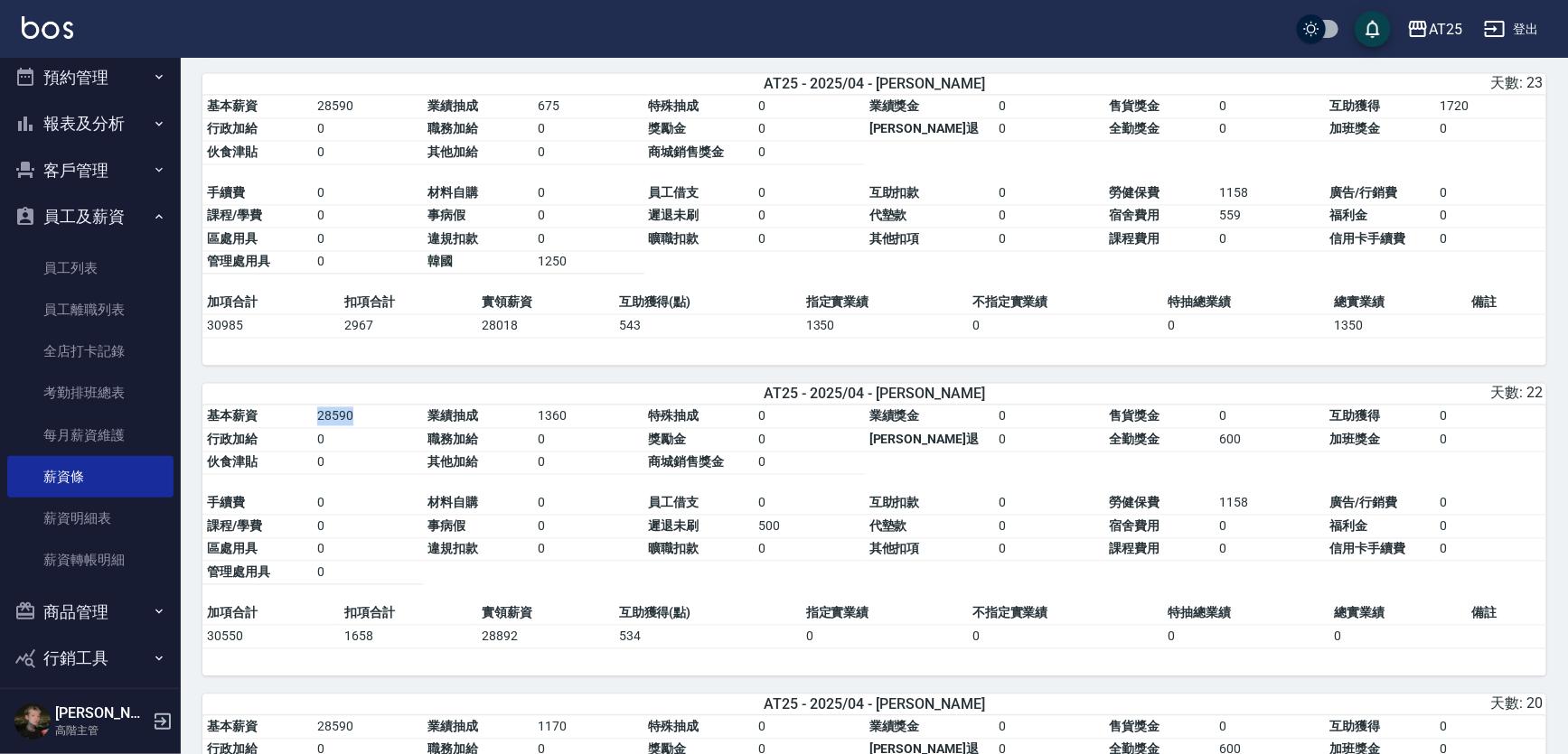
drag, startPoint x: 319, startPoint y: 433, endPoint x: 389, endPoint y: 436, distance: 70.1
click at [389, 430] on td "28590" at bounding box center [367, 418] width 110 height 24
click at [614, 475] on td "0" at bounding box center [588, 463] width 110 height 24
drag, startPoint x: 544, startPoint y: 430, endPoint x: 587, endPoint y: 430, distance: 43.0
click at [587, 430] on td "1360" at bounding box center [588, 418] width 110 height 24
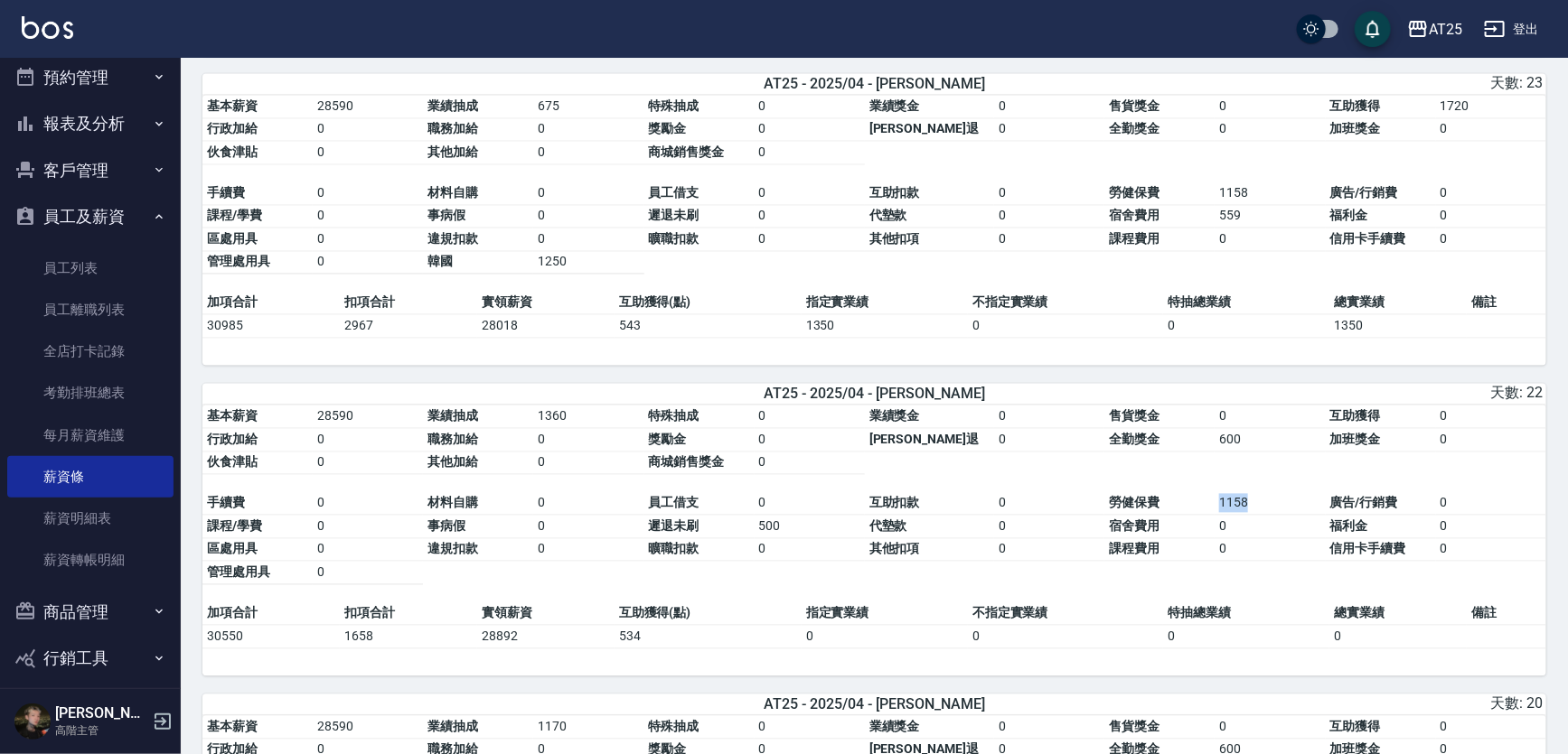
drag, startPoint x: 1211, startPoint y: 515, endPoint x: 1264, endPoint y: 516, distance: 53.0
click at [1265, 516] on td "1158" at bounding box center [1269, 504] width 110 height 24
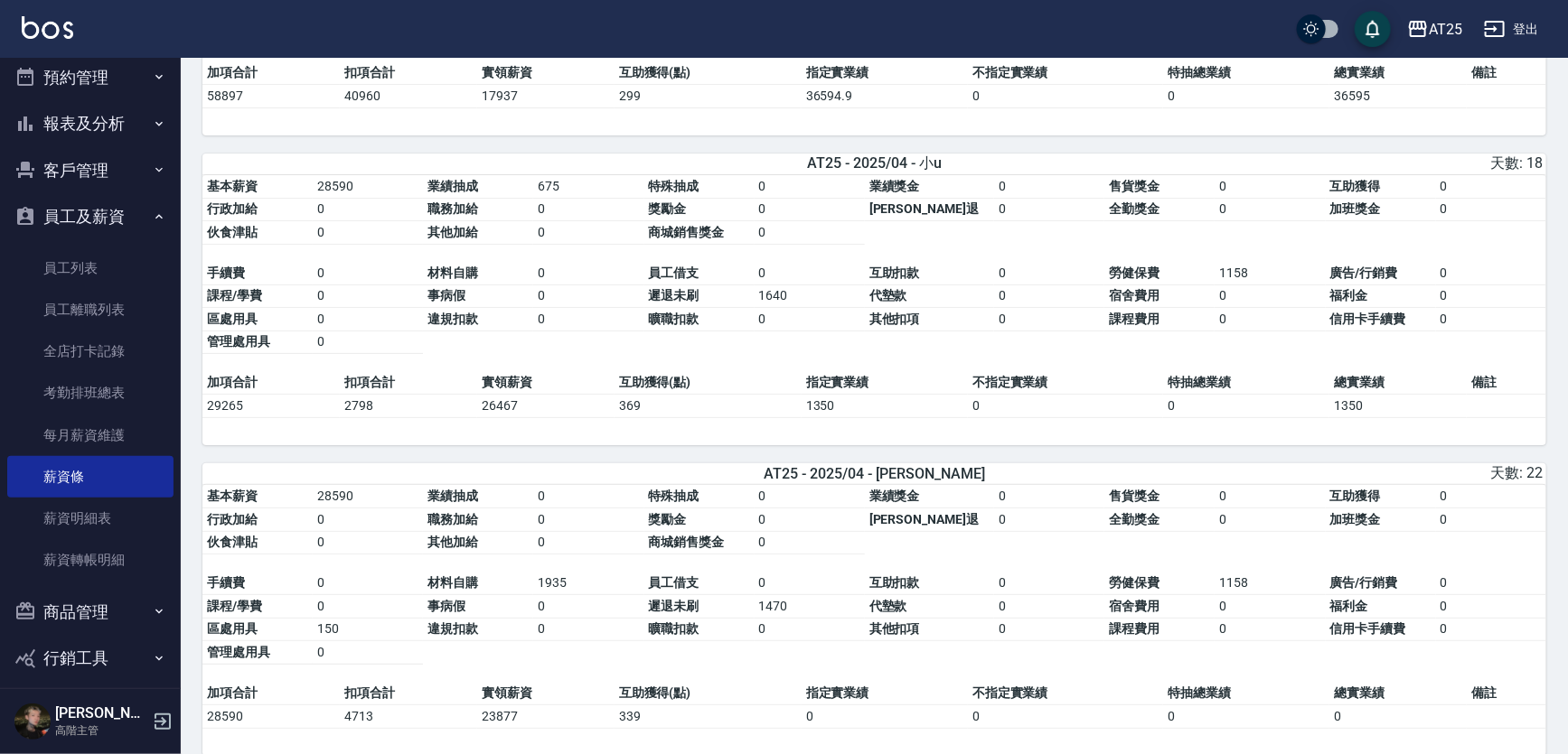
scroll to position [6733, 0]
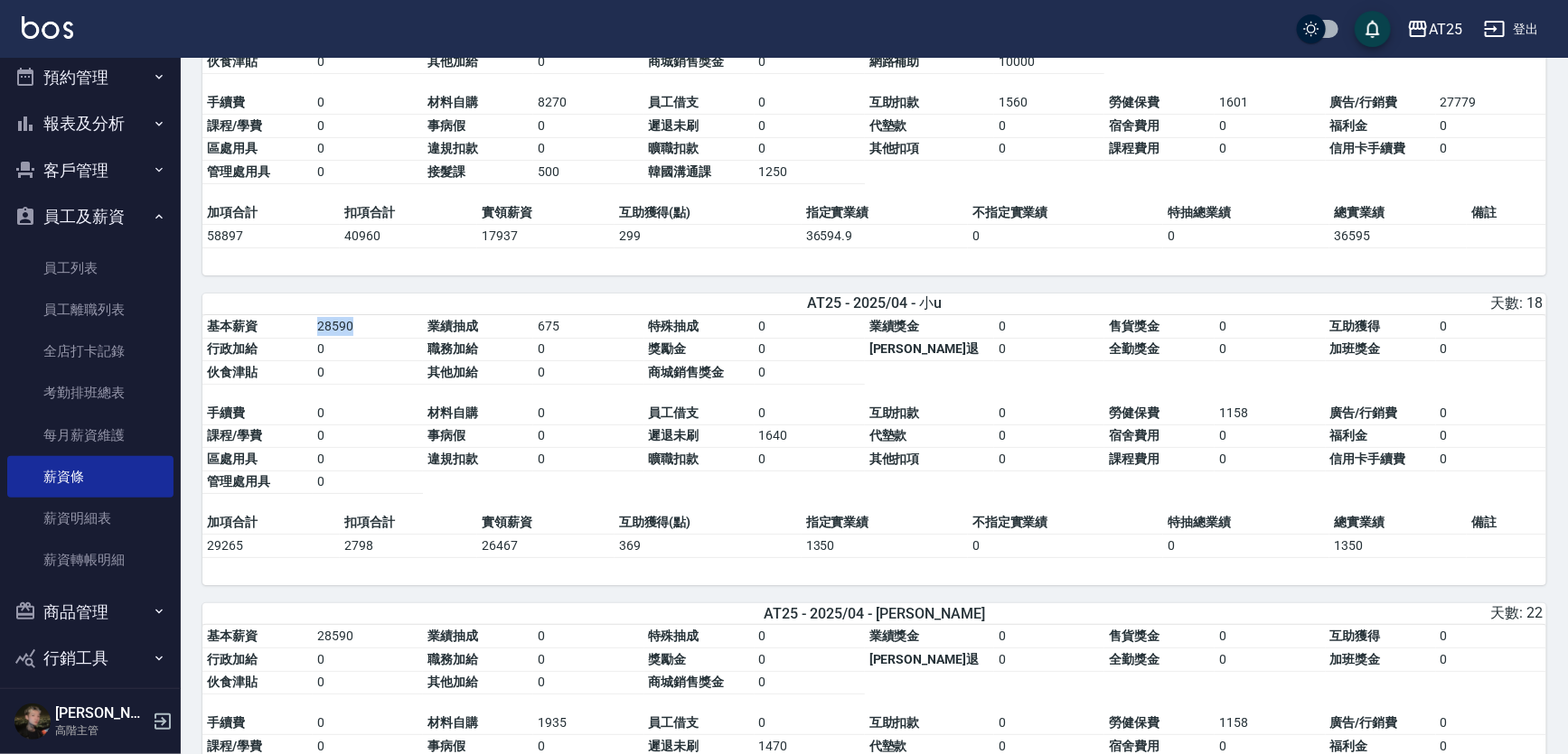
drag, startPoint x: 311, startPoint y: 343, endPoint x: 391, endPoint y: 343, distance: 80.0
click at [391, 343] on tbody "基本薪資 28590 業績抽成 675 特殊抽成 0 業績獎金 0 售貨獎金 0 互助獲得 0 行政加給 0 職務加給 0 獎勵金 0 勞健保勞退 0 全勤獎…" at bounding box center [874, 350] width 1344 height 69
drag, startPoint x: 543, startPoint y: 340, endPoint x: 589, endPoint y: 352, distance: 47.5
click at [589, 338] on td "675" at bounding box center [588, 327] width 110 height 24
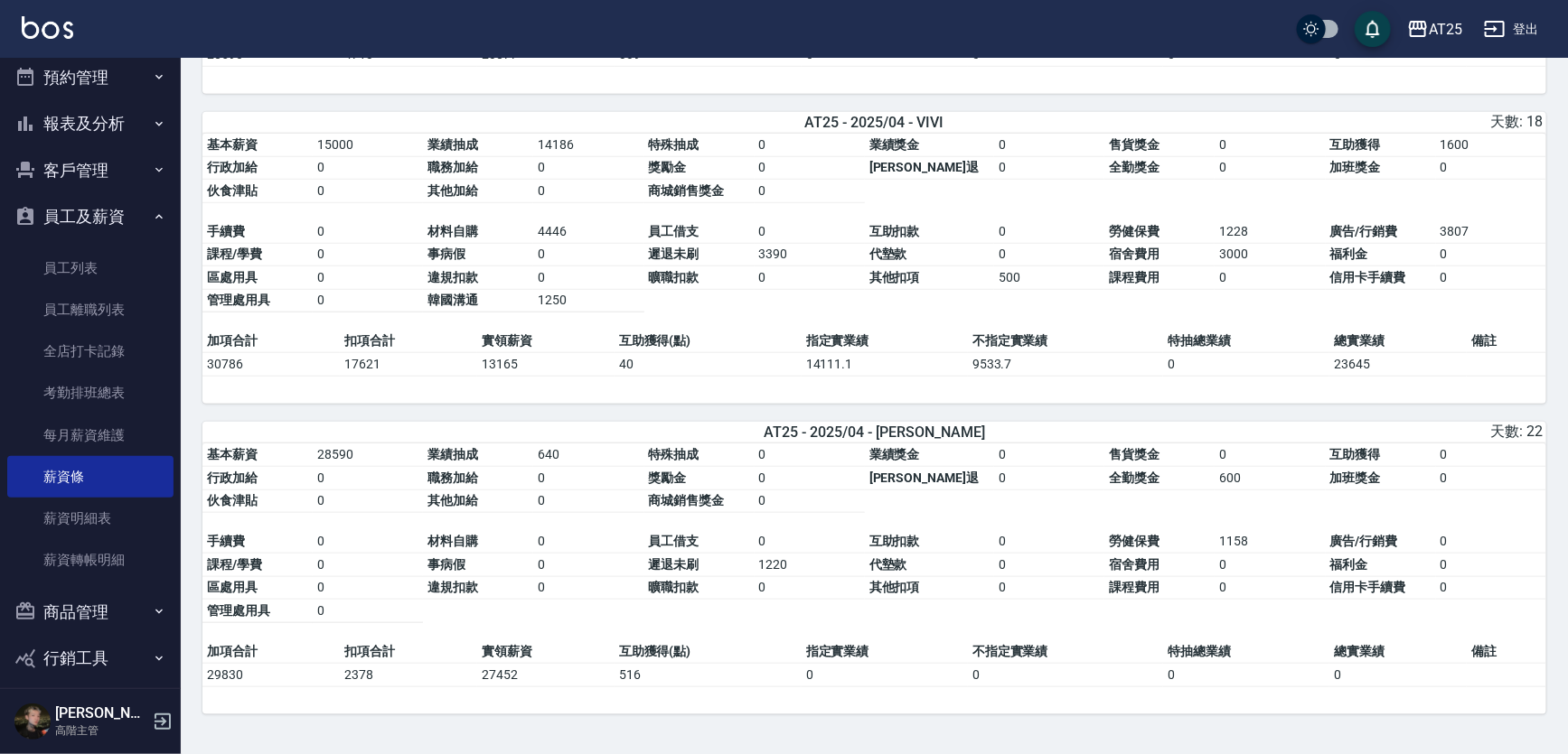
scroll to position [7558, 0]
drag, startPoint x: 319, startPoint y: 457, endPoint x: 378, endPoint y: 457, distance: 59.0
click at [378, 457] on td "28590" at bounding box center [367, 455] width 110 height 24
click at [785, 487] on td "0" at bounding box center [809, 479] width 110 height 24
drag, startPoint x: 533, startPoint y: 451, endPoint x: 571, endPoint y: 459, distance: 38.8
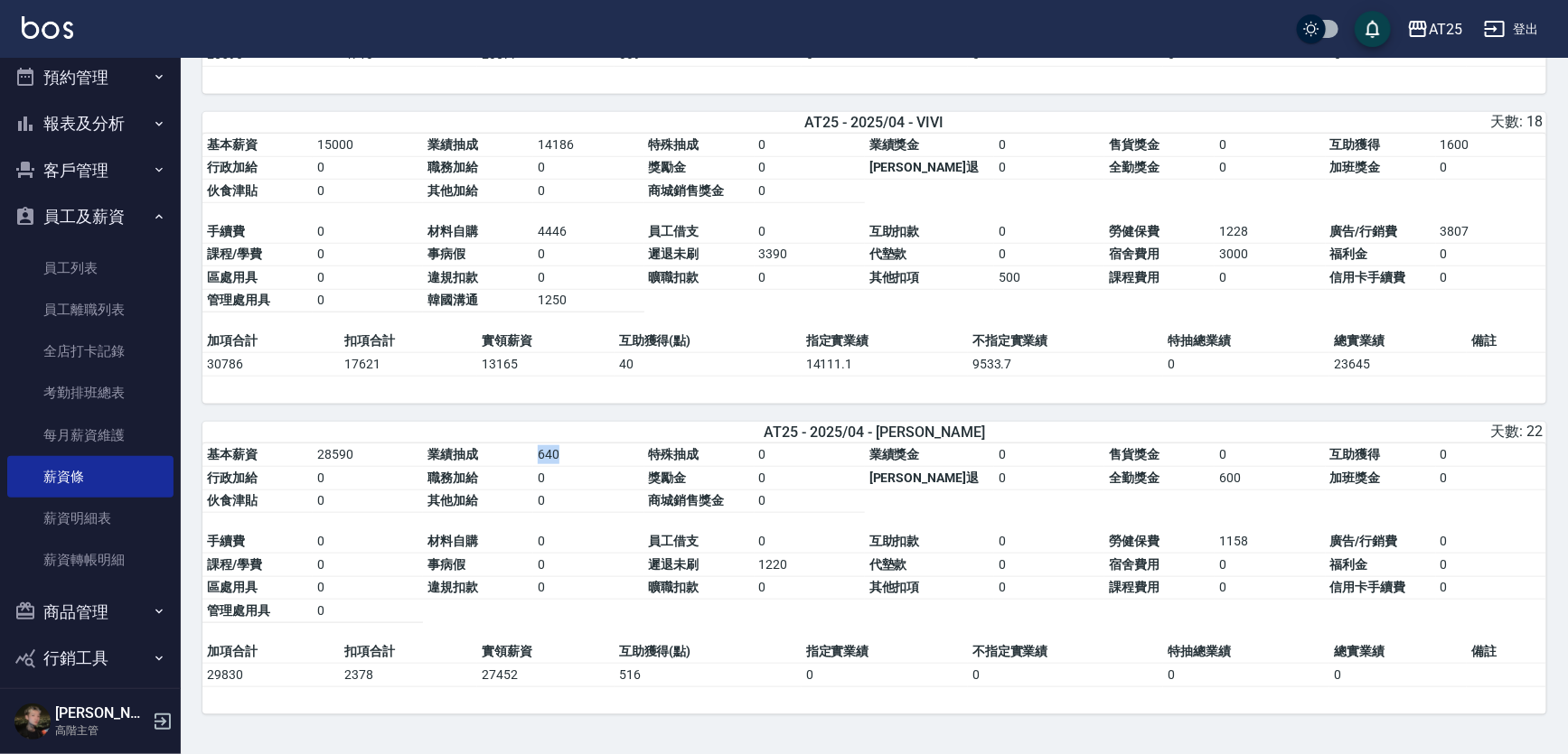
click at [573, 458] on tbody "基本薪資 28590 業績抽成 640 特殊抽成 0 業績獎金 0 售貨獎金 0 互助獲得 0 行政加給 0 職務加給 0 獎勵金 0 勞健保勞退 0 全勤獎…" at bounding box center [874, 478] width 1344 height 69
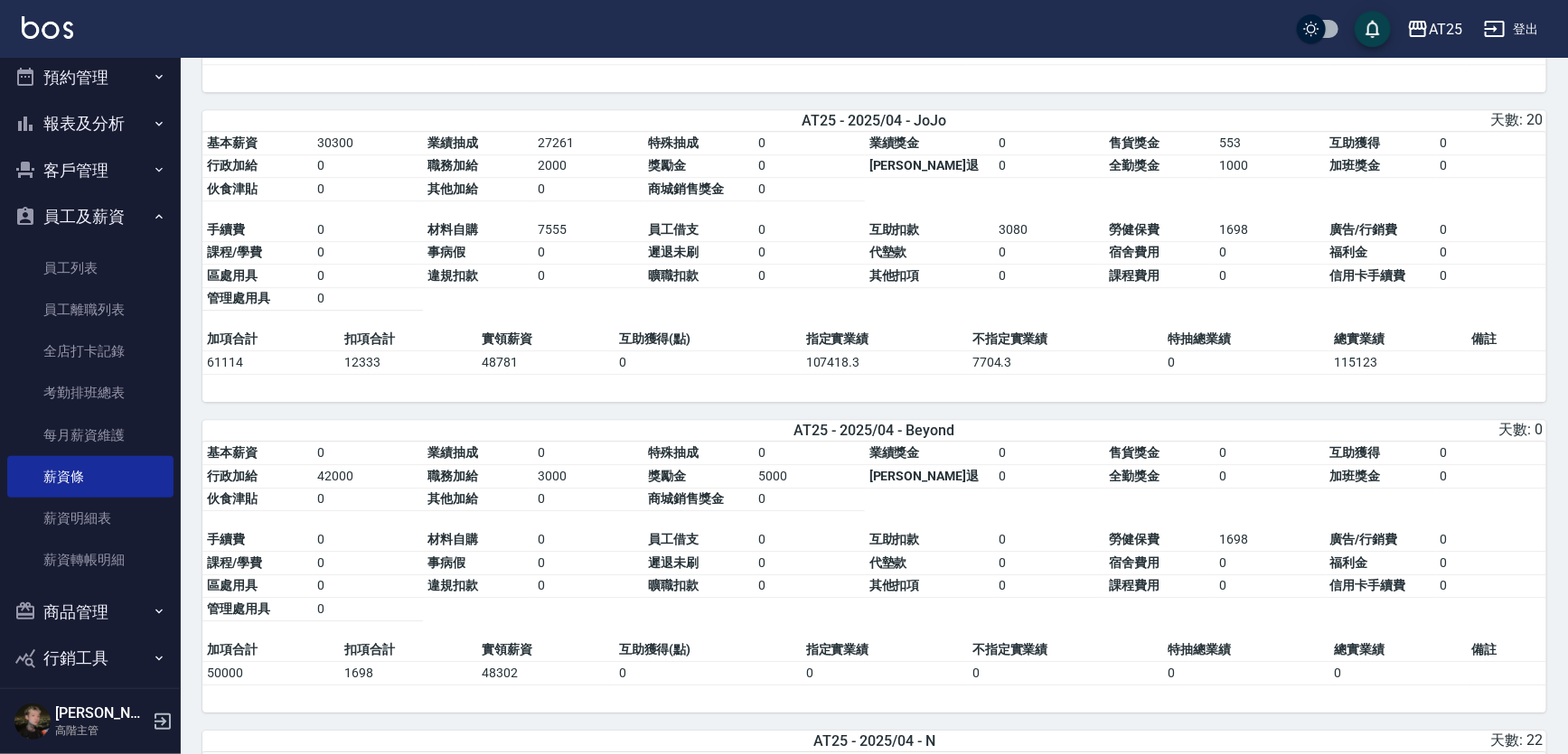
scroll to position [2630, 0]
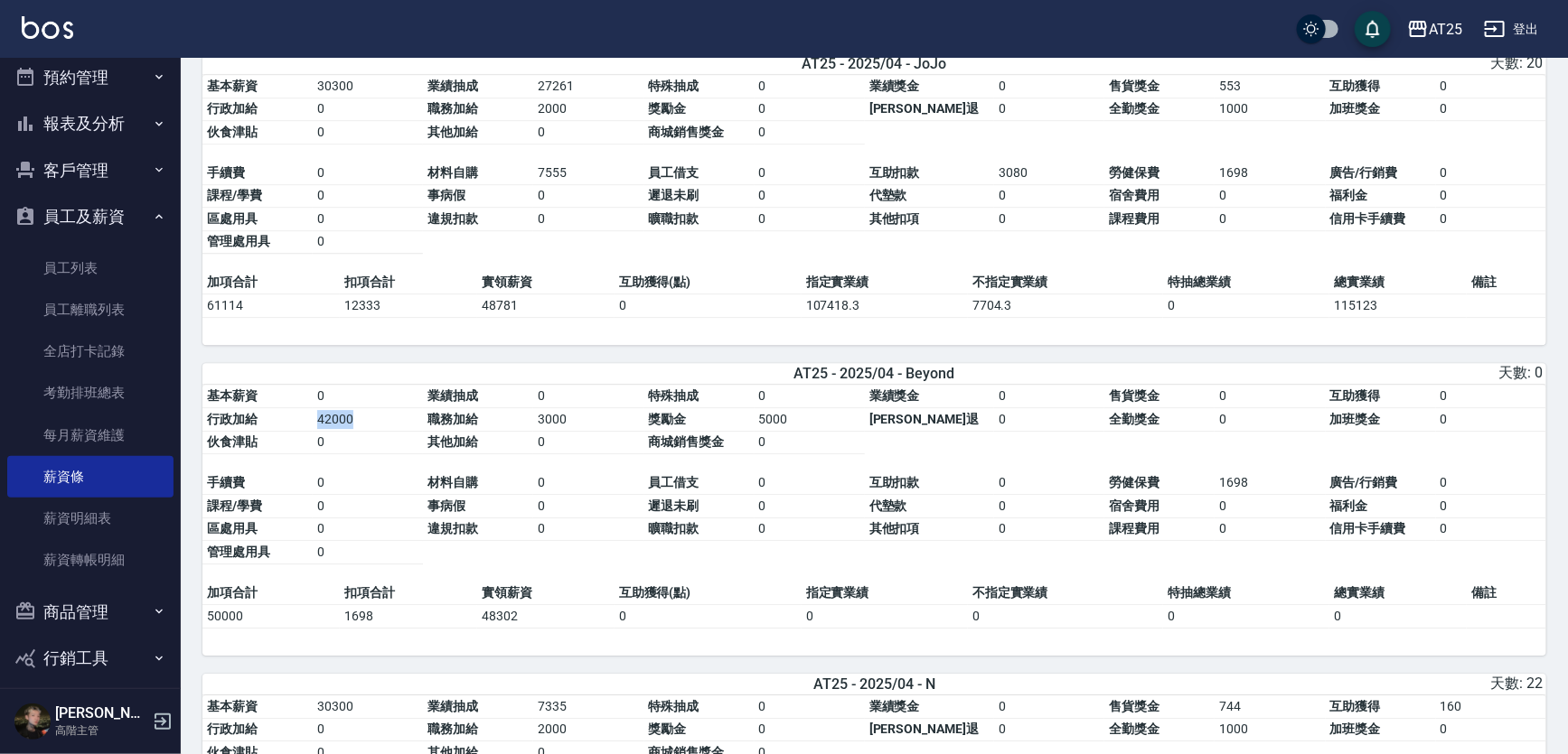
drag, startPoint x: 308, startPoint y: 422, endPoint x: 352, endPoint y: 431, distance: 44.9
click at [352, 431] on tbody "基本薪資 0 業績抽成 0 特殊抽成 0 業績獎金 0 售貨獎金 0 互助獲得 0 行政加給 42000 職務加給 3000 獎勵金 5000 勞健保勞退 0…" at bounding box center [874, 420] width 1344 height 69
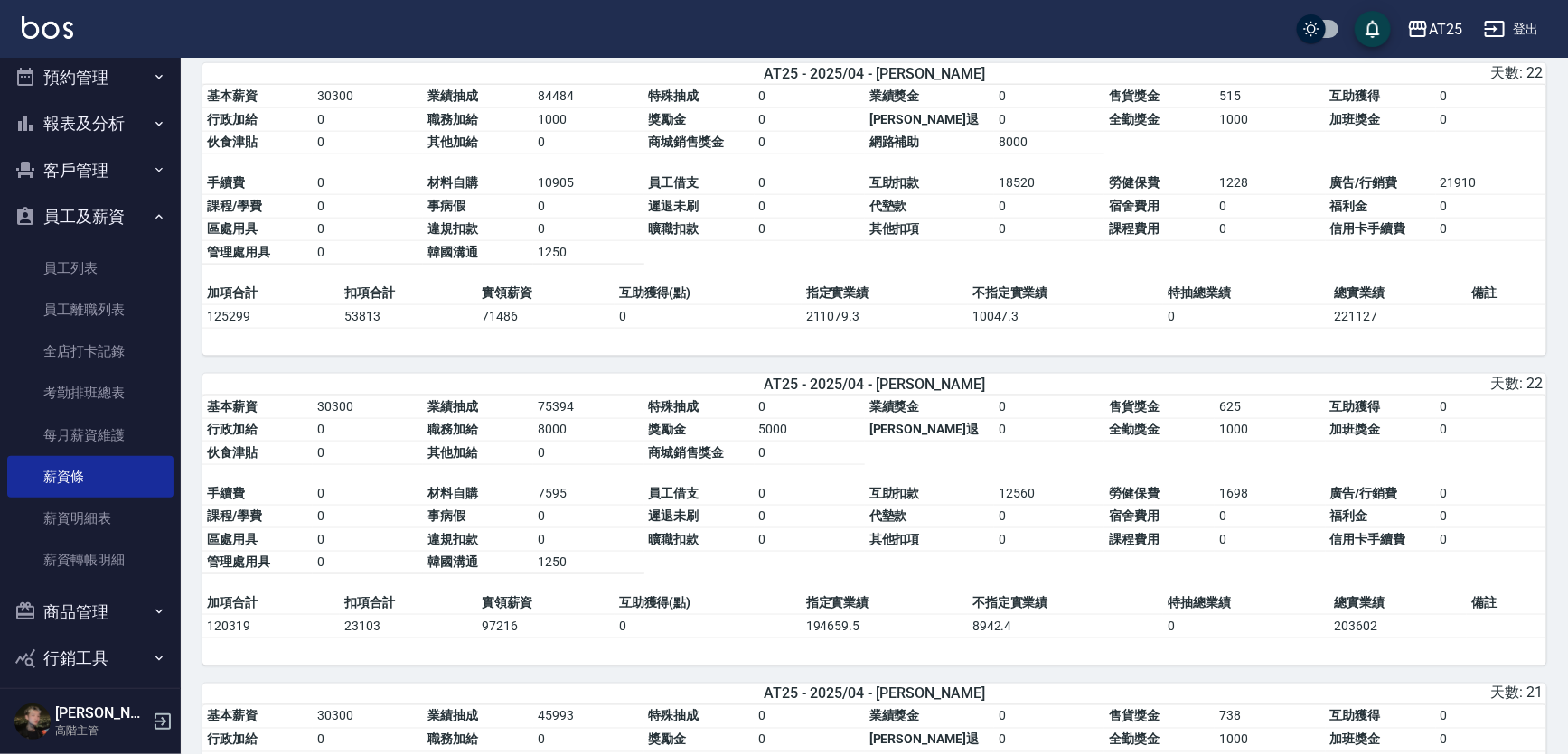
scroll to position [905, 0]
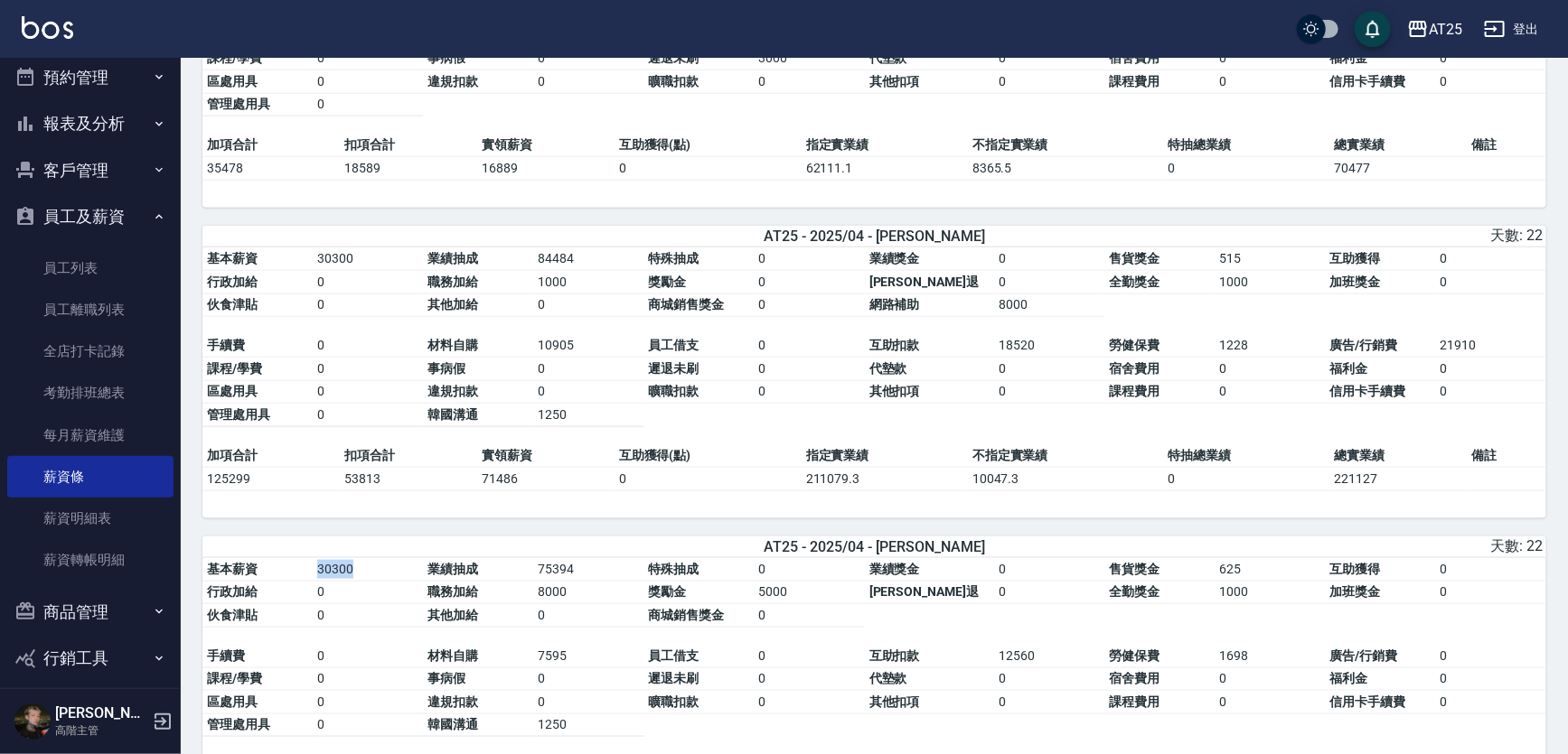
drag, startPoint x: 316, startPoint y: 570, endPoint x: 370, endPoint y: 571, distance: 54.0
click at [370, 571] on td "30300" at bounding box center [367, 570] width 110 height 24
drag, startPoint x: 544, startPoint y: 262, endPoint x: 583, endPoint y: 261, distance: 39.0
click at [583, 261] on td "84484" at bounding box center [588, 259] width 110 height 24
drag, startPoint x: 1209, startPoint y: 258, endPoint x: 1238, endPoint y: 257, distance: 29.0
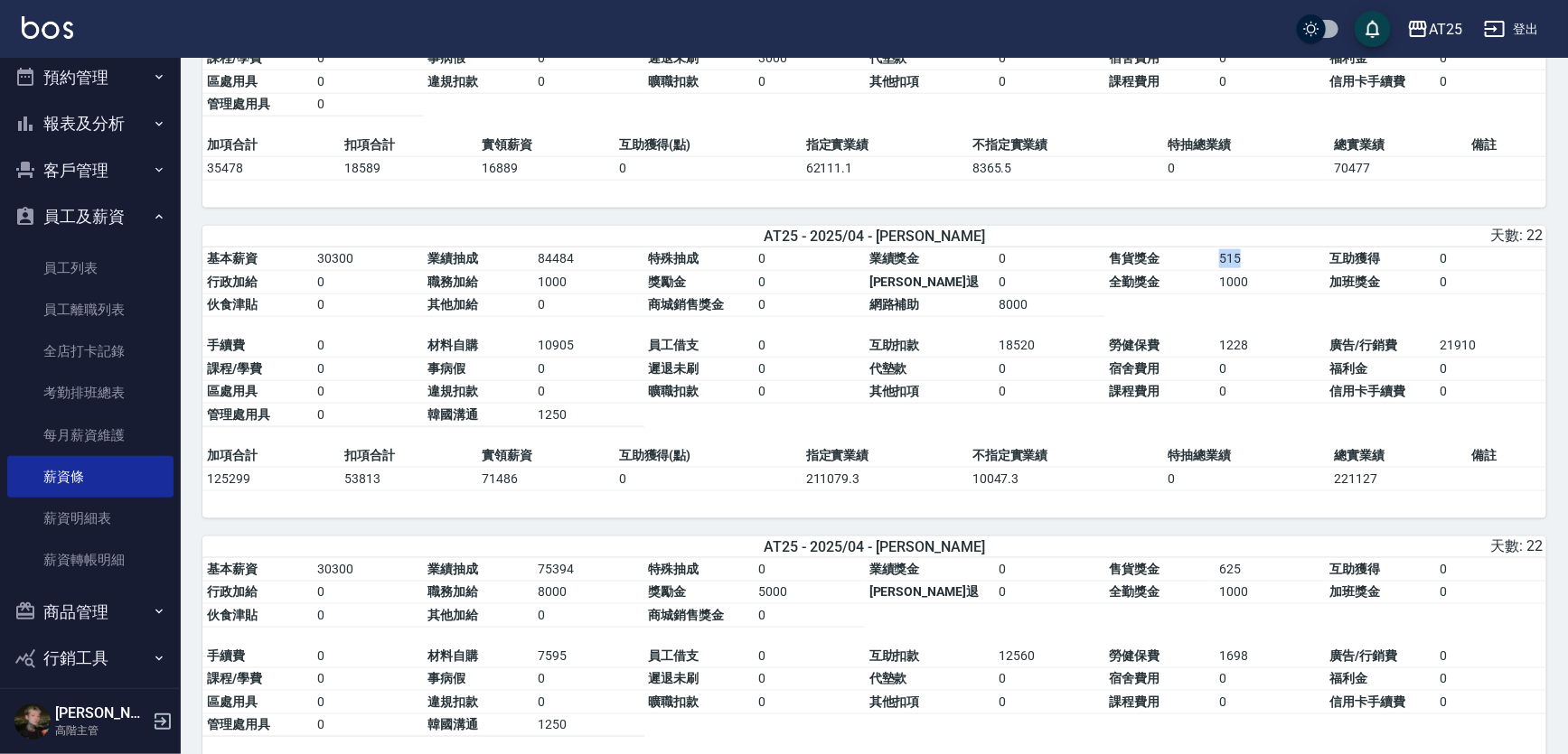
click at [1238, 257] on tbody "基本薪資 30300 業績抽成 84484 特殊抽成 0 業績獎金 0 售貨獎金 515 互助獲得 0 行政加給 0 職務加給 1000 獎勵金 0 勞健保勞…" at bounding box center [874, 282] width 1344 height 69
drag, startPoint x: 1213, startPoint y: 349, endPoint x: 1251, endPoint y: 348, distance: 38.0
click at [1251, 348] on td "1228" at bounding box center [1269, 346] width 110 height 24
drag, startPoint x: 476, startPoint y: 483, endPoint x: 551, endPoint y: 487, distance: 75.1
click at [551, 487] on td "71486" at bounding box center [546, 479] width 137 height 24
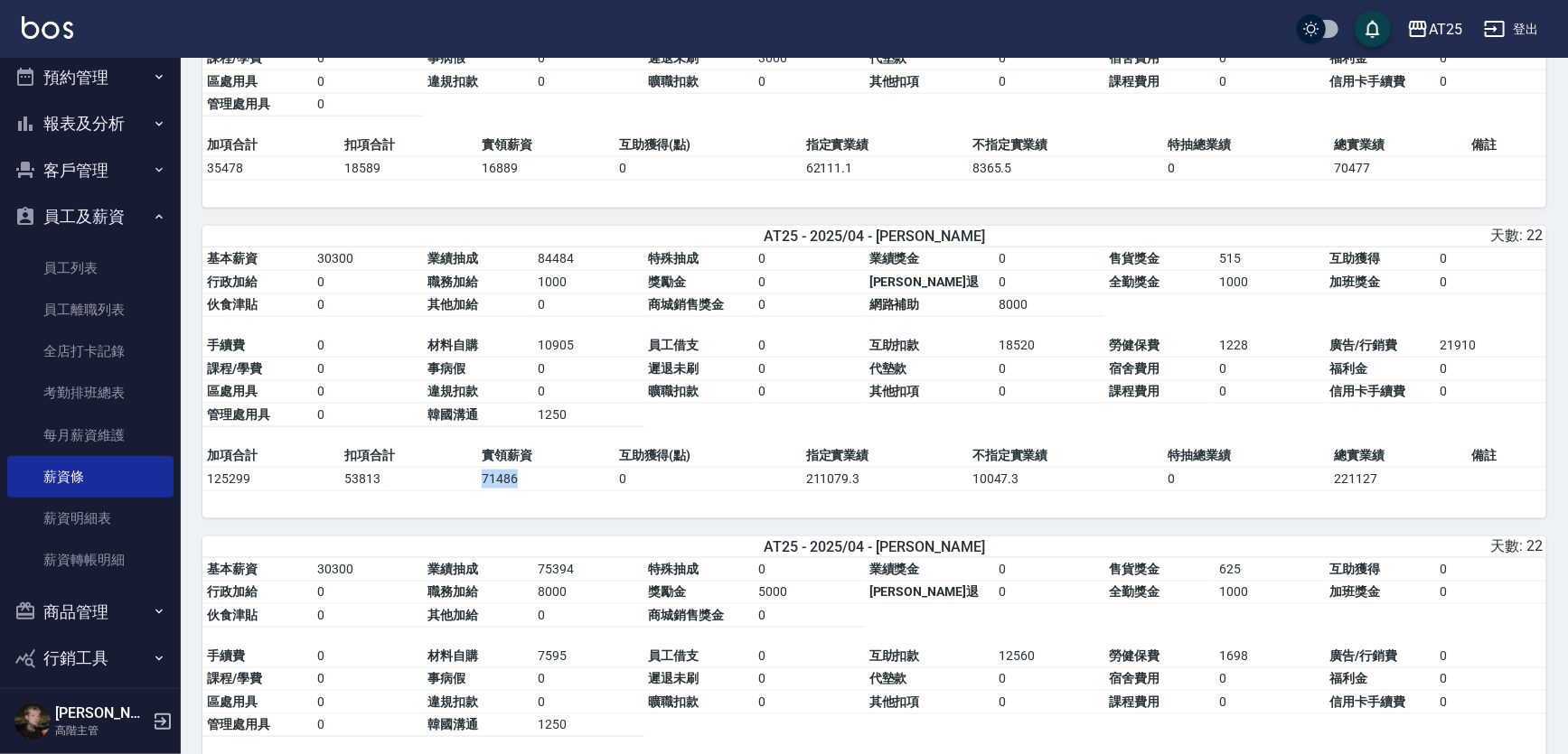
click at [549, 482] on td "71486" at bounding box center [546, 479] width 137 height 24
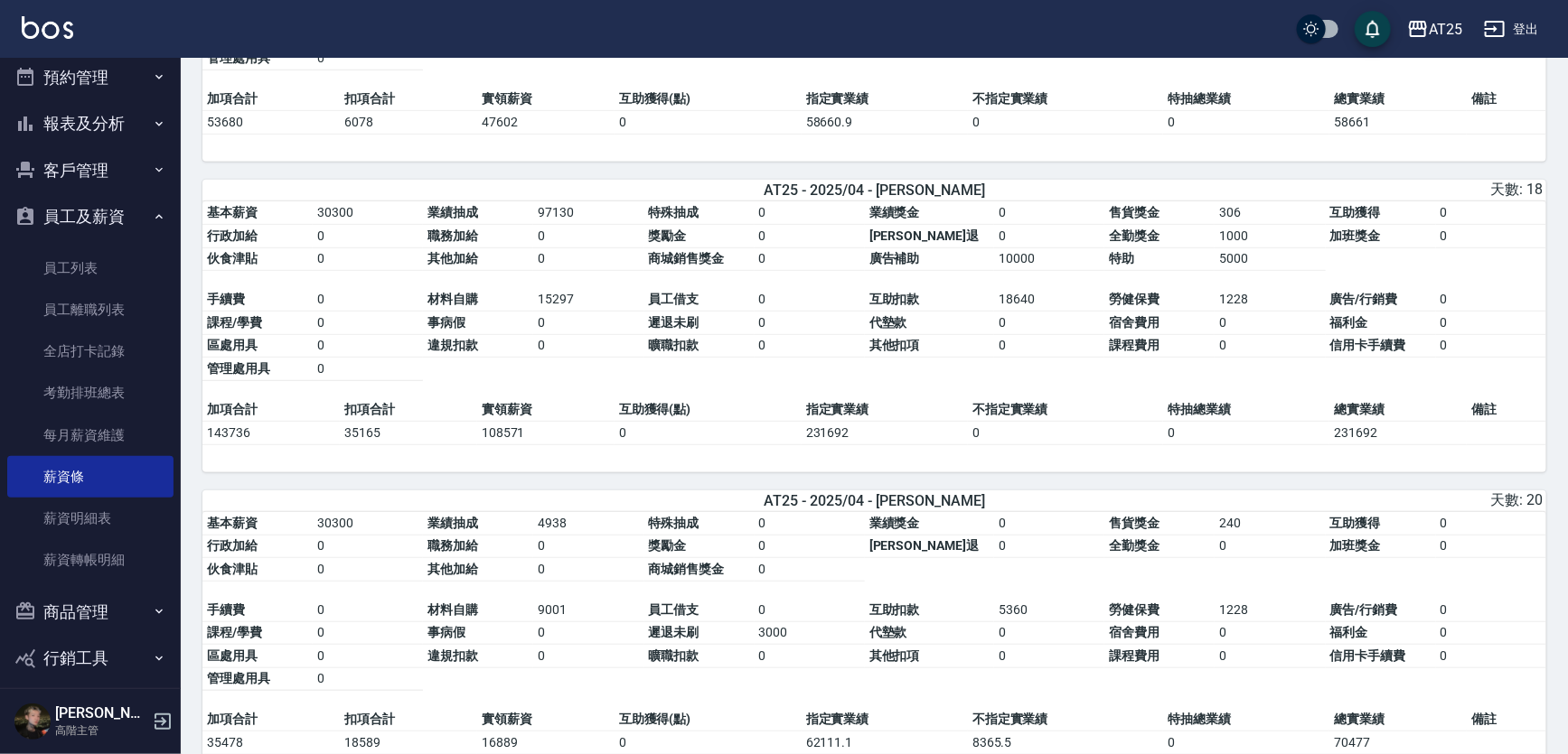
scroll to position [495, 0]
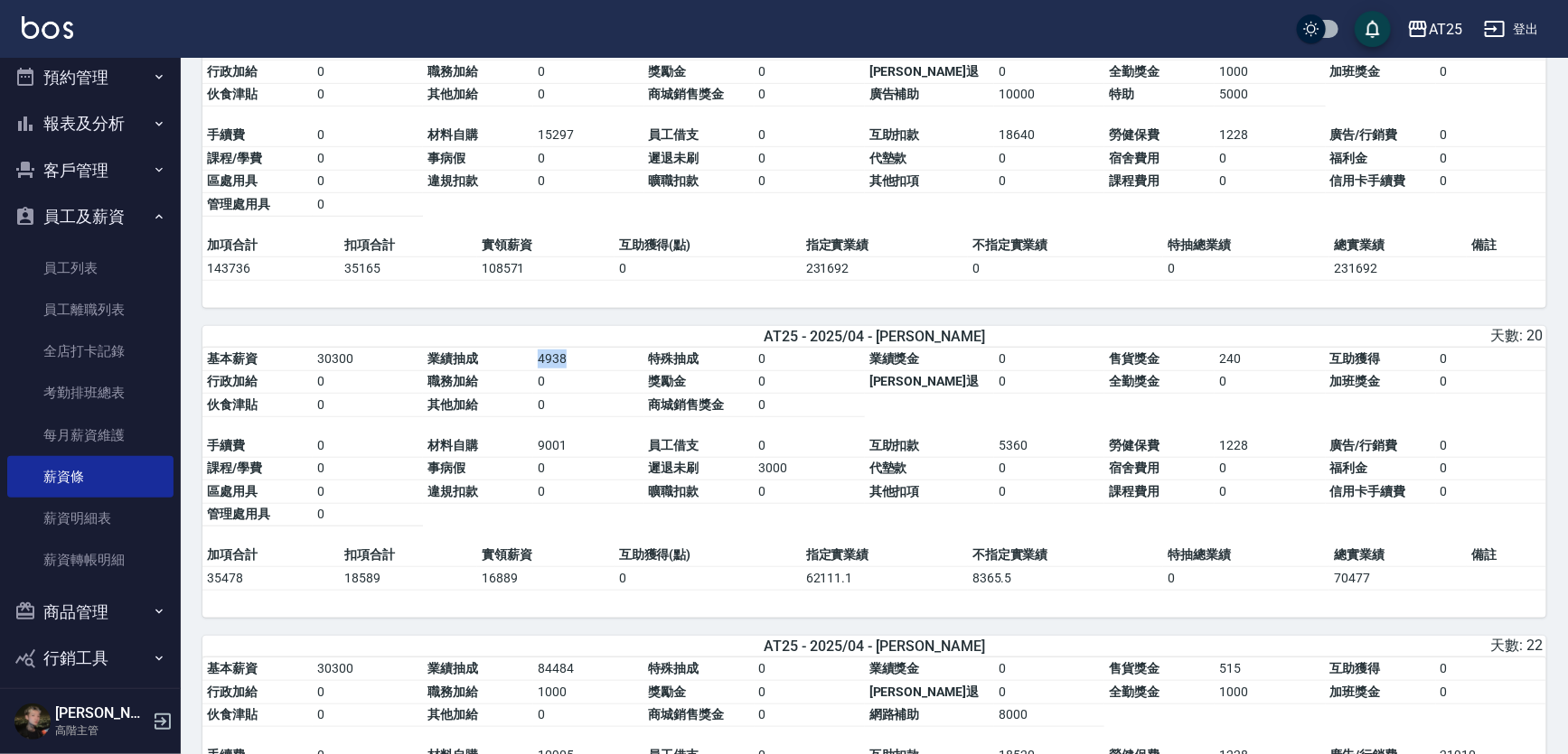
drag, startPoint x: 542, startPoint y: 357, endPoint x: 578, endPoint y: 359, distance: 36.1
click at [578, 359] on td "4938" at bounding box center [588, 360] width 110 height 24
drag, startPoint x: 1217, startPoint y: 445, endPoint x: 1279, endPoint y: 450, distance: 62.2
click at [1279, 450] on td "1228" at bounding box center [1269, 446] width 110 height 24
drag, startPoint x: 766, startPoint y: 469, endPoint x: 809, endPoint y: 469, distance: 43.0
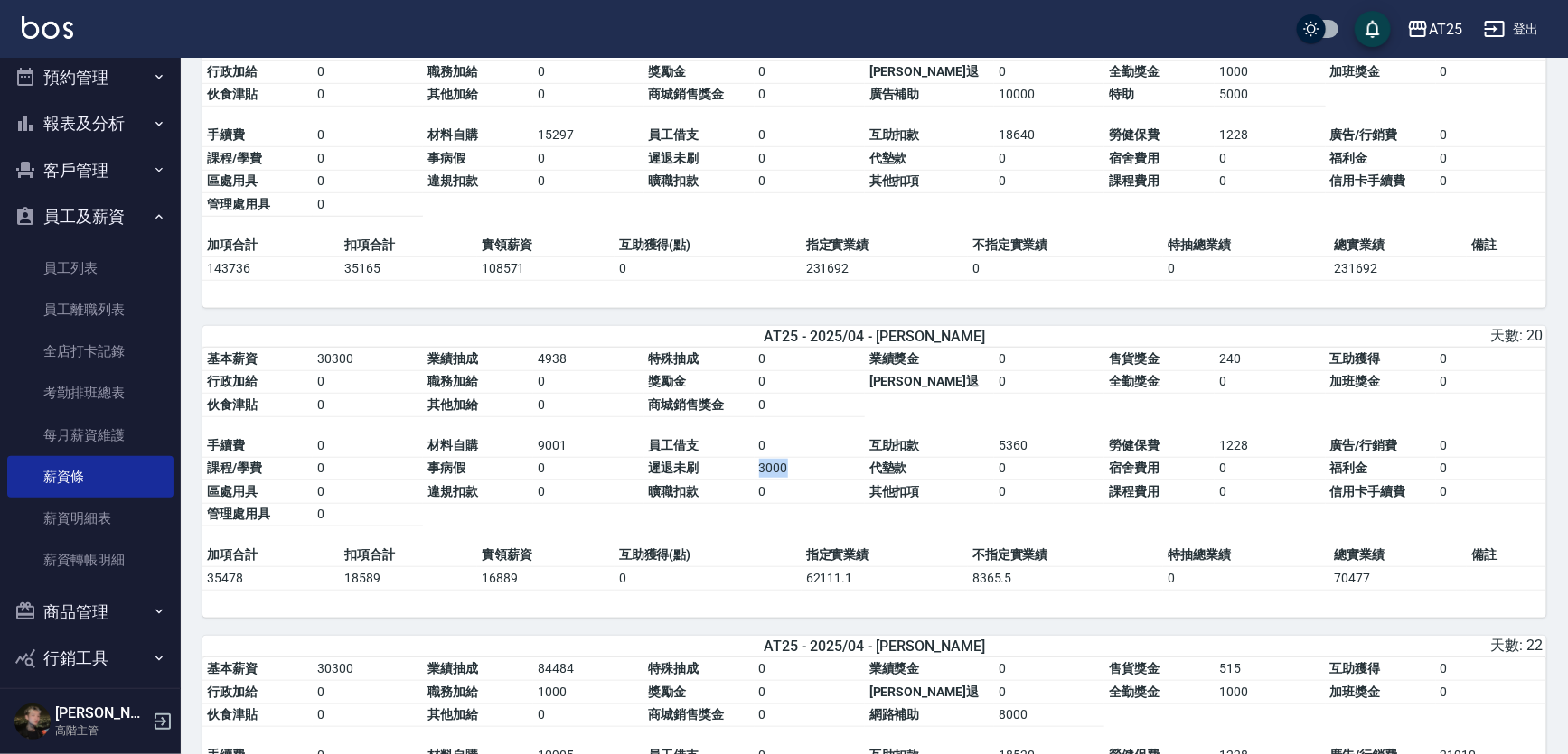
click at [809, 469] on td "3000" at bounding box center [809, 469] width 110 height 24
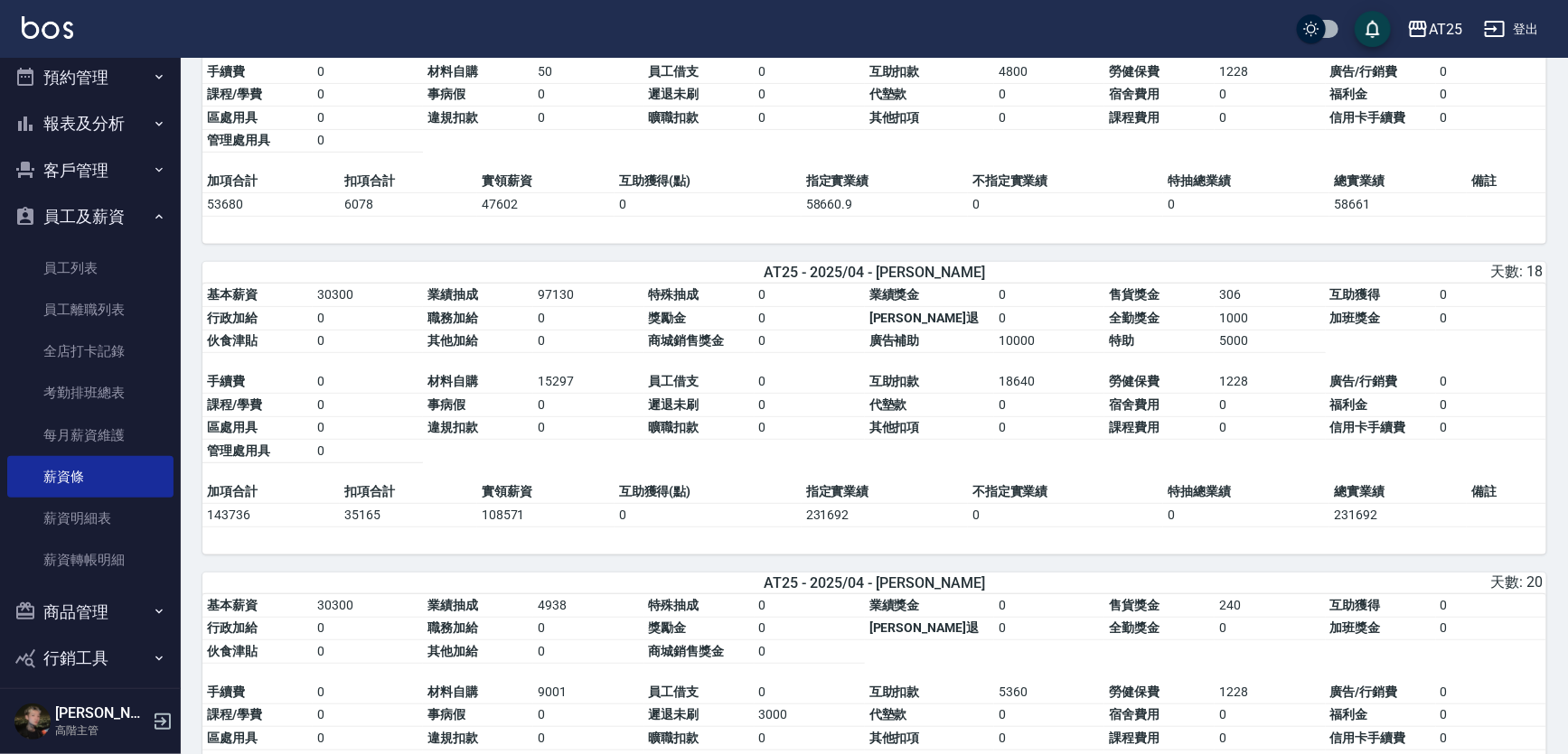
click at [626, 585] on div "AT25 - 2025/04 - Tony 天數: 20" at bounding box center [874, 582] width 1344 height 21
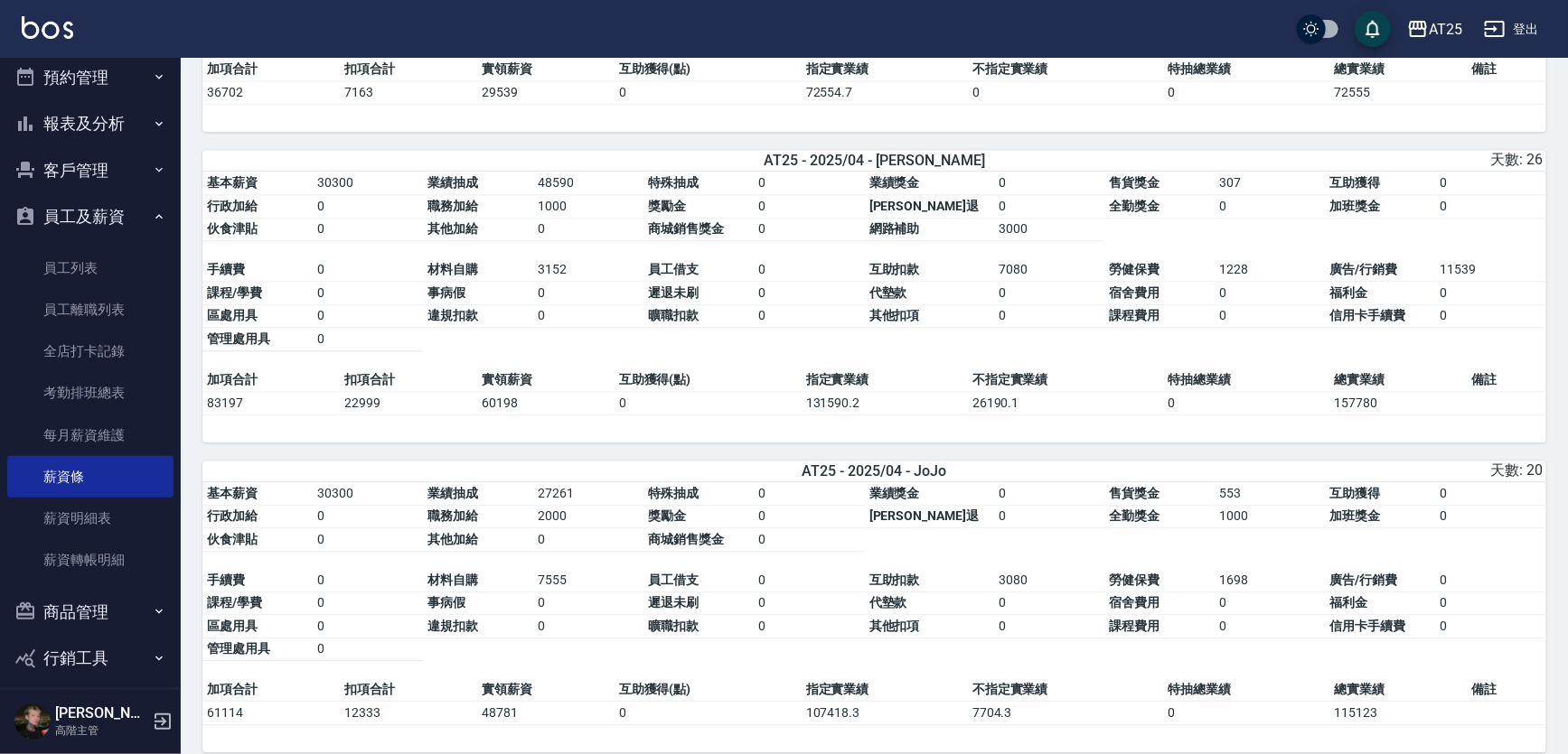
scroll to position [2217, 0]
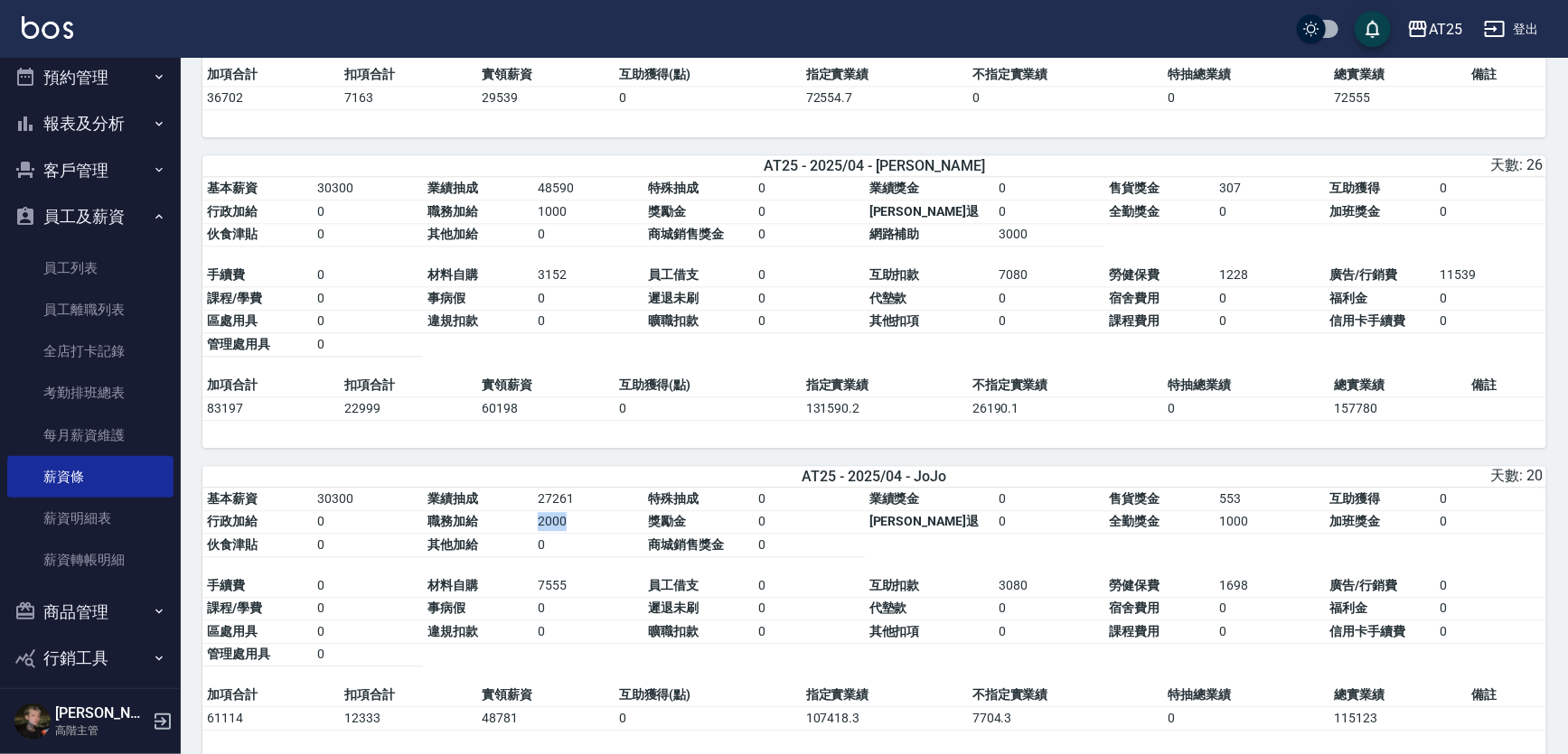
drag, startPoint x: 551, startPoint y: 527, endPoint x: 596, endPoint y: 527, distance: 45.0
click at [596, 527] on tbody "基本薪資 30300 業績抽成 27261 特殊抽成 0 業績獎金 0 售貨獎金 553 互助獲得 0 行政加給 0 職務加給 2000 獎勵金 0 勞健保勞…" at bounding box center [874, 523] width 1344 height 69
drag, startPoint x: 1218, startPoint y: 588, endPoint x: 1263, endPoint y: 587, distance: 45.0
click at [1263, 587] on td "1698" at bounding box center [1269, 586] width 110 height 24
drag, startPoint x: 1213, startPoint y: 504, endPoint x: 1252, endPoint y: 509, distance: 39.3
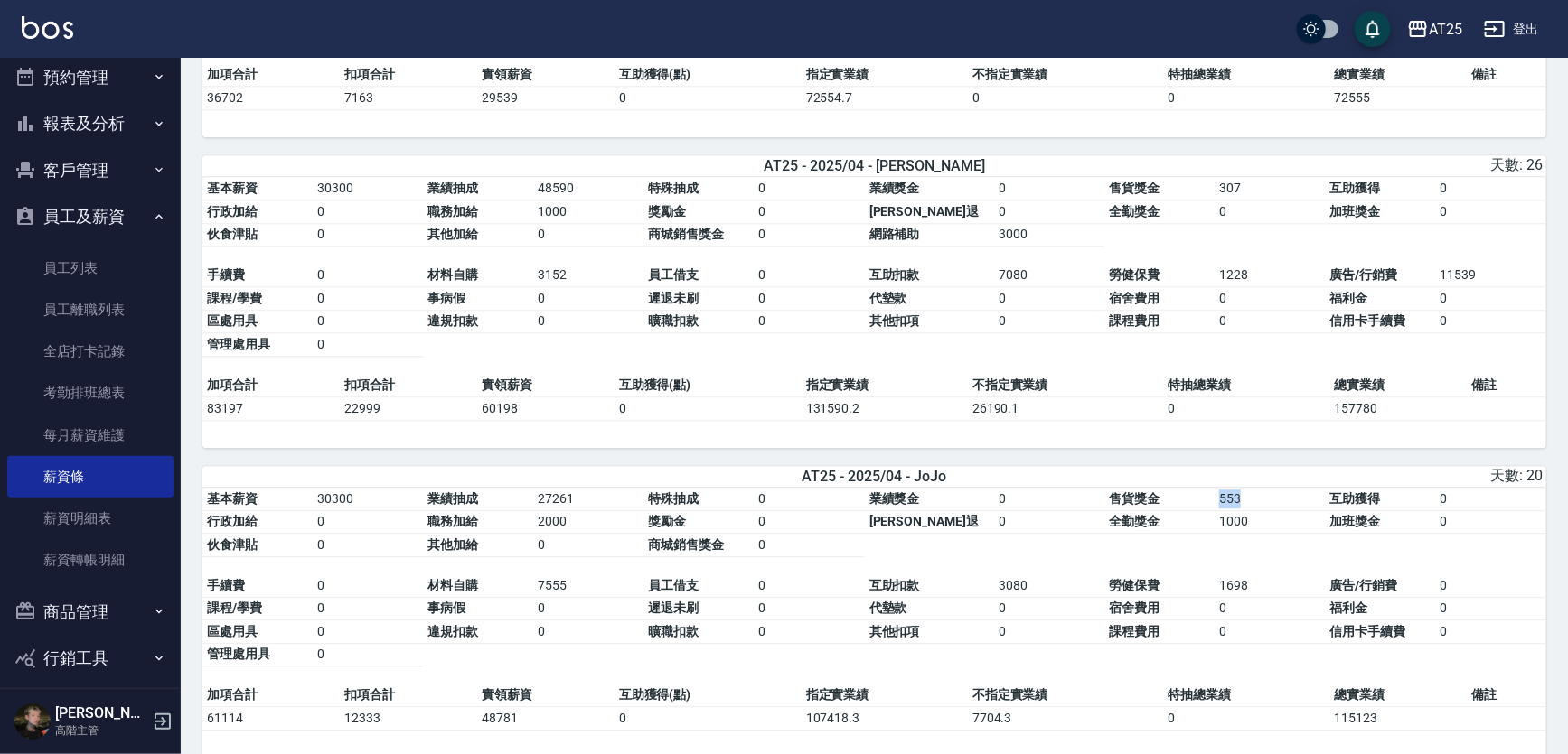
click at [1252, 509] on td "553" at bounding box center [1269, 500] width 110 height 24
drag, startPoint x: 1218, startPoint y: 524, endPoint x: 1266, endPoint y: 531, distance: 48.5
click at [1274, 534] on td "1000" at bounding box center [1269, 522] width 110 height 24
click at [1262, 526] on td "1000" at bounding box center [1269, 522] width 110 height 24
drag, startPoint x: 1209, startPoint y: 504, endPoint x: 1243, endPoint y: 506, distance: 34.1
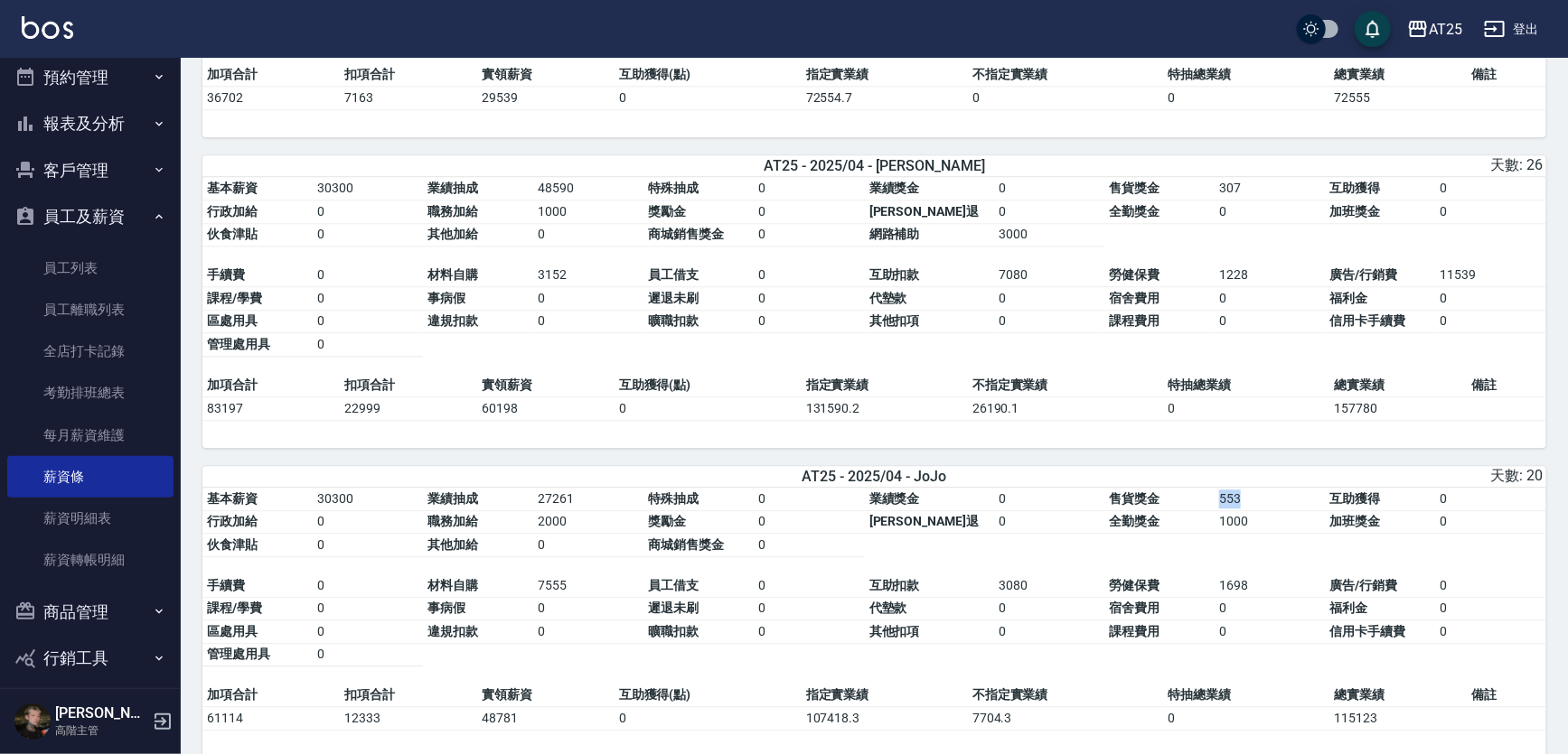
click at [1243, 506] on tbody "基本薪資 30300 業績抽成 27261 特殊抽成 0 業績獎金 0 售貨獎金 553 互助獲得 0 行政加給 0 職務加給 2000 獎勵金 0 勞健保勞…" at bounding box center [874, 523] width 1344 height 69
